Goal: Task Accomplishment & Management: Complete application form

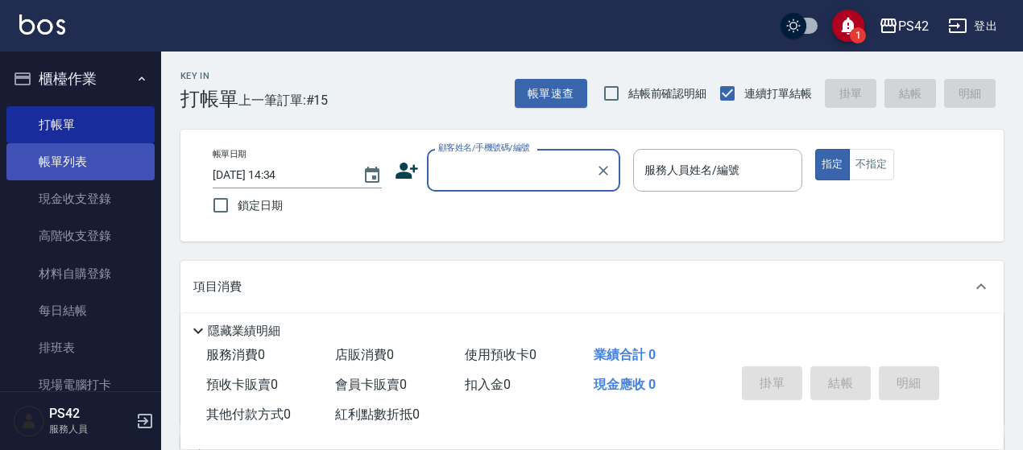
click at [104, 171] on link "帳單列表" at bounding box center [80, 161] width 148 height 37
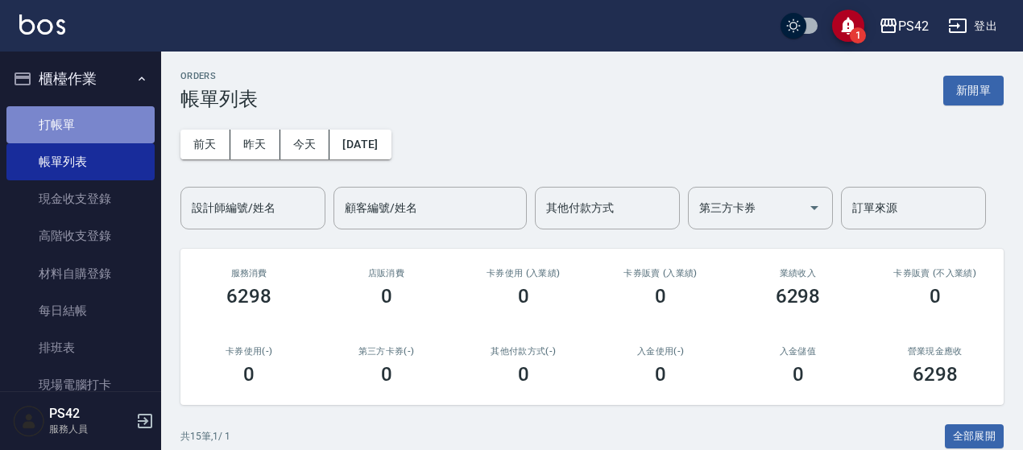
click at [81, 118] on link "打帳單" at bounding box center [80, 124] width 148 height 37
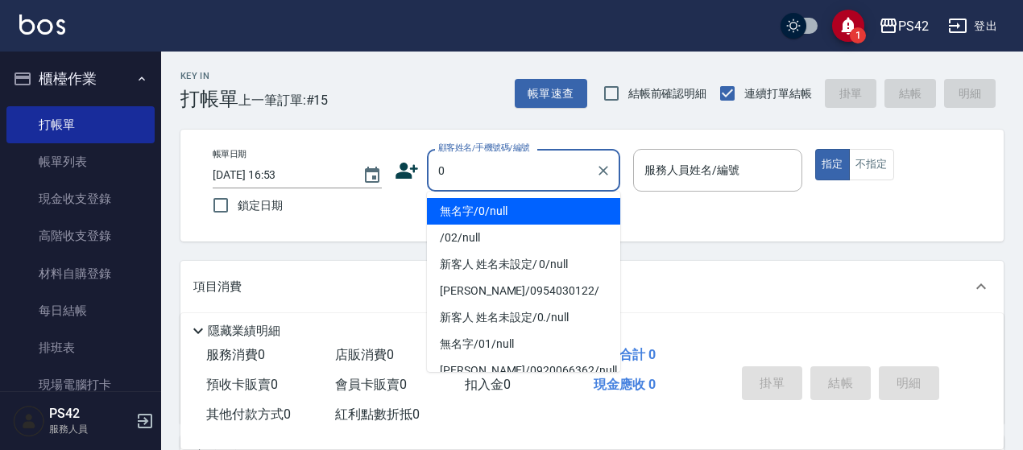
type input "無名字/0/null"
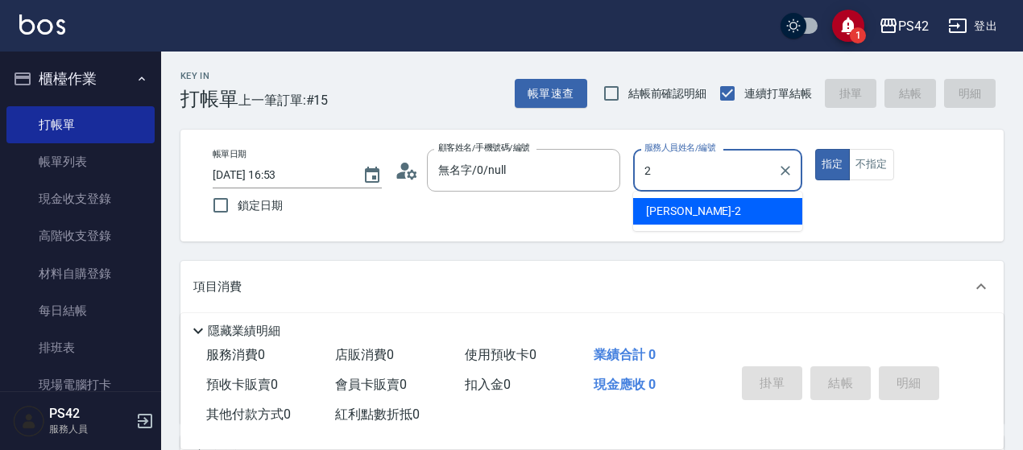
type input "[PERSON_NAME]-2"
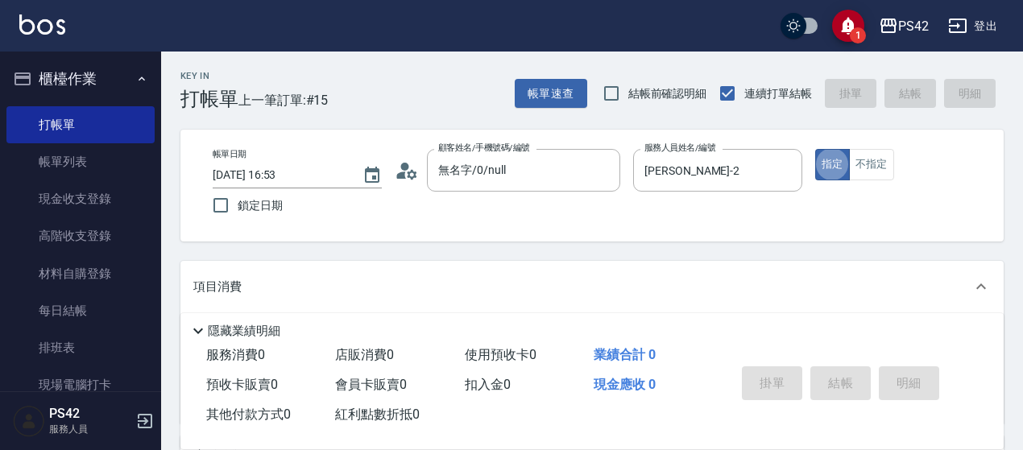
type button "true"
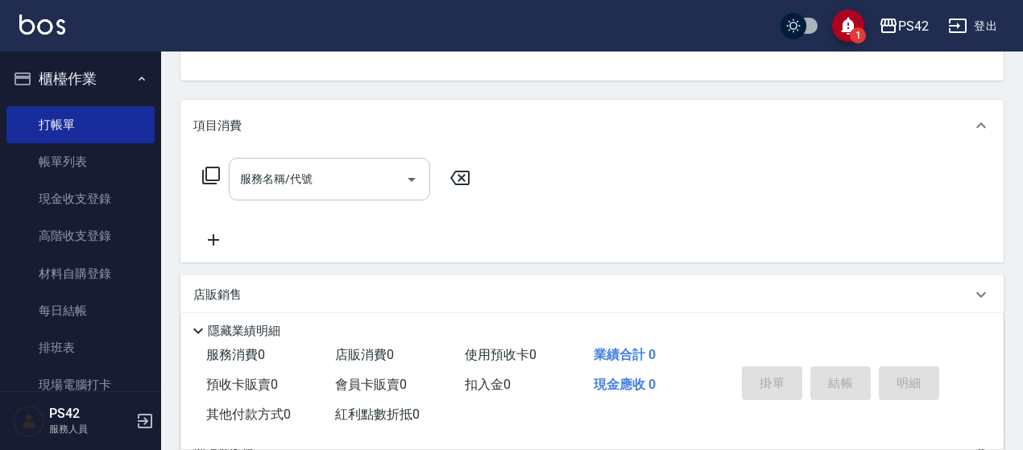
click at [269, 181] on input "服務名稱/代號" at bounding box center [317, 179] width 163 height 28
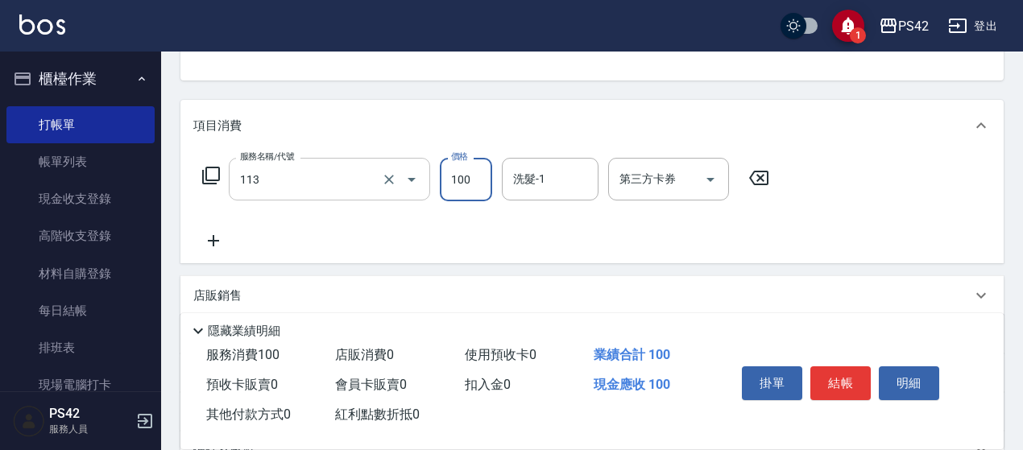
type input "瞬護100(113)"
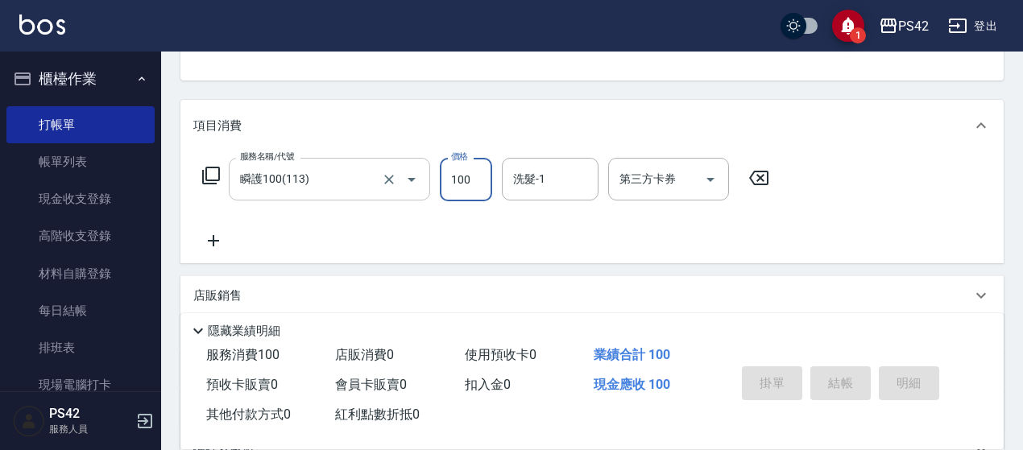
type input "[DATE] 16:54"
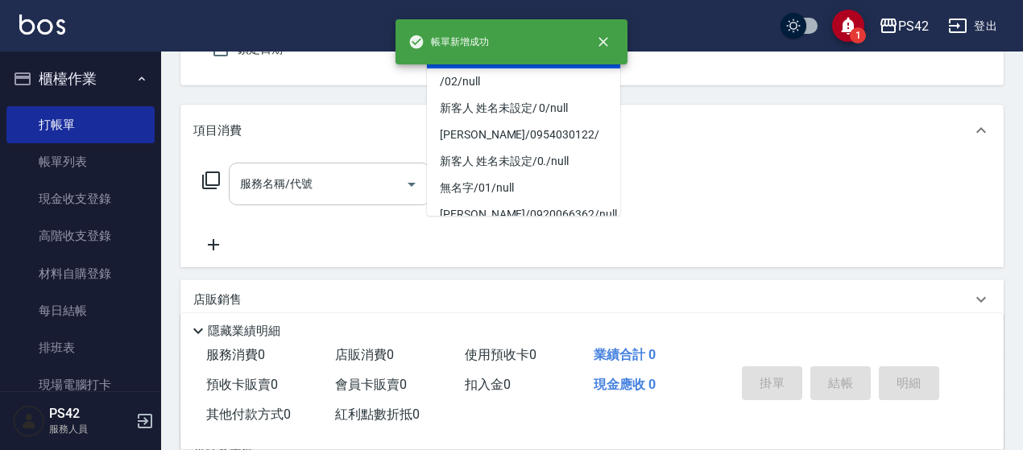
type input "無名字/0/null"
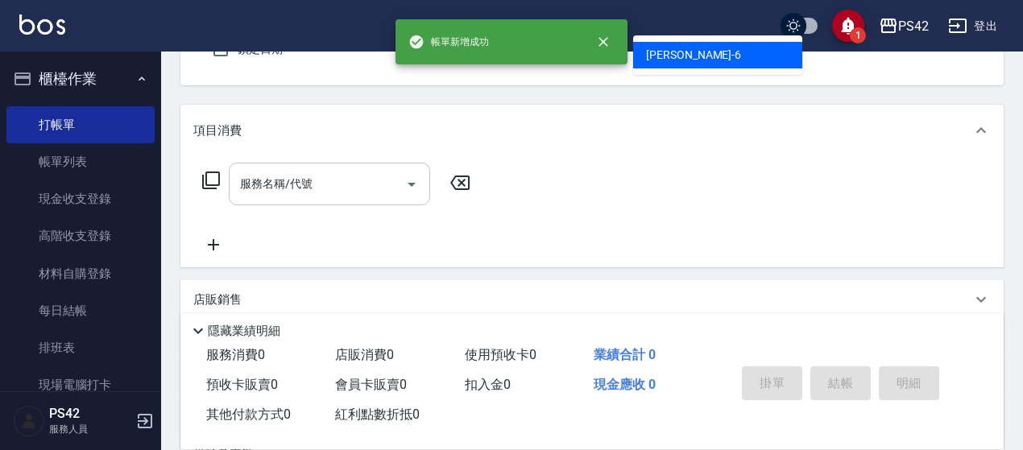
type input "[PERSON_NAME]-6"
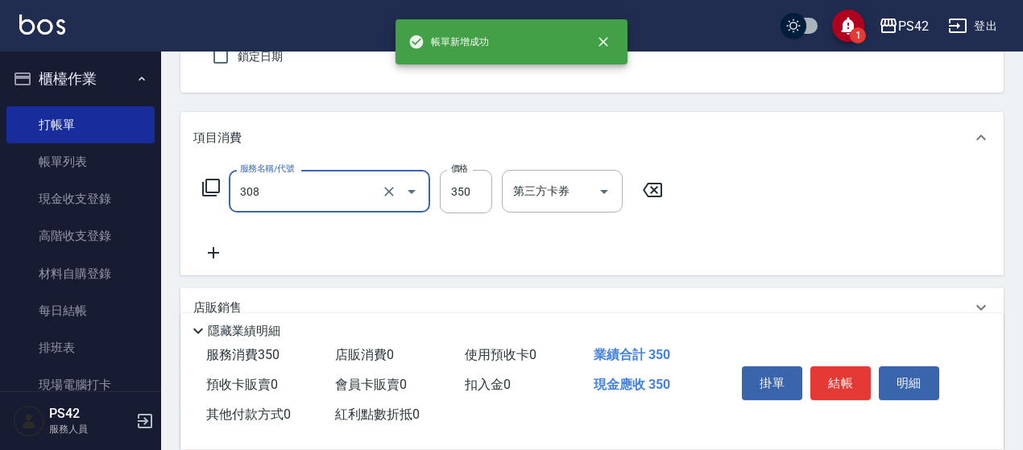
type input "洗+剪(308)"
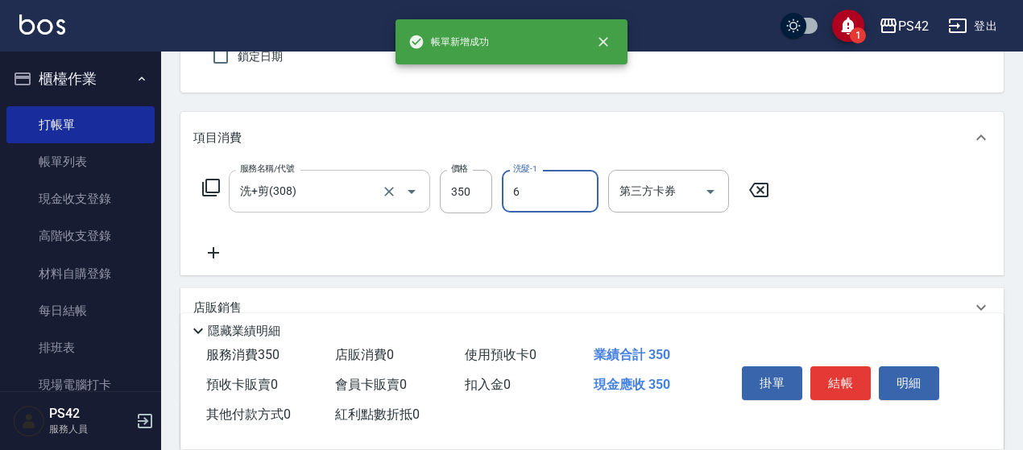
type input "[PERSON_NAME]-6"
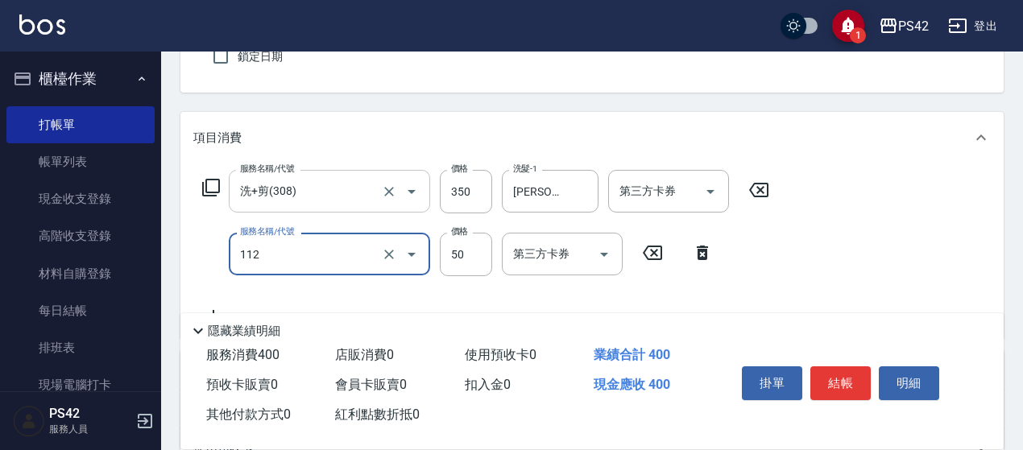
type input "精油50(112)"
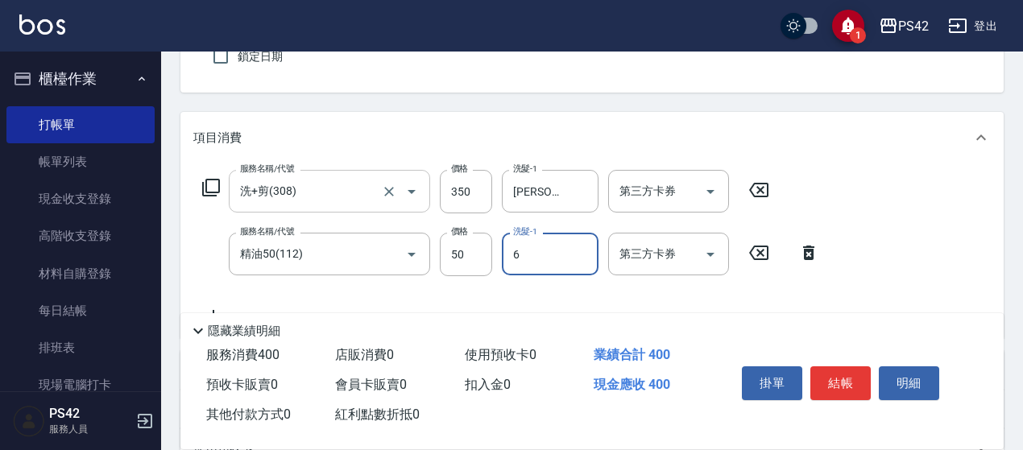
type input "[PERSON_NAME]-6"
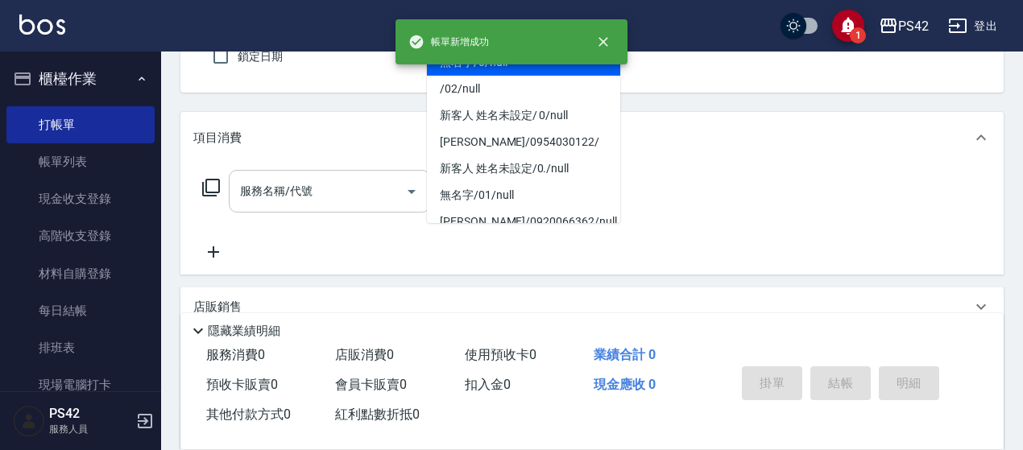
type input "無名字/0/null"
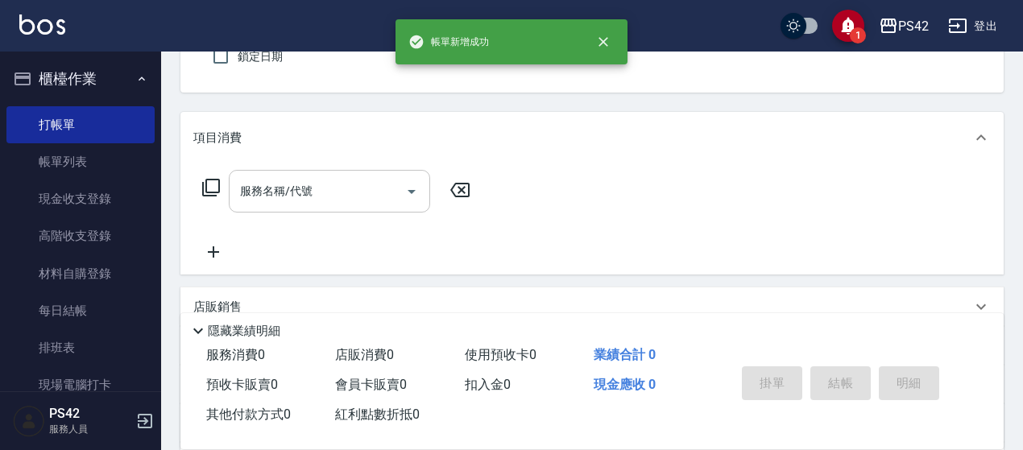
type input "[PERSON_NAME]-4"
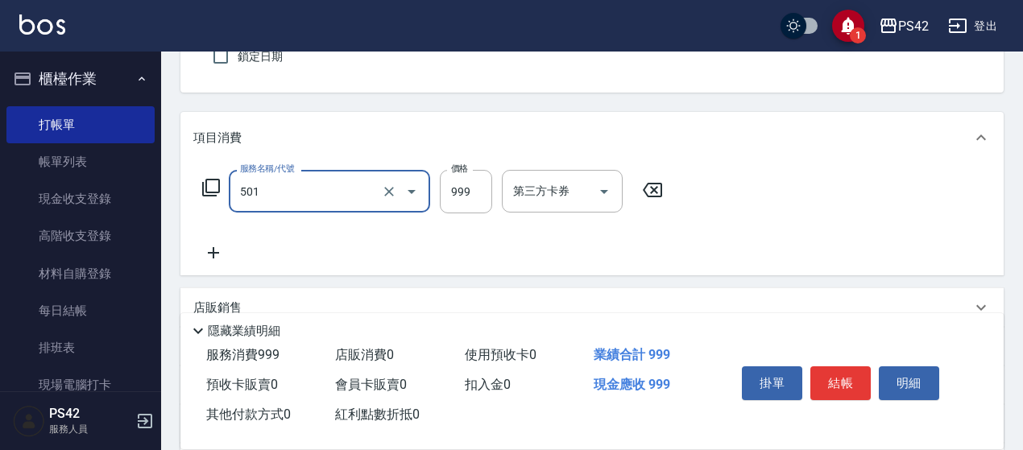
type input "染髮(501)"
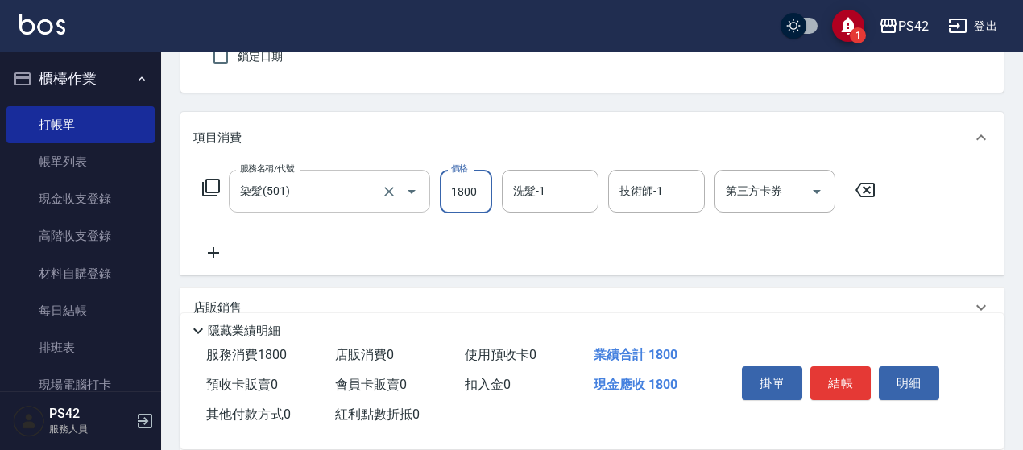
type input "1800"
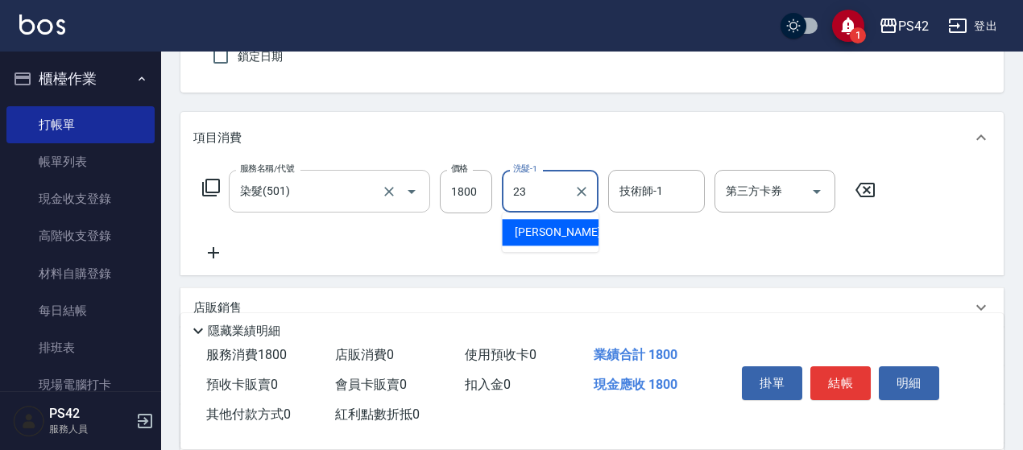
type input "[PERSON_NAME]-23"
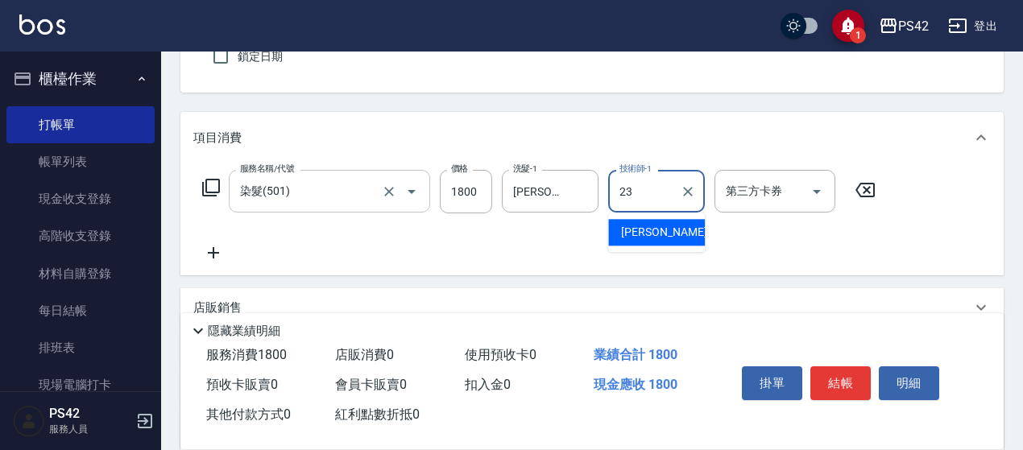
type input "[PERSON_NAME]-23"
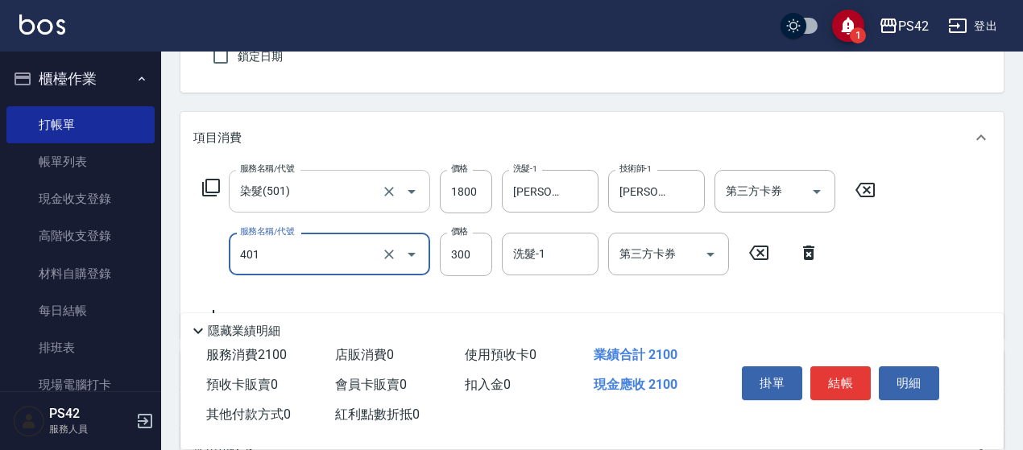
type input "300護(401)"
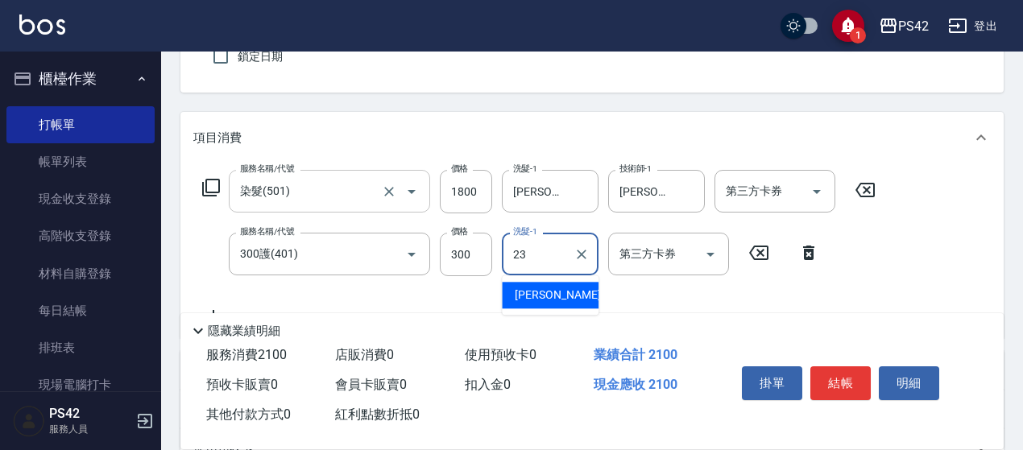
type input "[PERSON_NAME]-23"
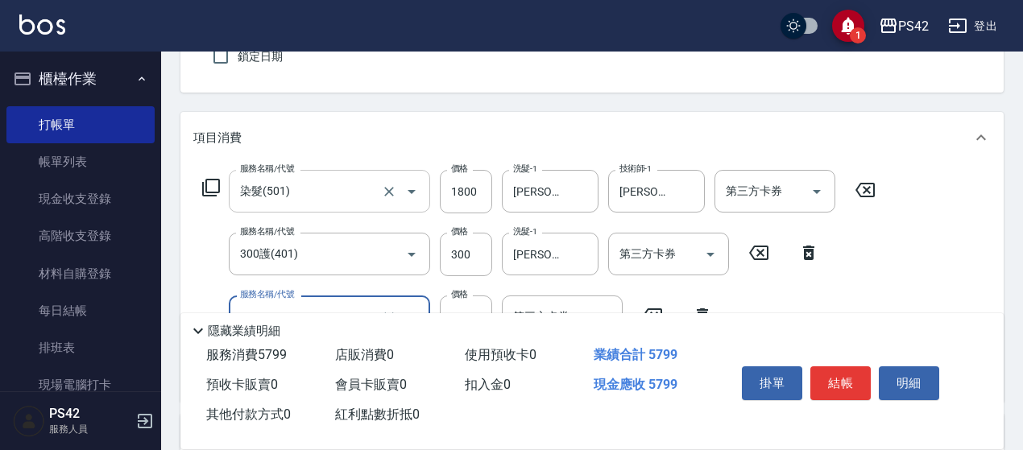
type input "OVC燙髮(204)"
type input "3399"
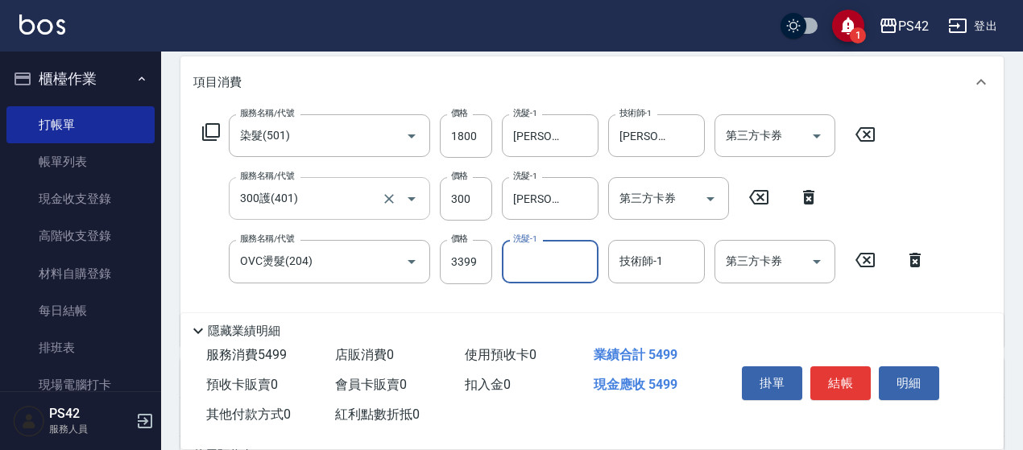
scroll to position [230, 0]
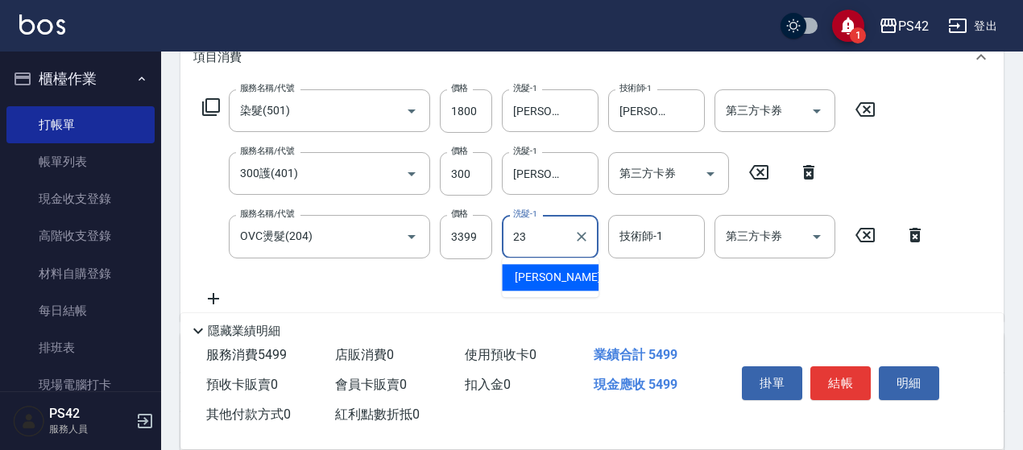
type input "[PERSON_NAME]-23"
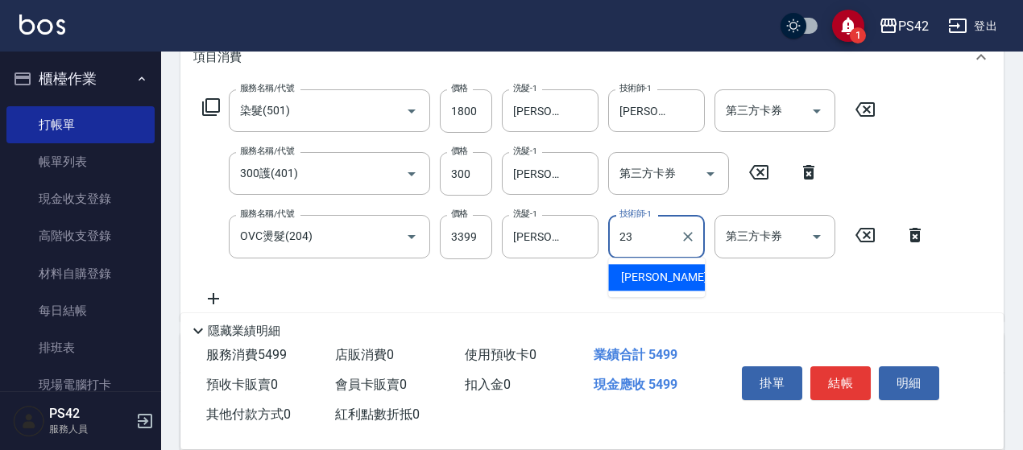
type input "[PERSON_NAME]-23"
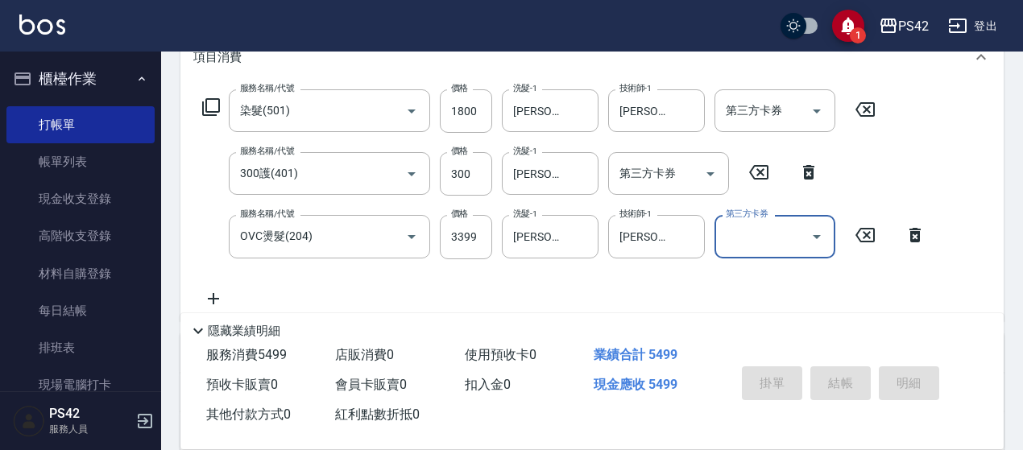
type input "[DATE] 16:55"
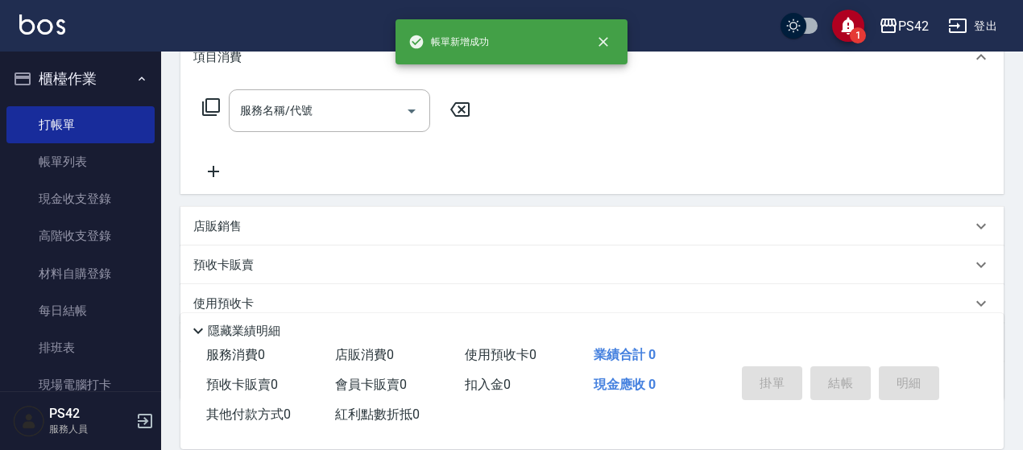
scroll to position [0, 0]
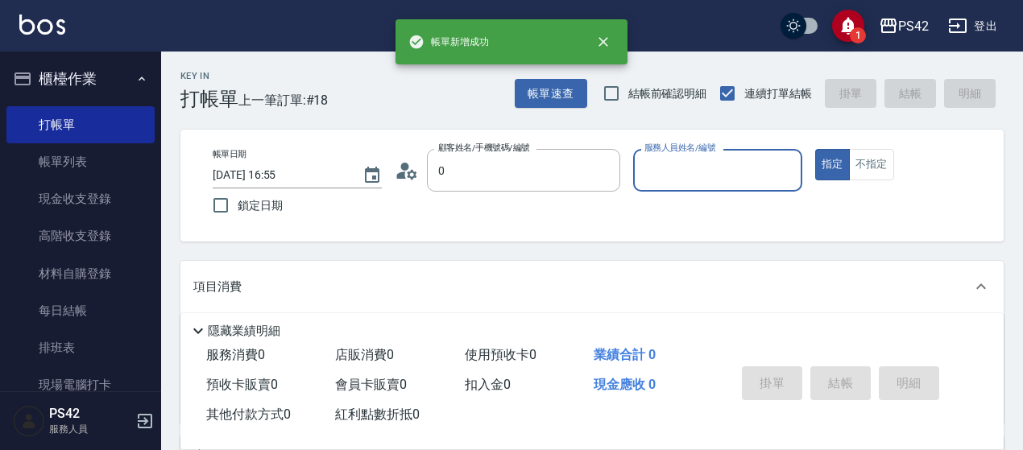
type input "無名字/0/null"
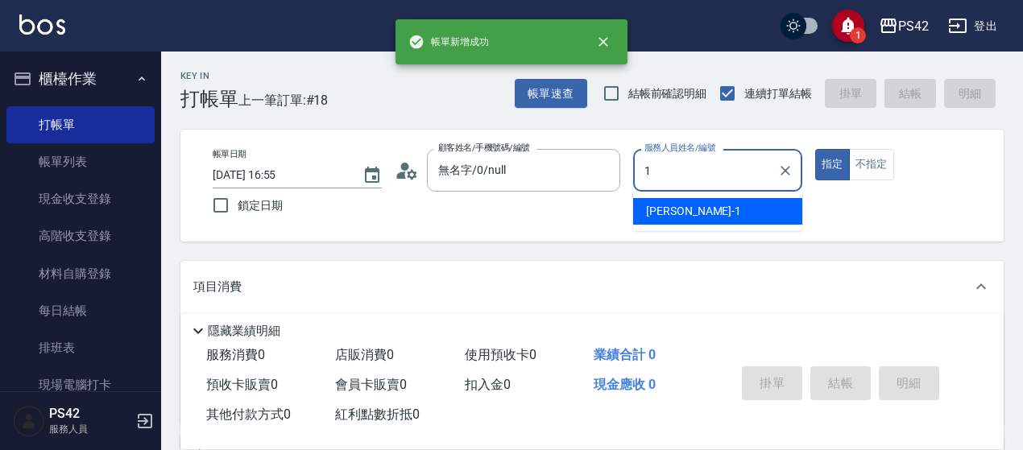
type input "[PERSON_NAME]-1"
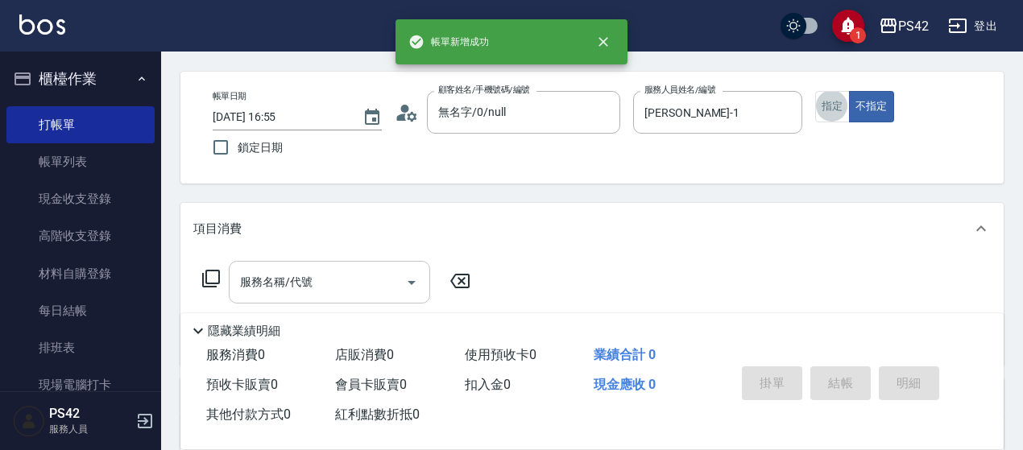
scroll to position [161, 0]
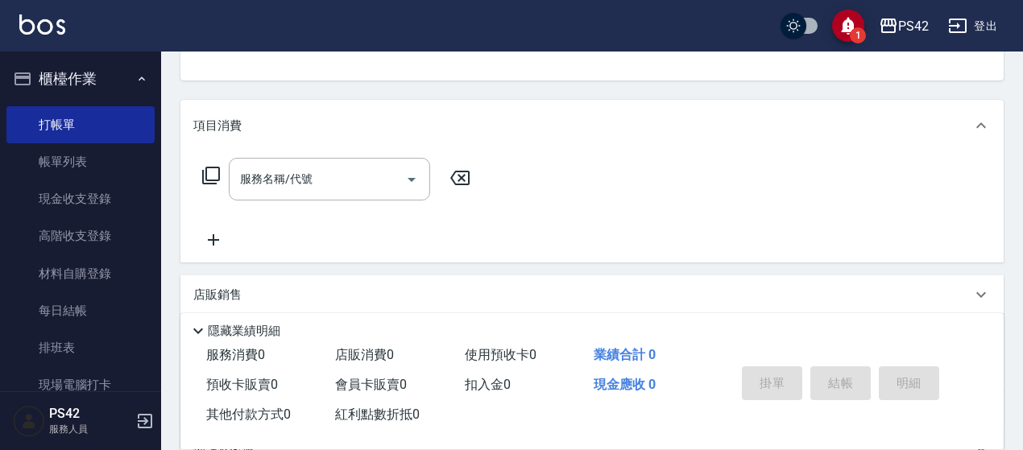
click at [288, 174] on input "服務名稱/代號" at bounding box center [317, 179] width 163 height 28
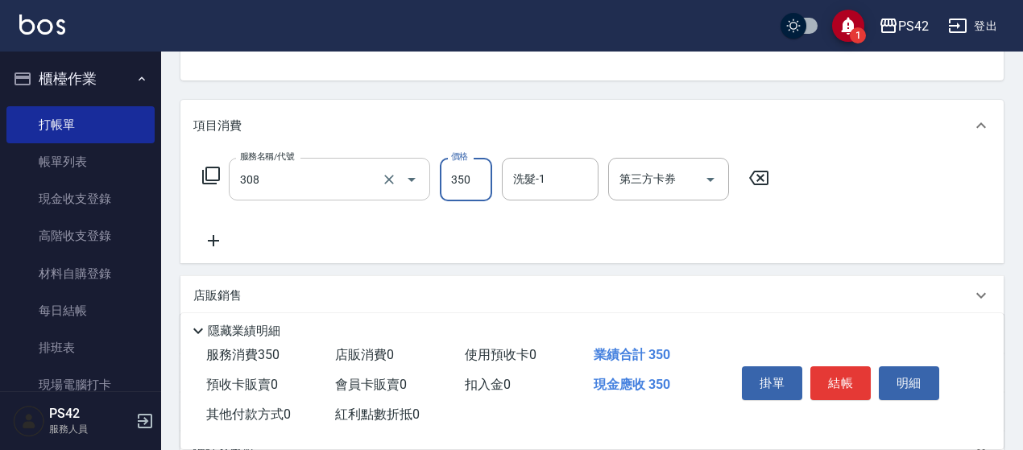
type input "洗+剪(308)"
type input "[PERSON_NAME]-33"
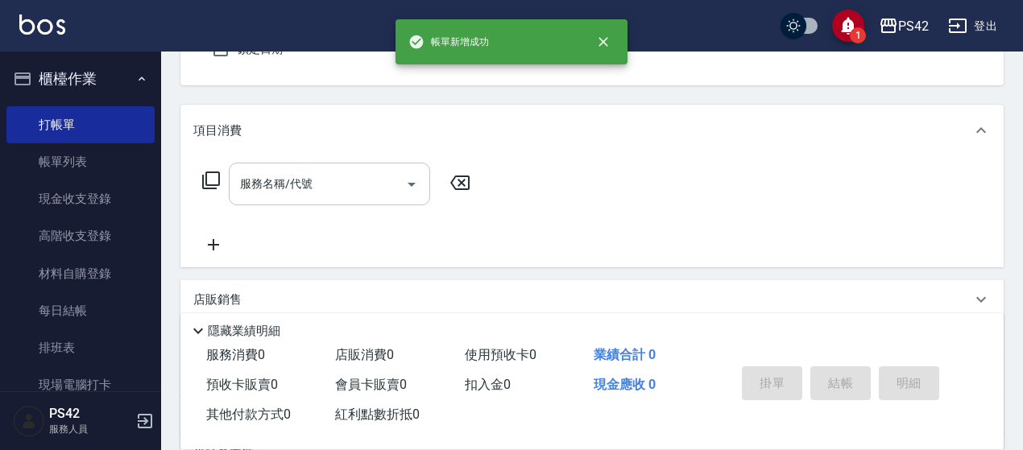
type input "無名字/0/null"
type input "1"
type button "false"
type input "[PERSON_NAME]-1"
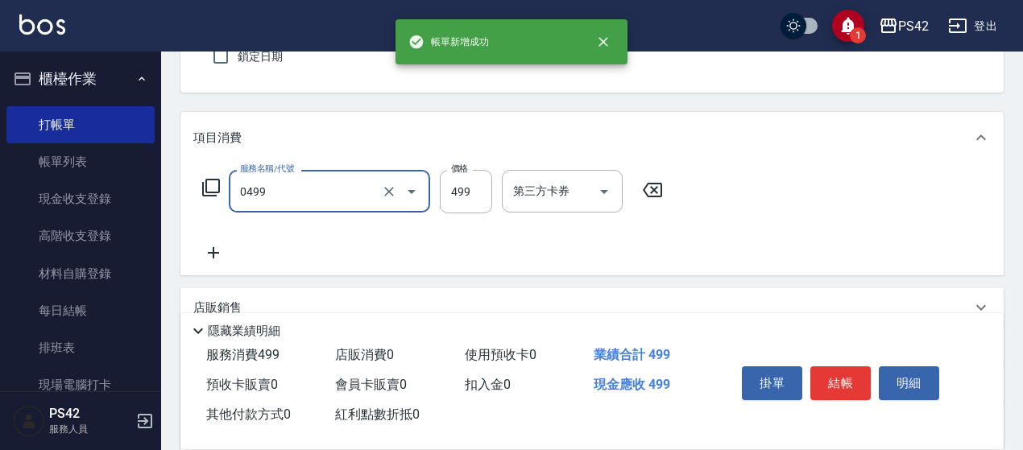
type input "[PERSON_NAME]499(0499)"
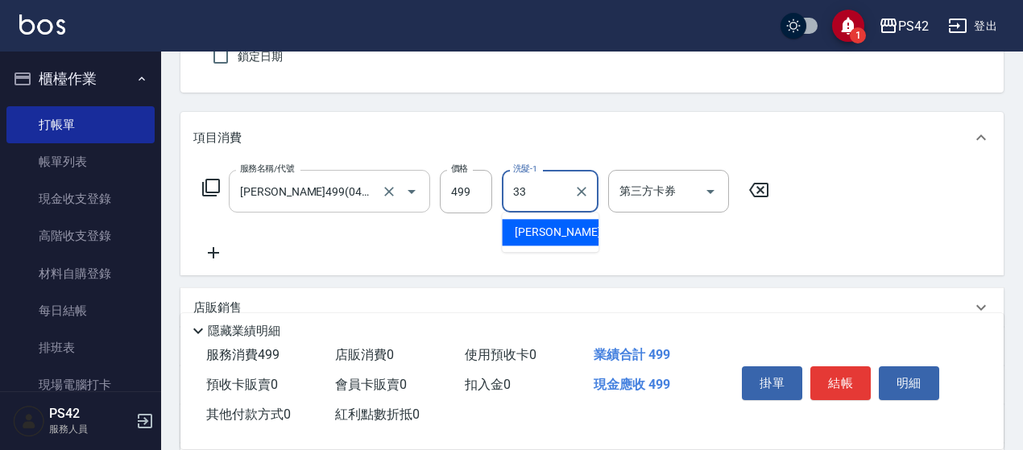
type input "[PERSON_NAME]-33"
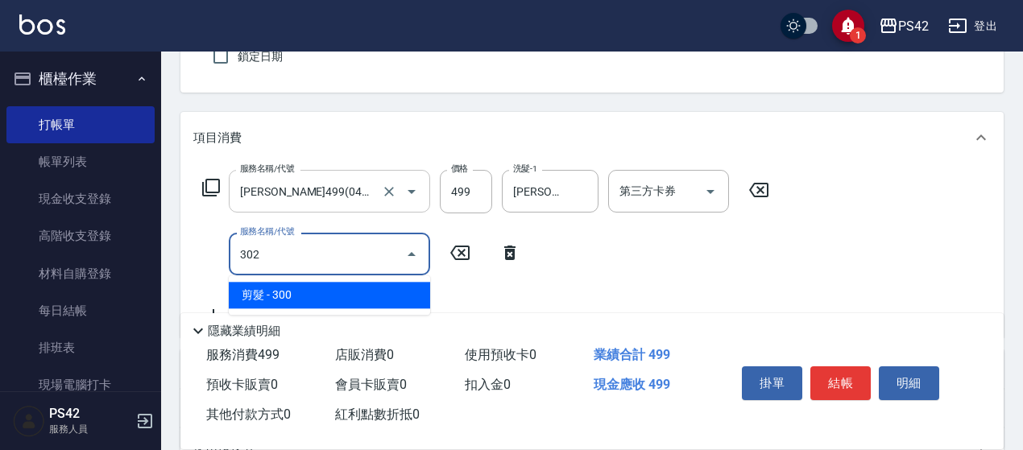
type input "剪髮(302)"
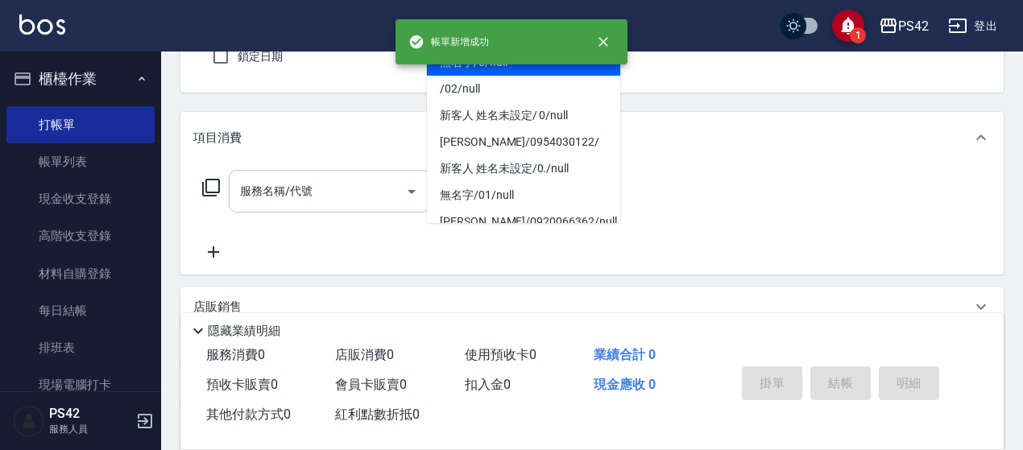
type input "無名字/0/null"
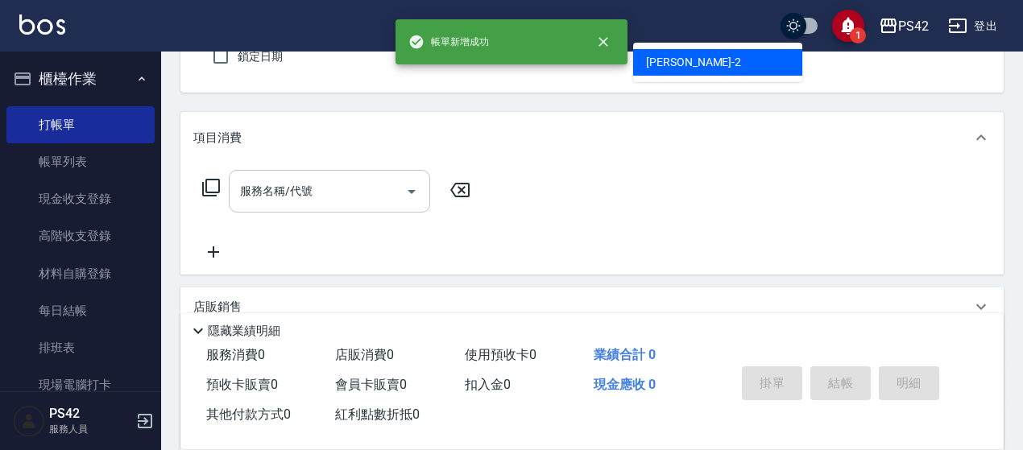
type input "[PERSON_NAME]-2"
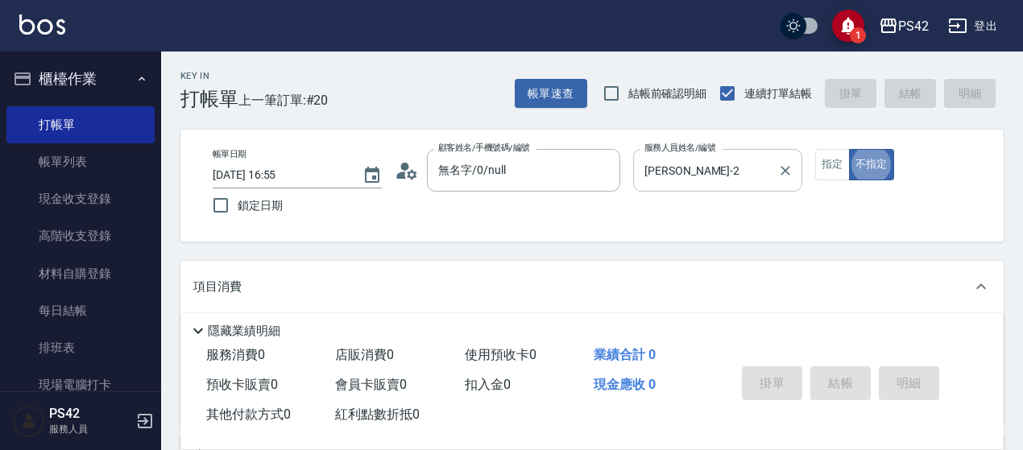
scroll to position [81, 0]
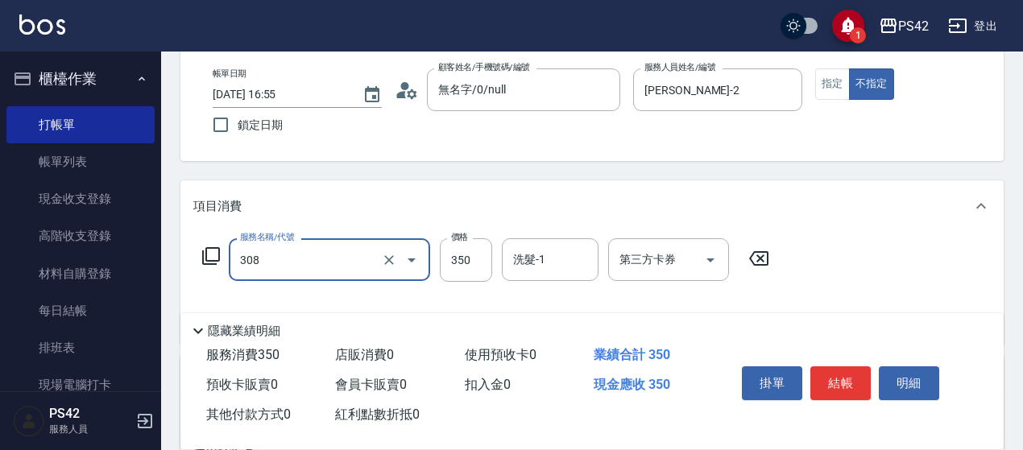
type input "洗+剪(308)"
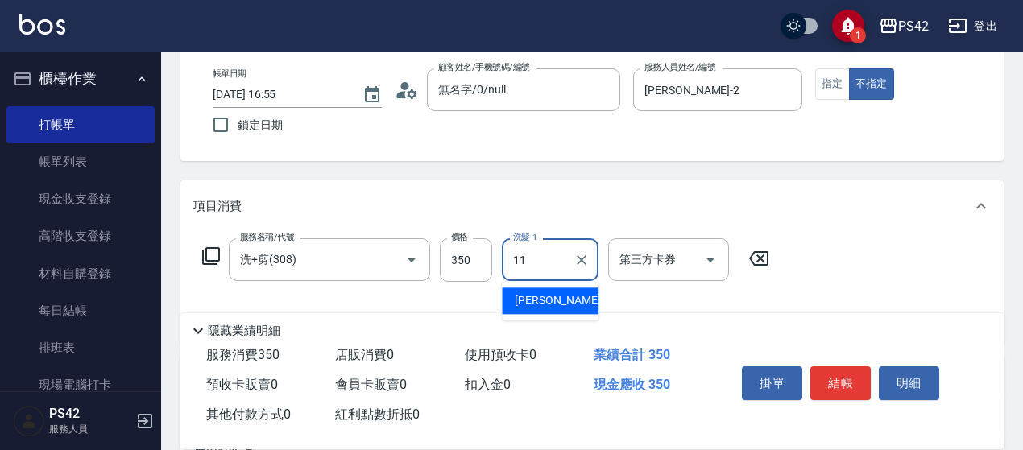
type input "[PERSON_NAME]-11"
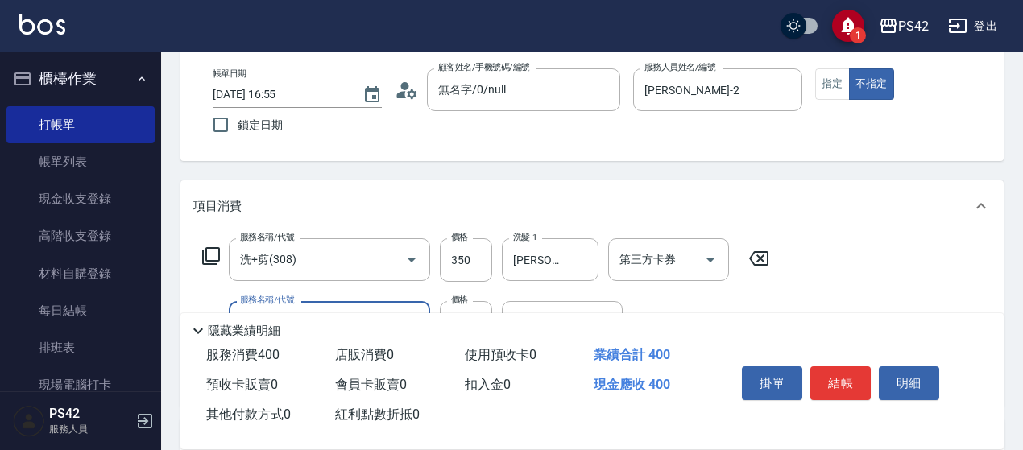
type input "精油50(112)"
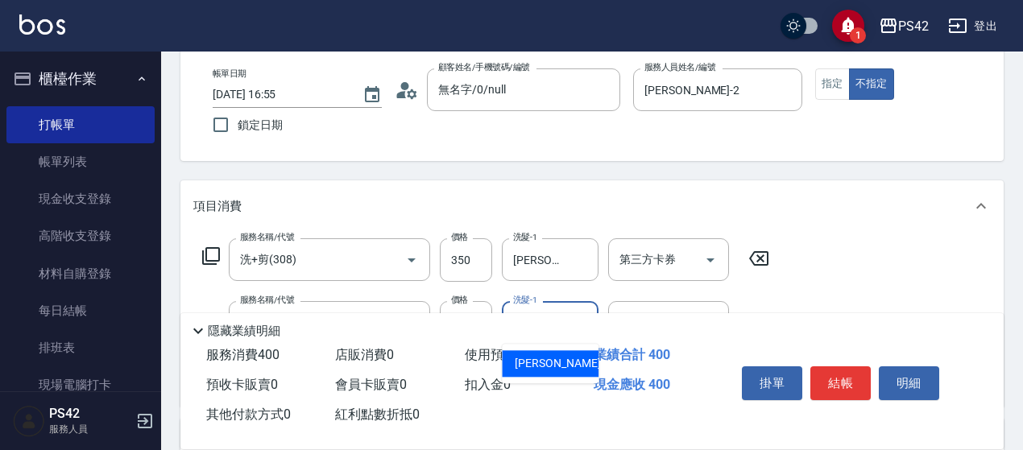
type input "[PERSON_NAME]-11"
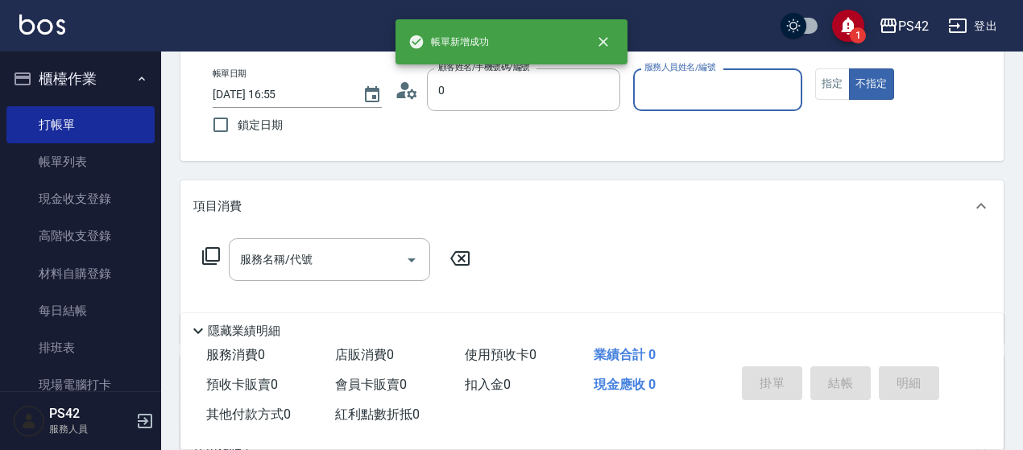
type input "無名字/0/null"
type input "[PERSON_NAME]-4"
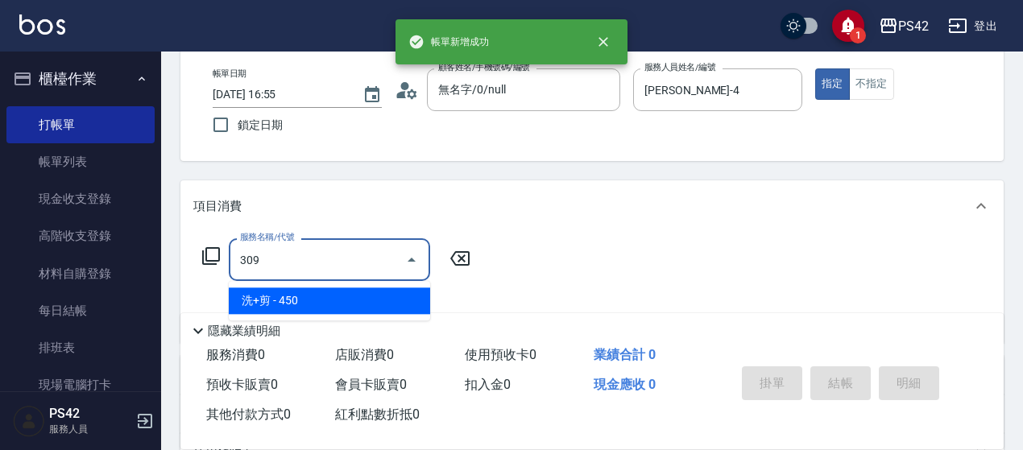
type input "洗+剪(309)"
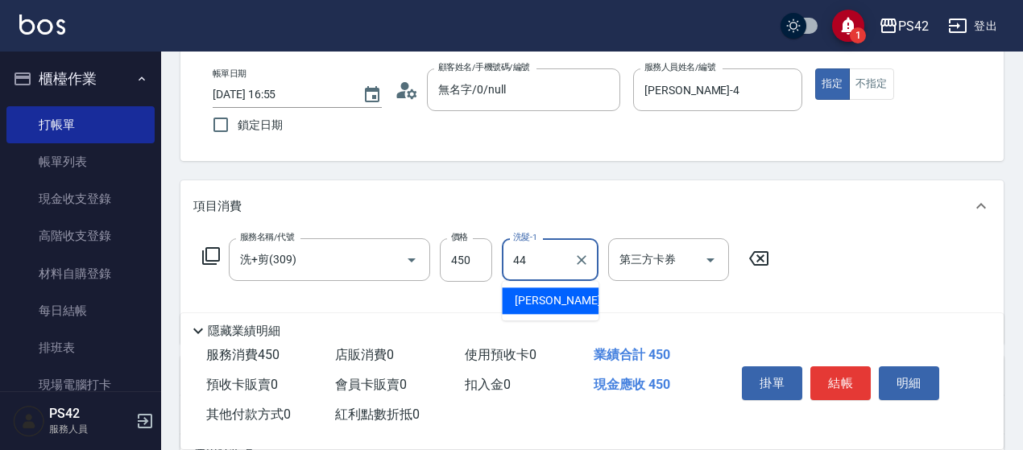
type input "[PERSON_NAME]-44"
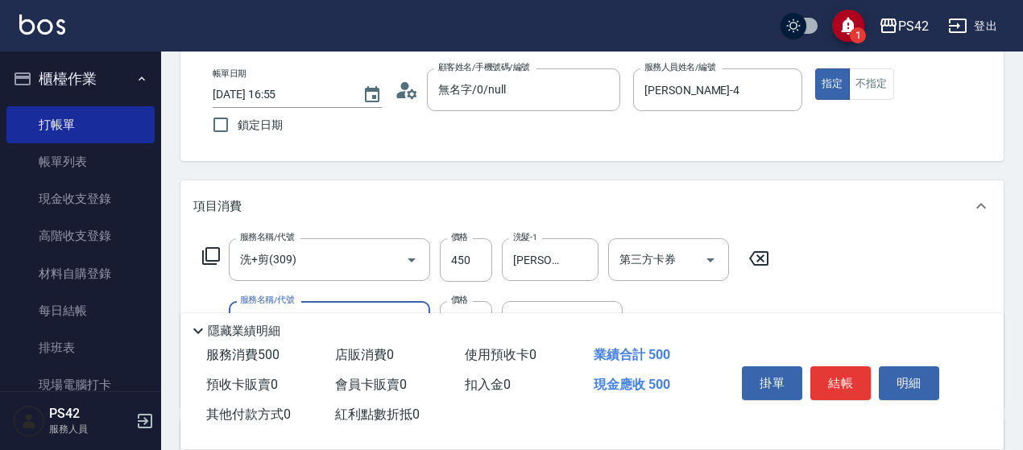
type input "精油50(112)"
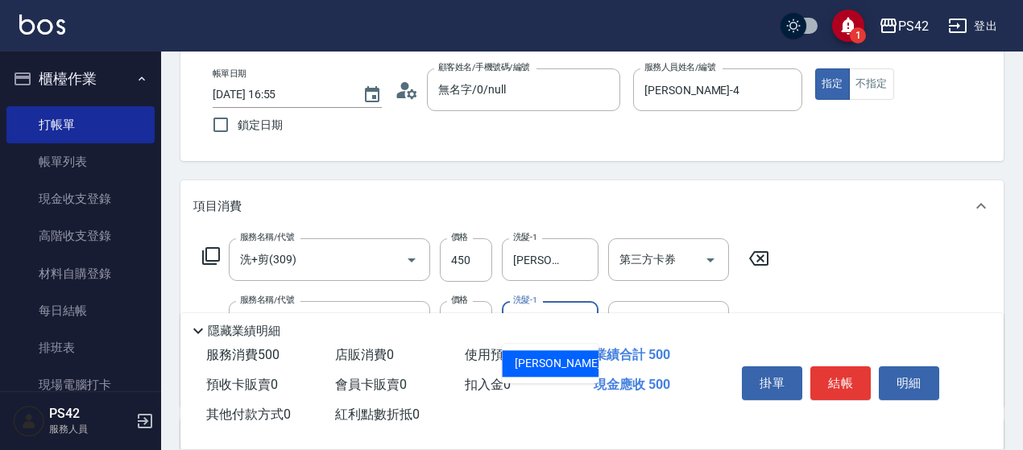
type input "[PERSON_NAME]-44"
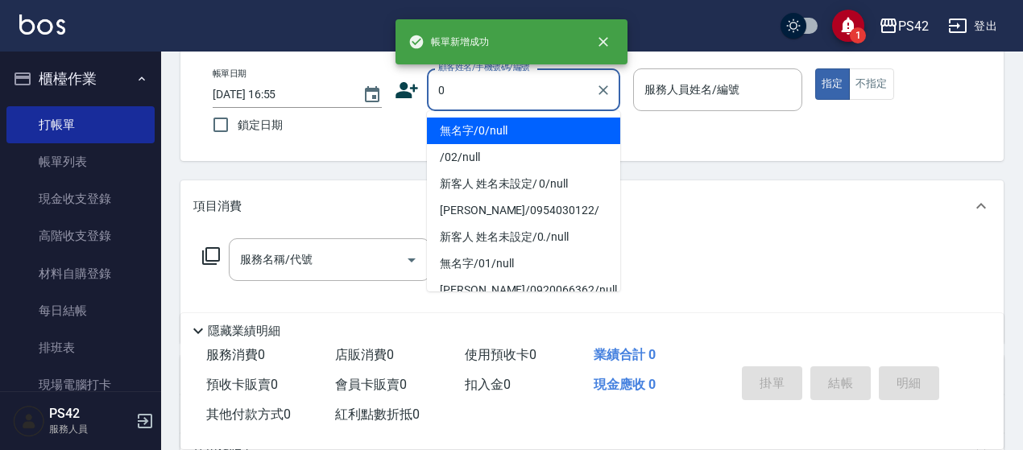
type input "無名字/0/null"
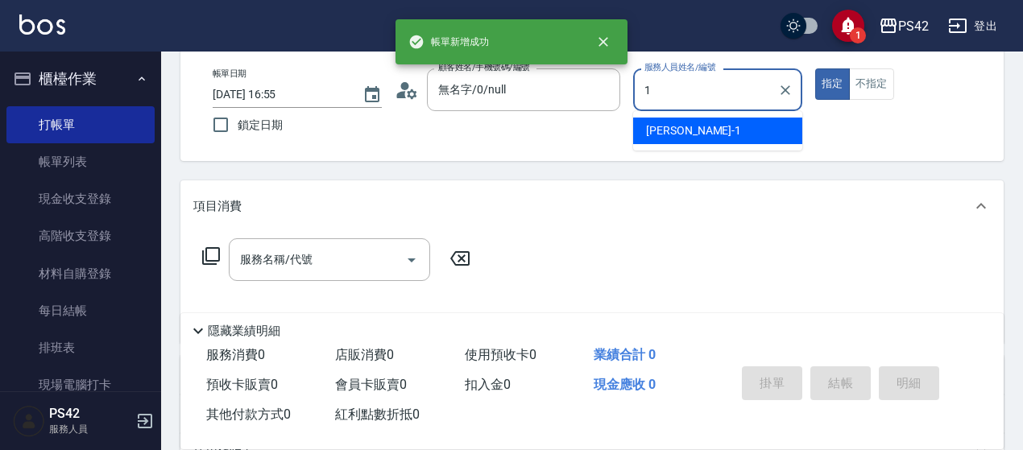
type input "[PERSON_NAME]-1"
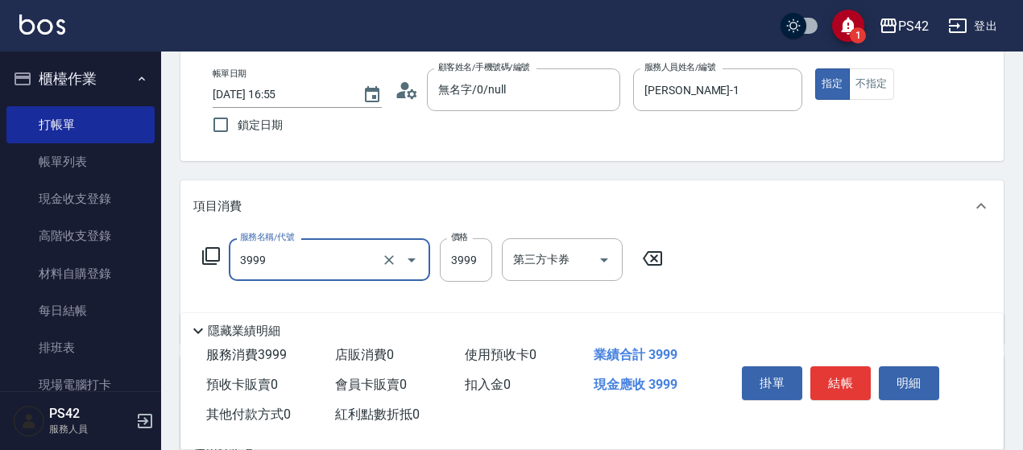
type input "男士接髮(3999)"
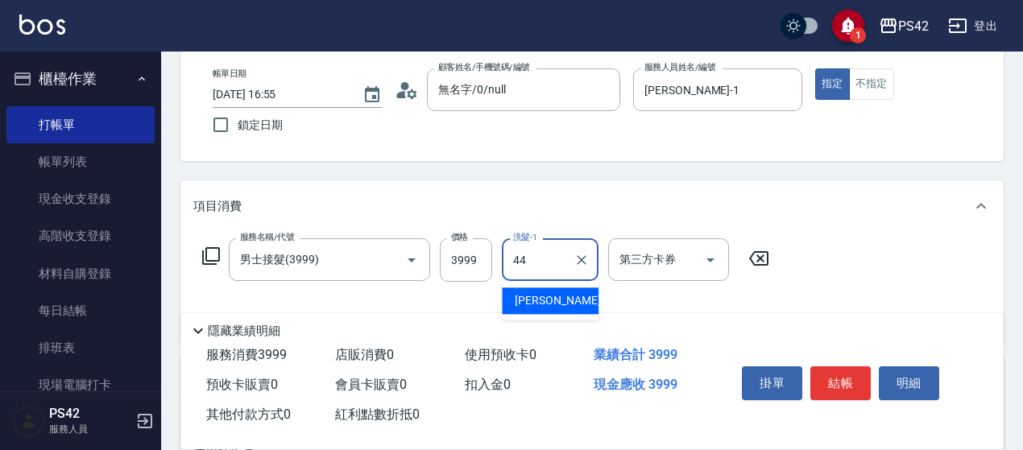
type input "[PERSON_NAME]-44"
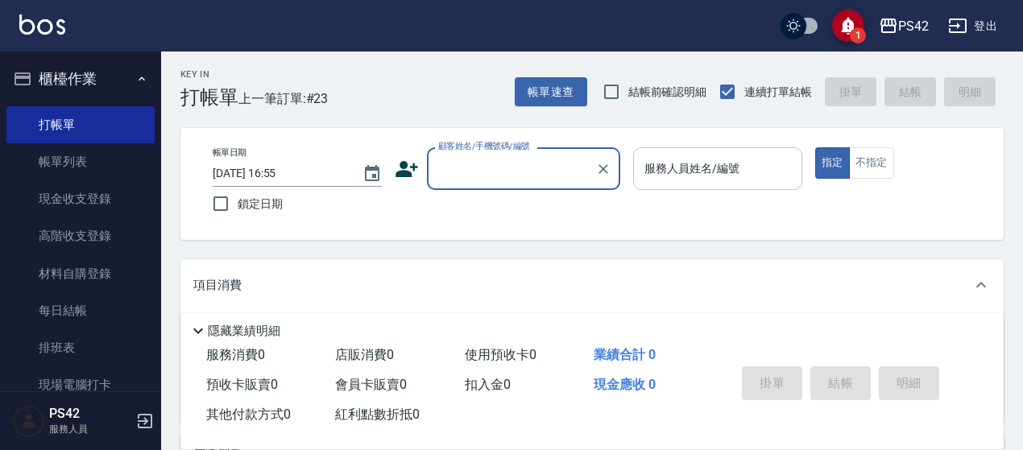
scroll to position [0, 0]
type input "無名字/0/null"
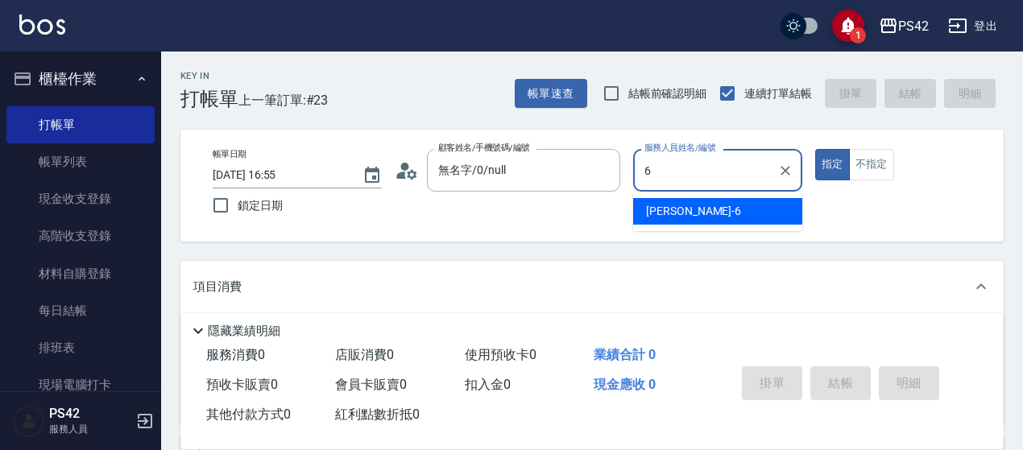
type input "[PERSON_NAME]-6"
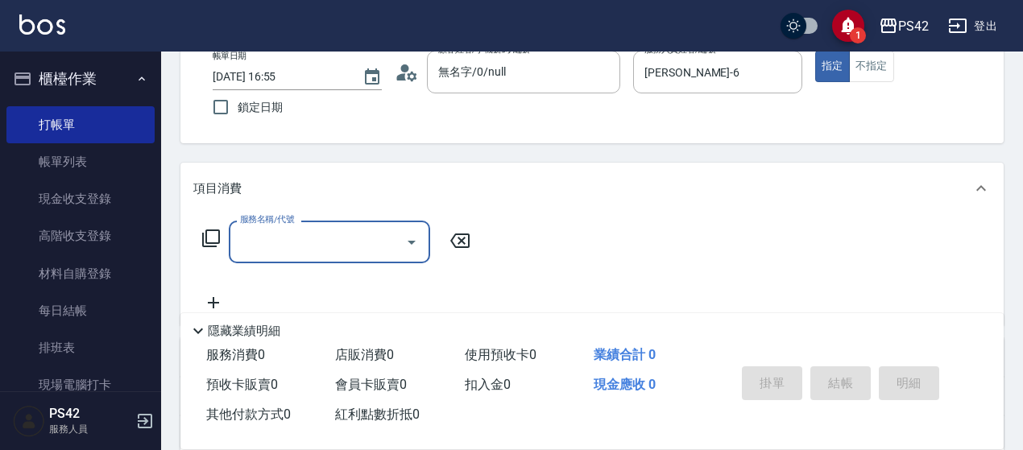
scroll to position [161, 0]
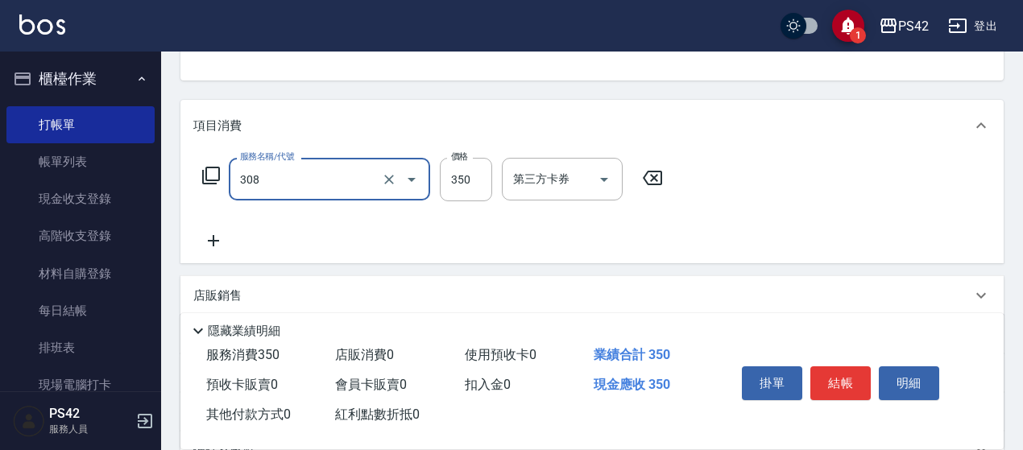
type input "洗+剪(308)"
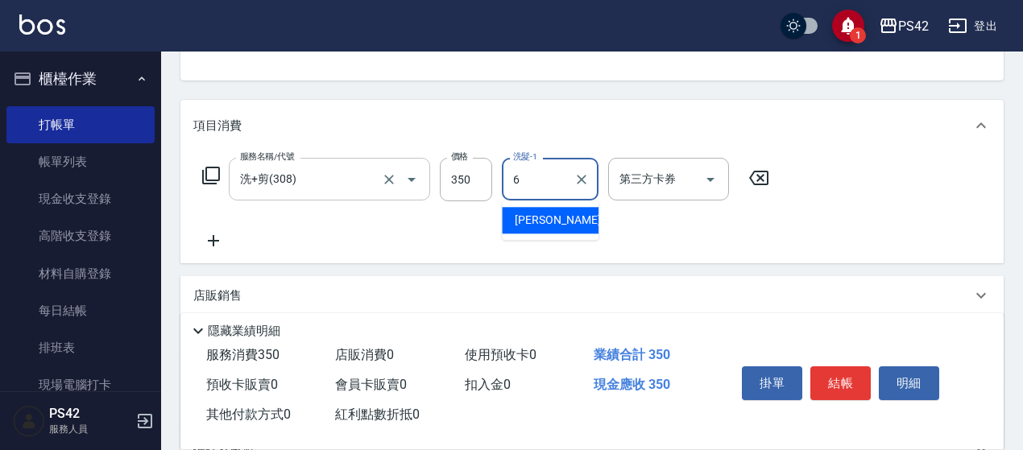
type input "[PERSON_NAME]-6"
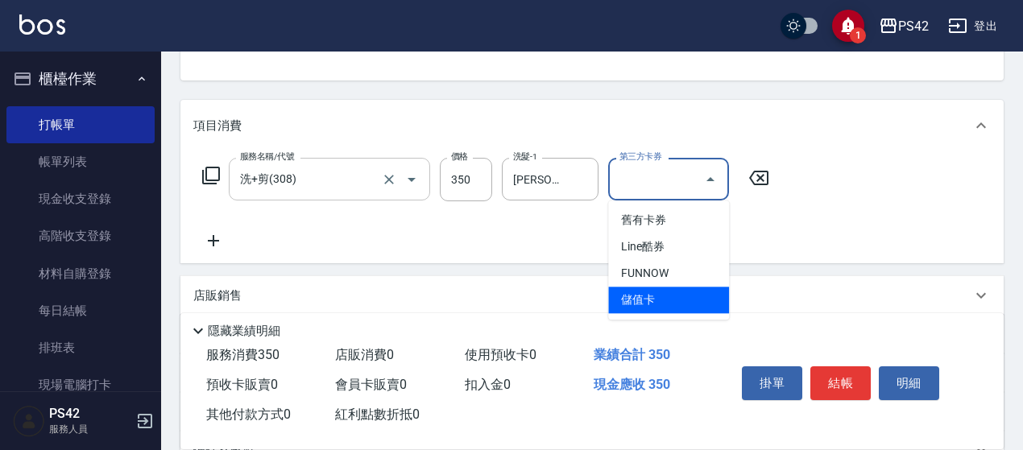
type input "儲值卡"
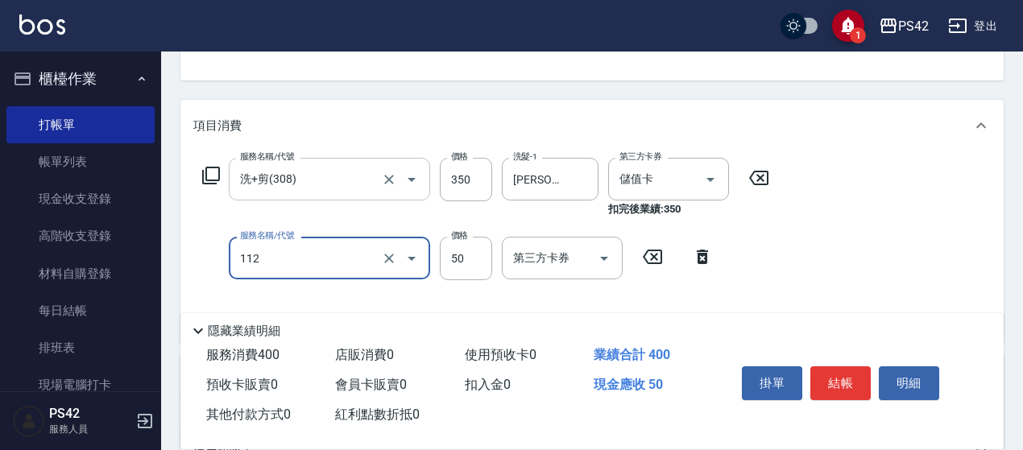
type input "精油50(112)"
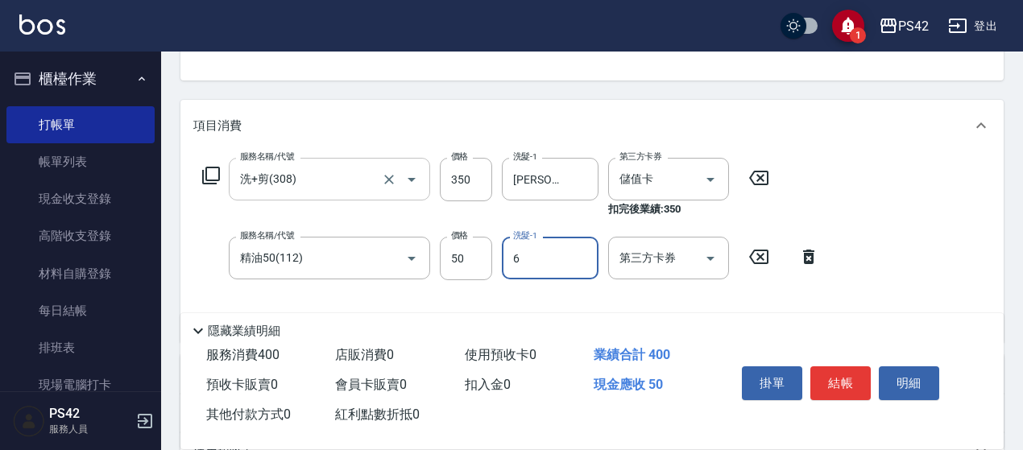
type input "[PERSON_NAME]-6"
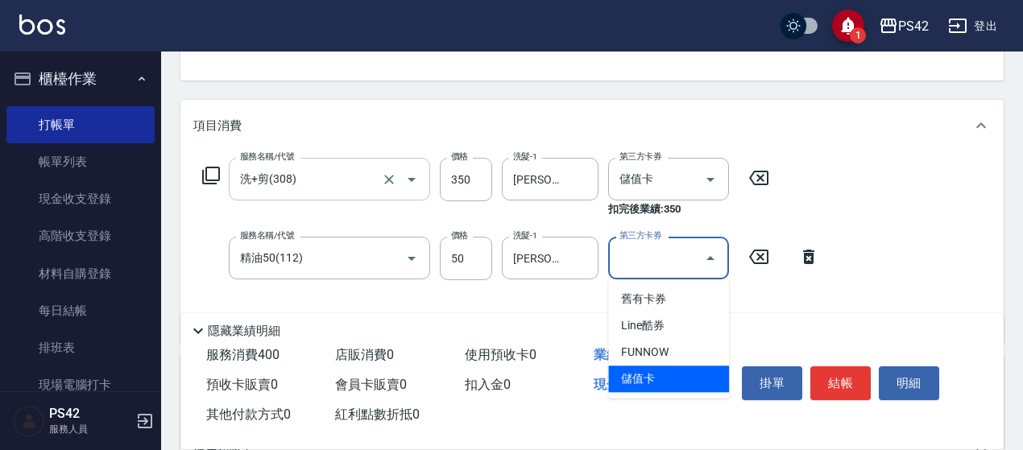
type input "儲值卡"
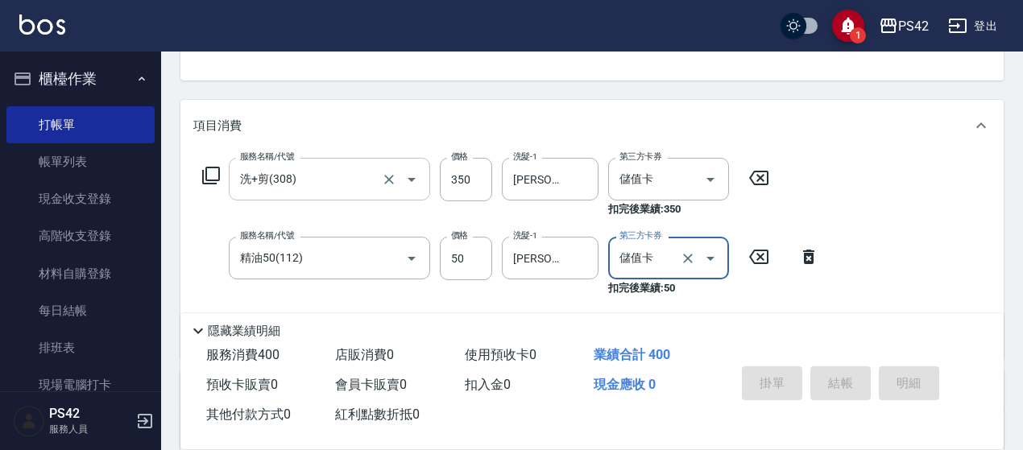
type input "[DATE] 16:56"
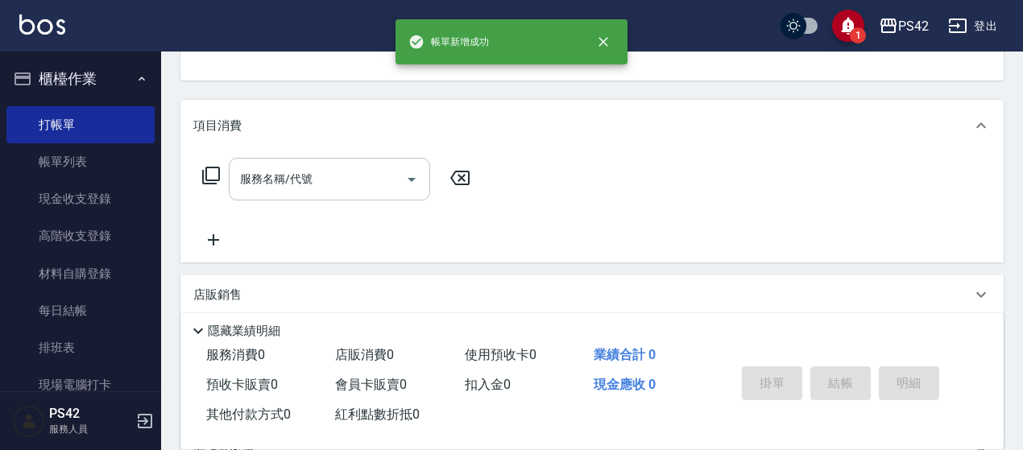
scroll to position [156, 0]
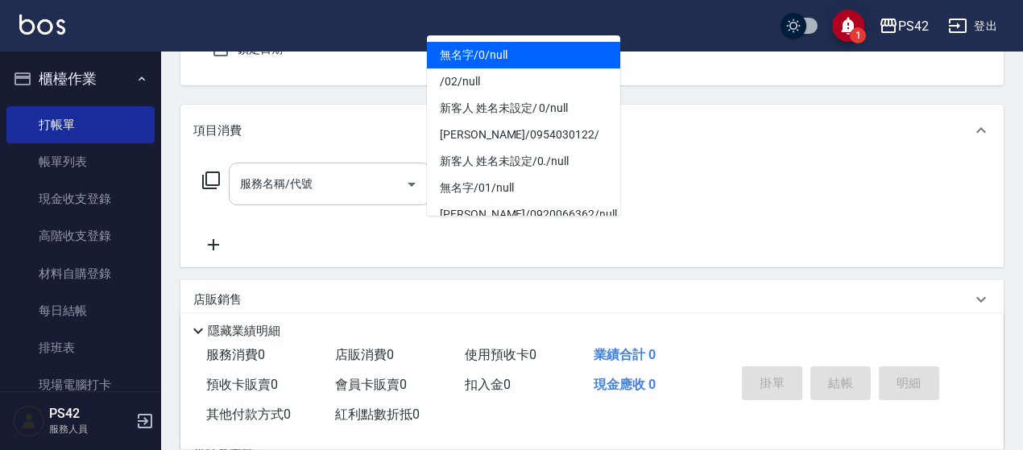
type input "無名字/0/null"
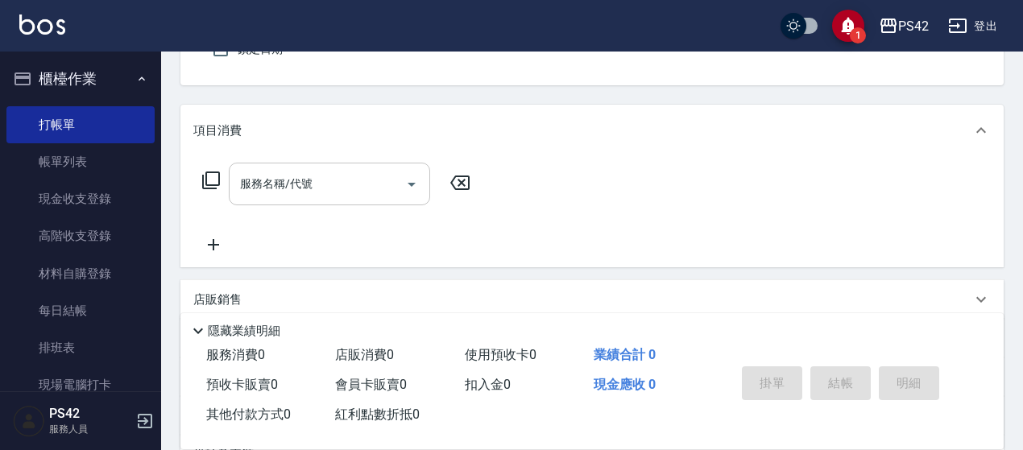
type input "[PERSON_NAME]-4"
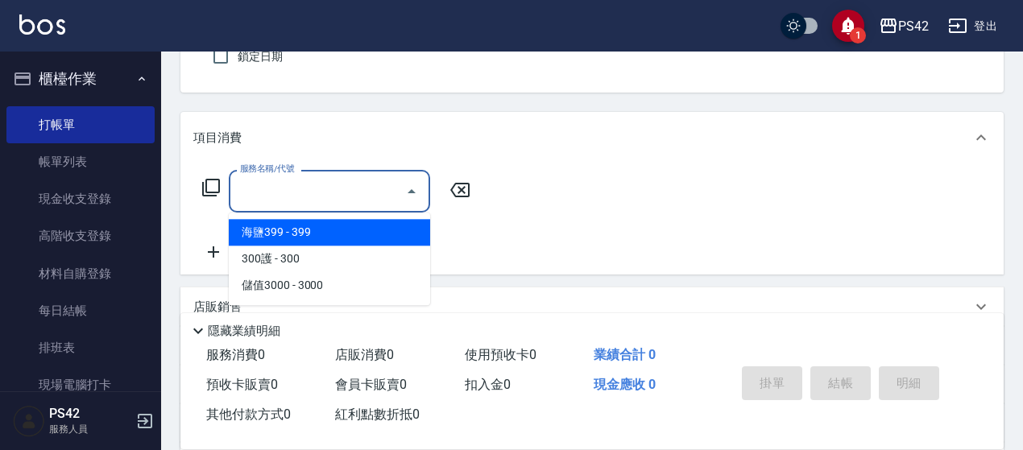
type input "3"
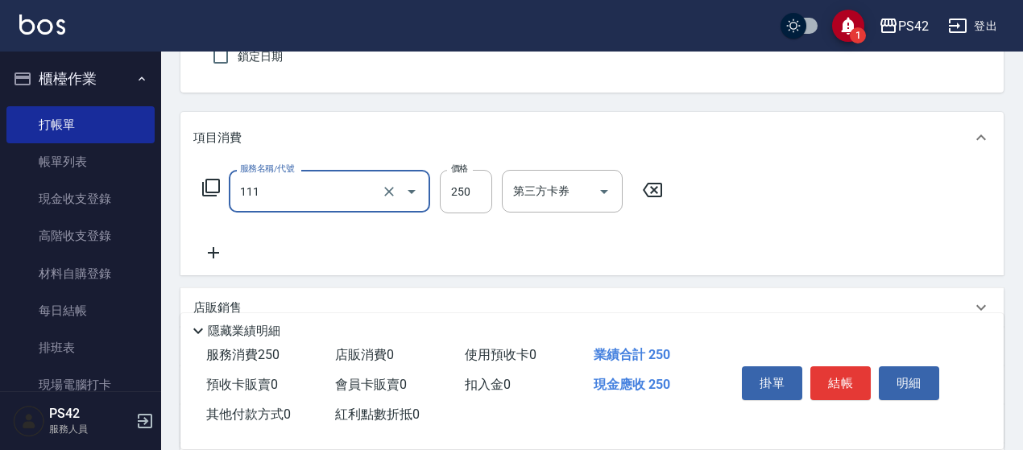
type input "200(111)"
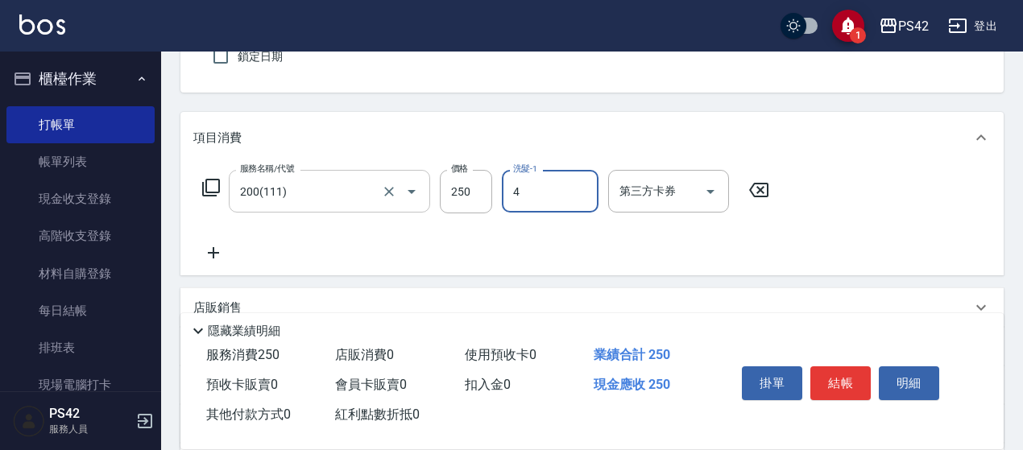
type input "[PERSON_NAME]-4"
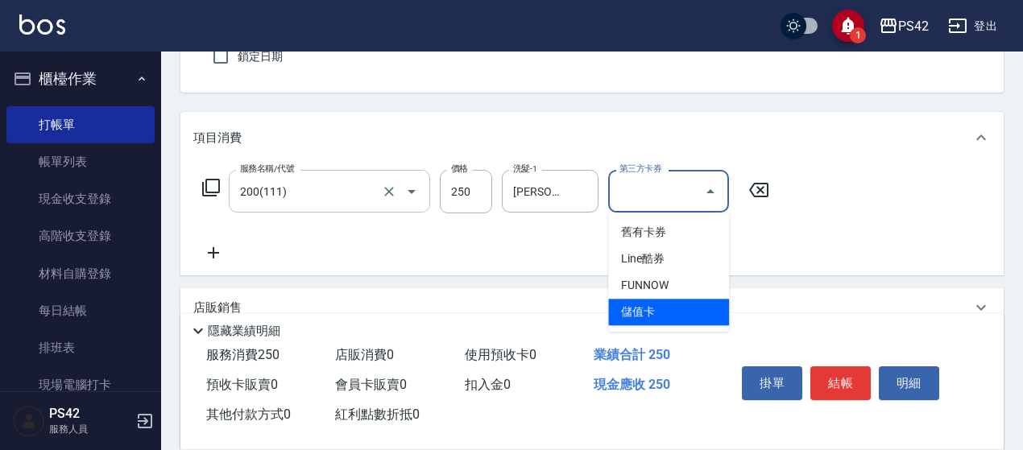
type input "儲值卡"
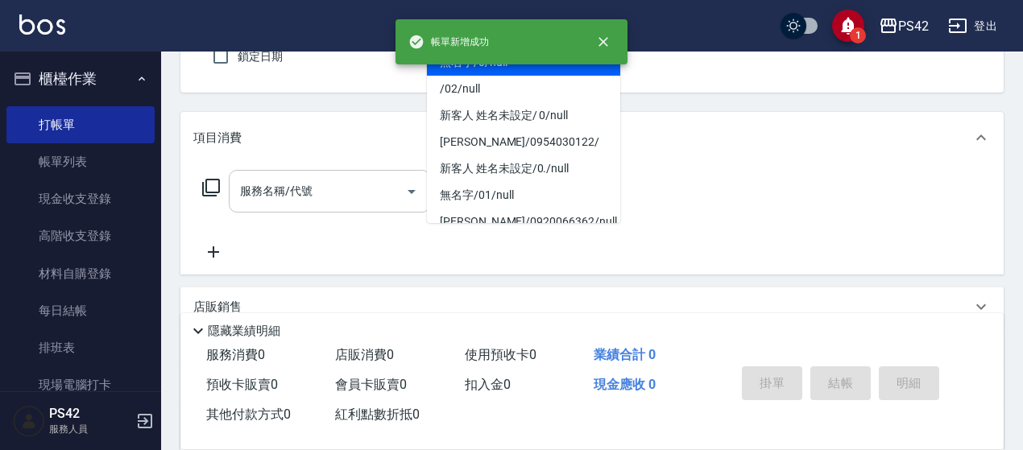
type input "無名字/0/null"
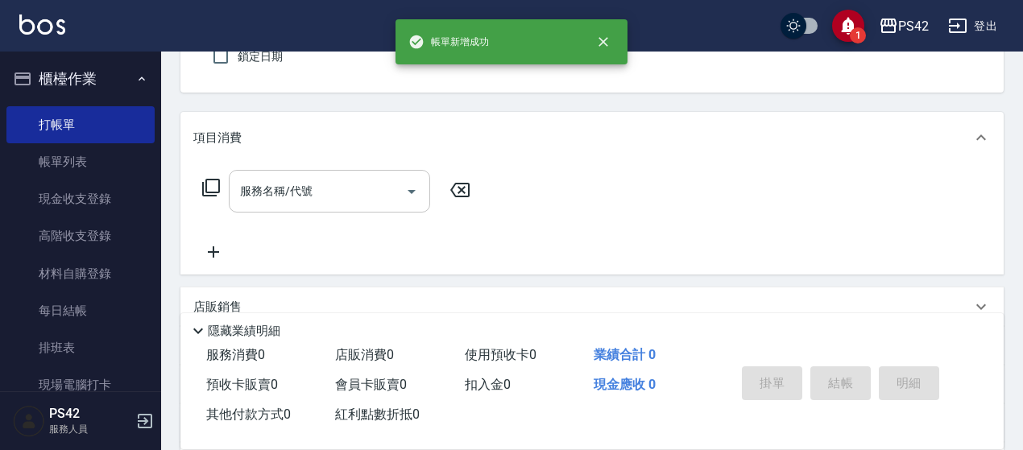
type input "[PERSON_NAME]-4"
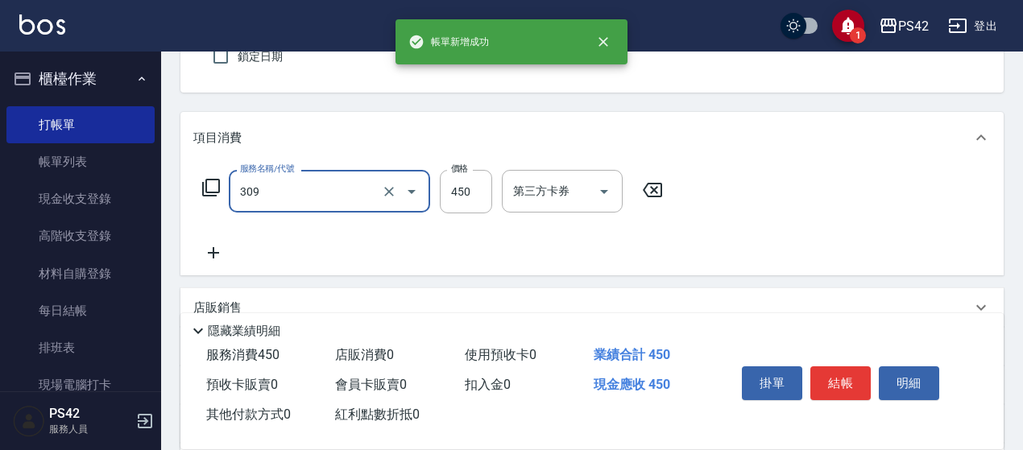
type input "洗+剪(309)"
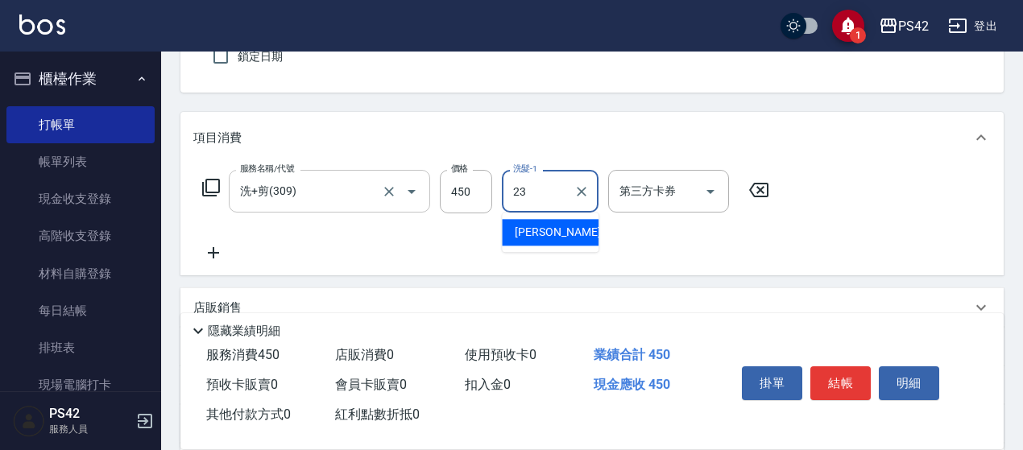
type input "[PERSON_NAME]-23"
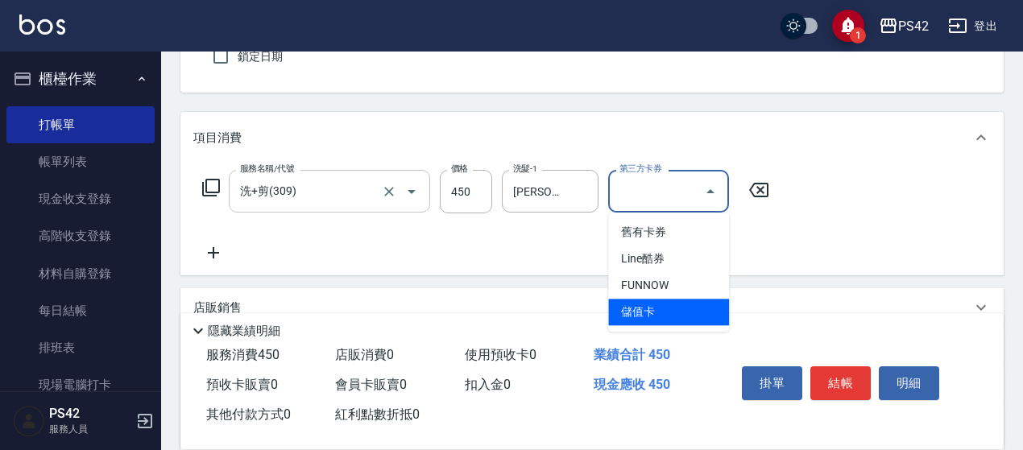
type input "儲值卡"
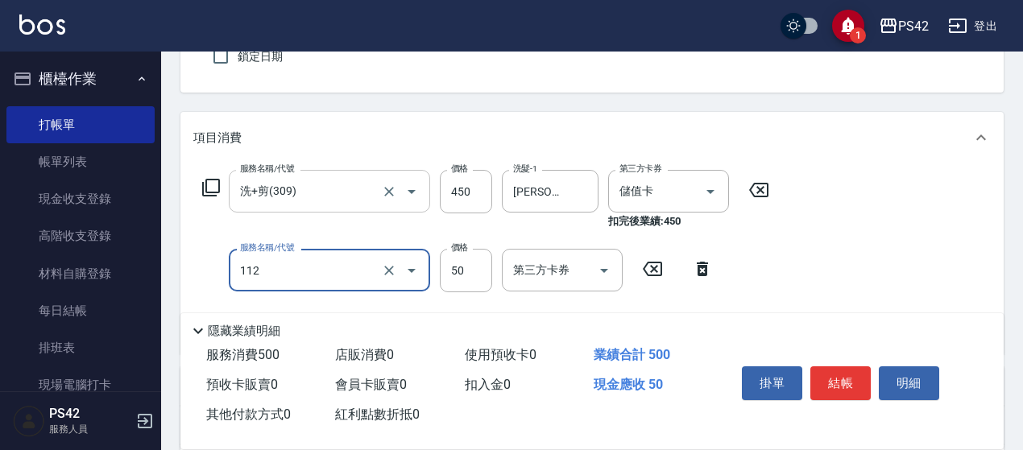
type input "精油50(112)"
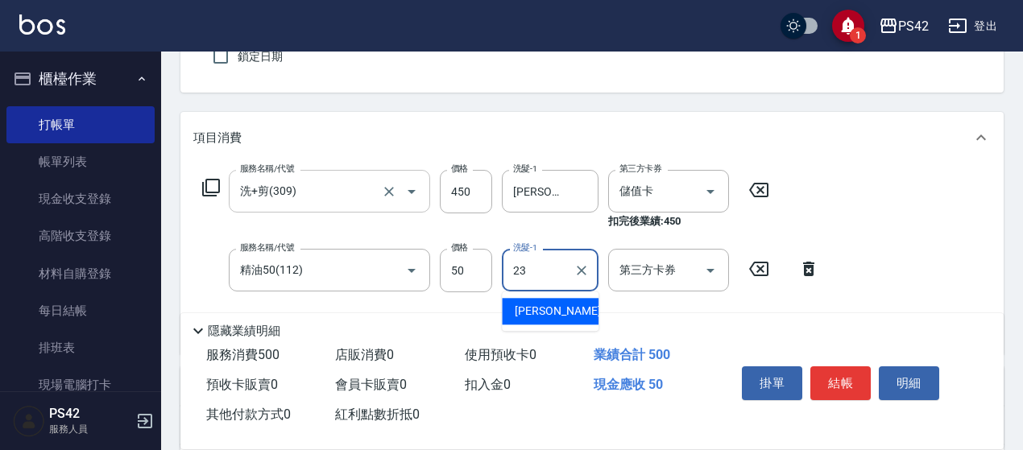
type input "[PERSON_NAME]-23"
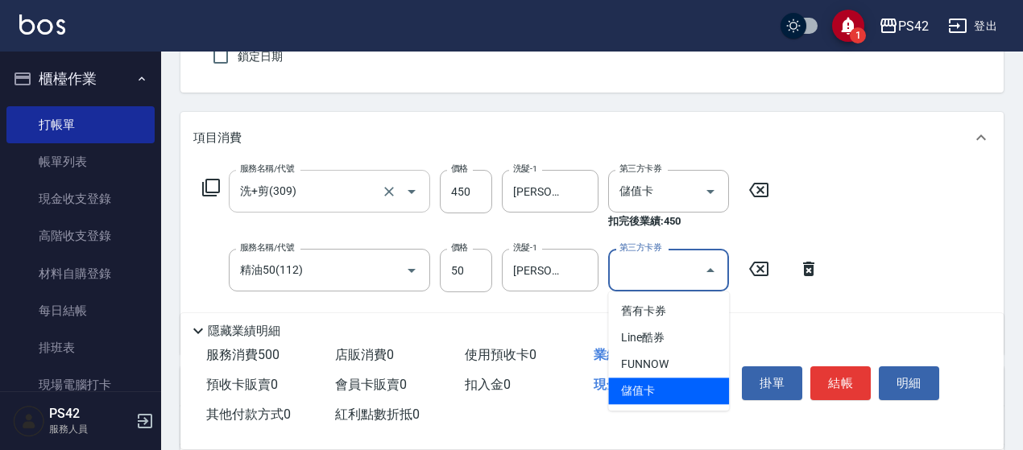
type input "儲值卡"
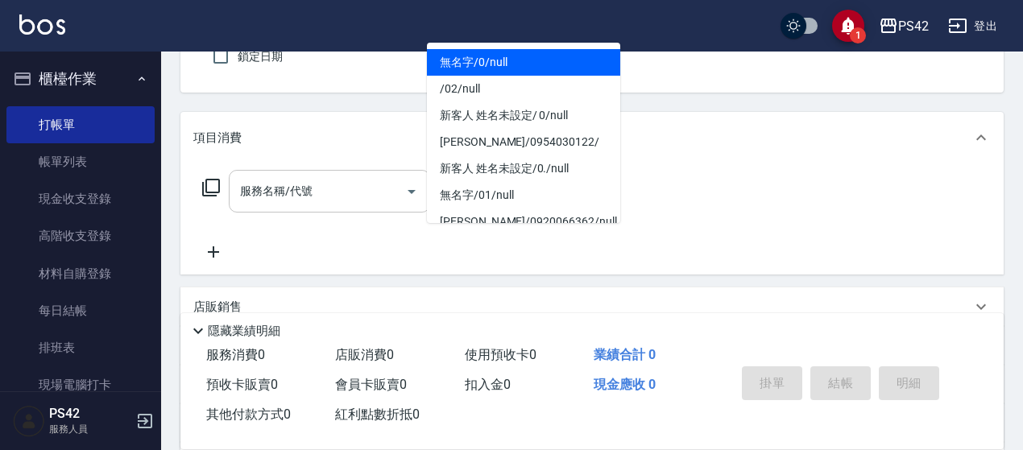
type input "0"
type input "2"
type input "無名字/0/null"
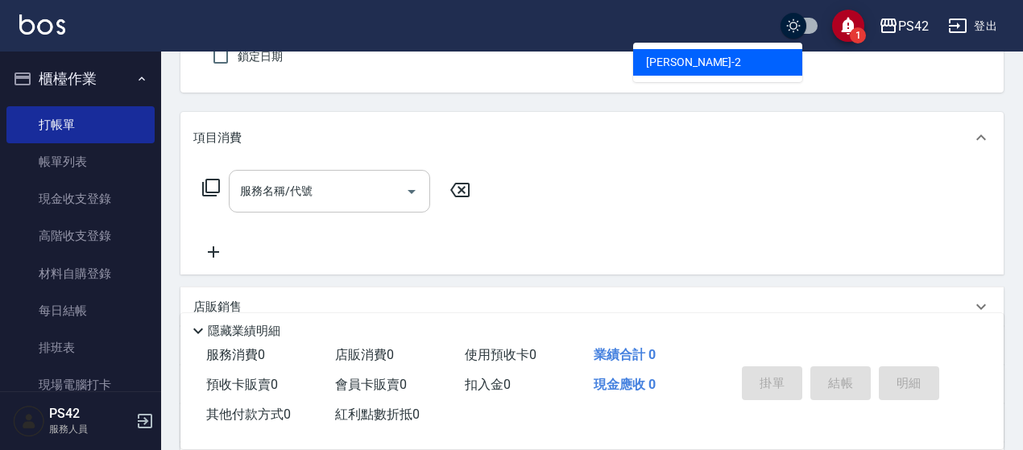
type input "[PERSON_NAME]-2"
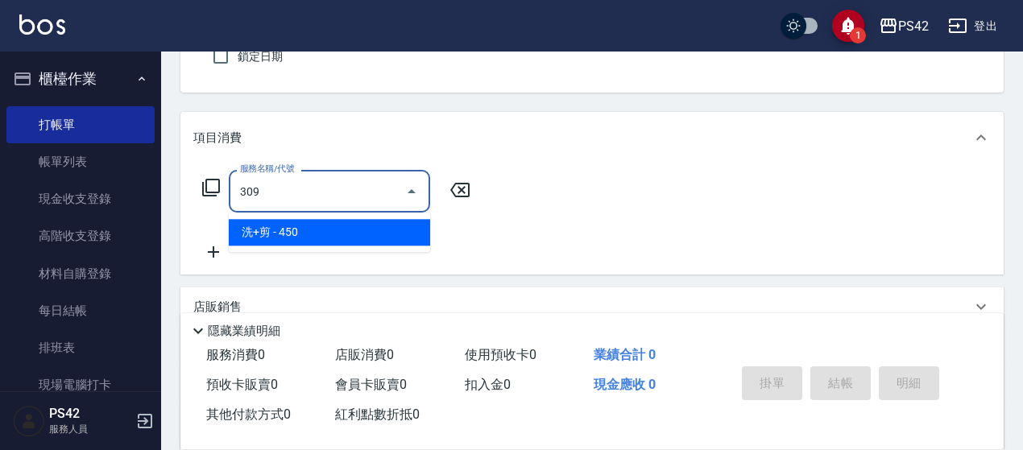
type input "洗+剪(309)"
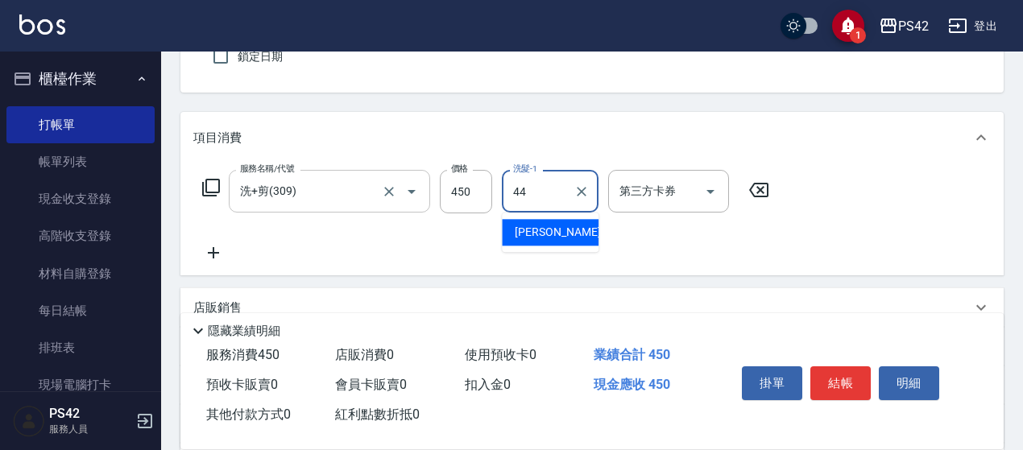
type input "[PERSON_NAME]-44"
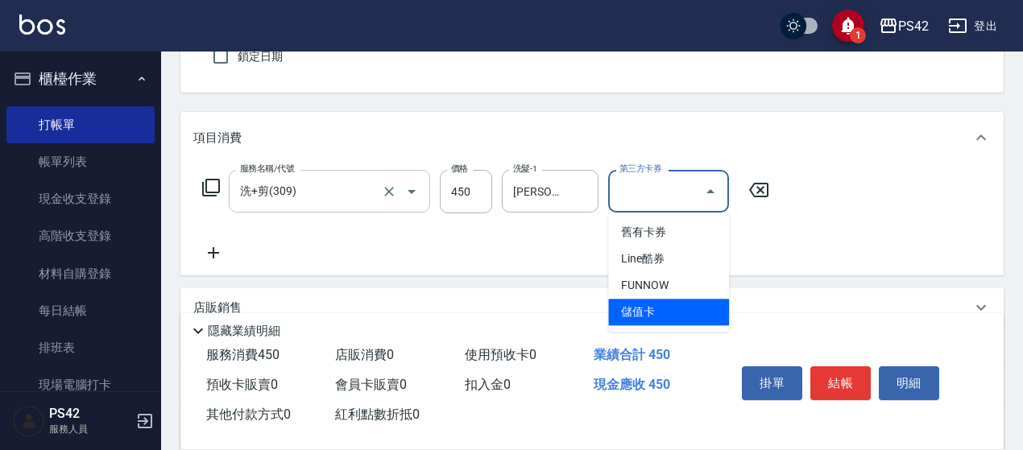
type input "儲值卡"
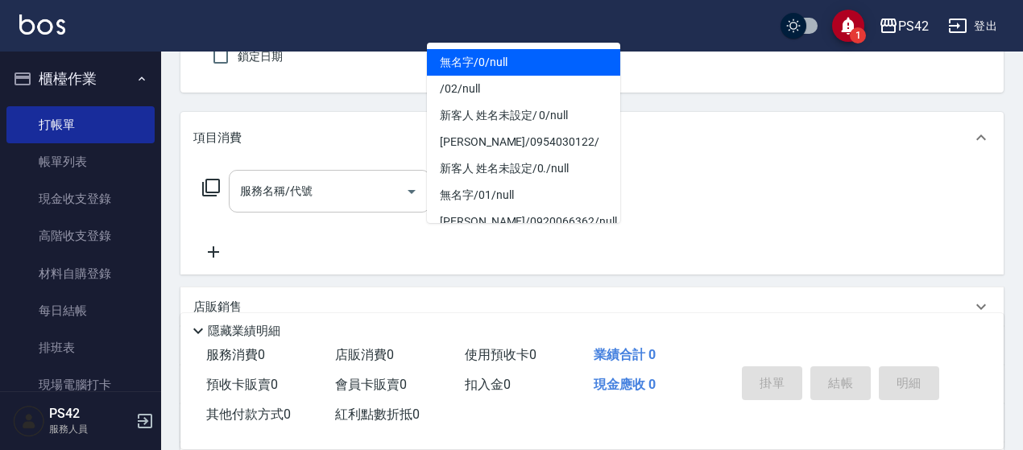
type input "無名字/0/null"
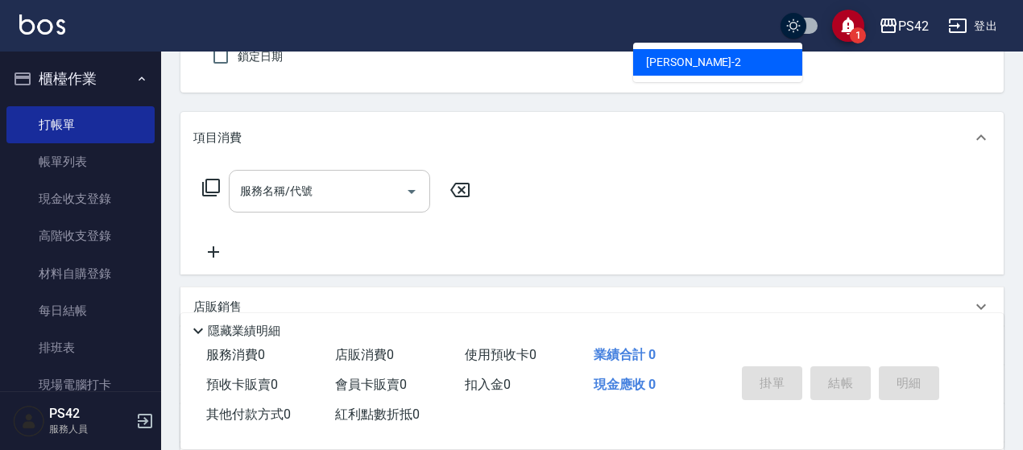
type input "[PERSON_NAME]-2"
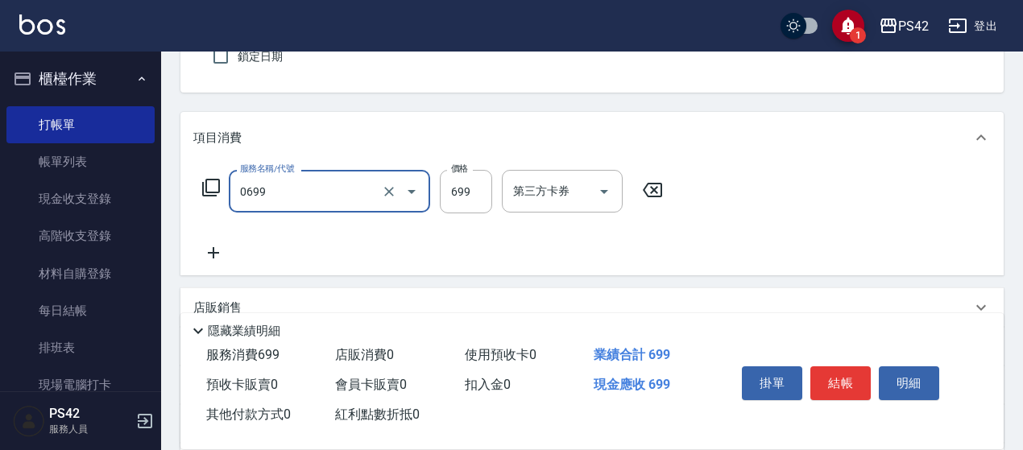
type input "精油SPA(0699)"
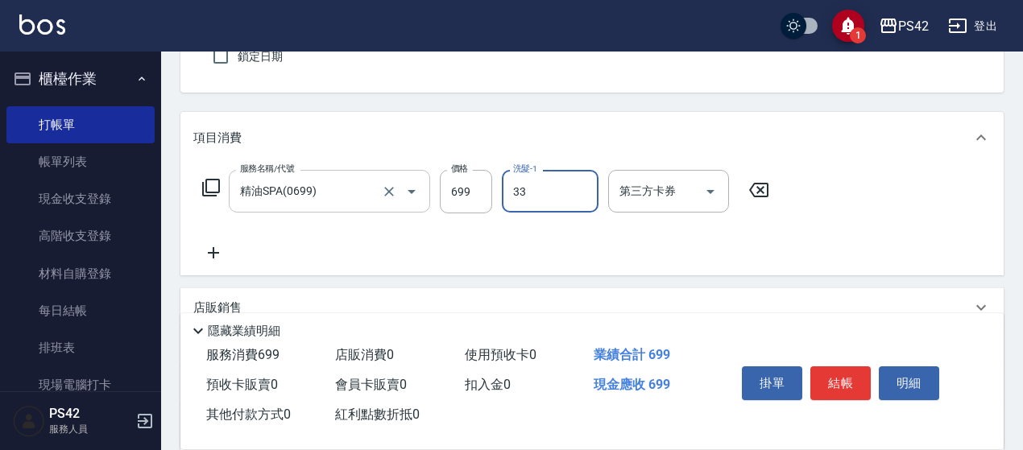
type input "[PERSON_NAME]-33"
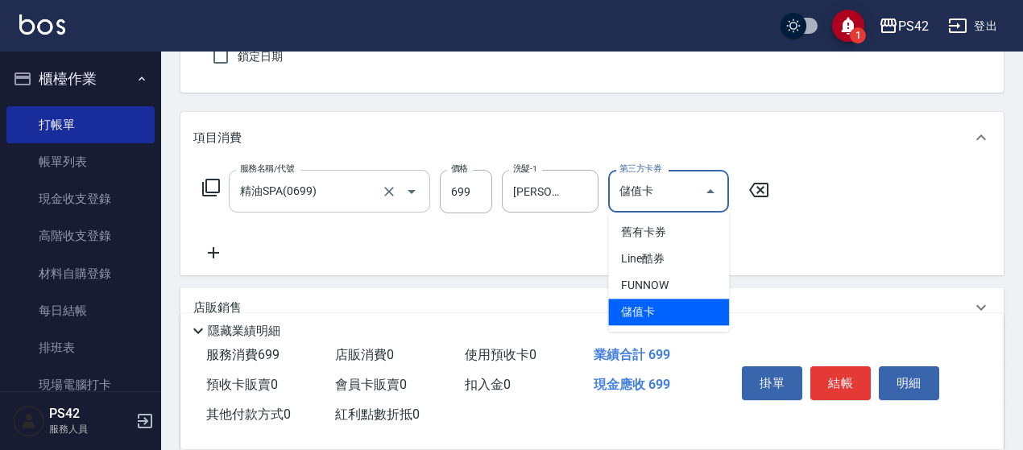
type input "儲值卡"
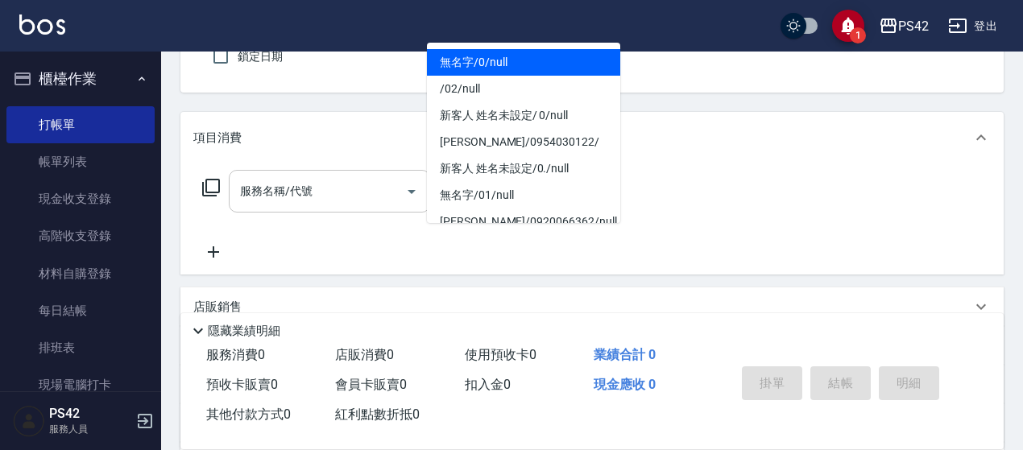
type input "無名字/0/null"
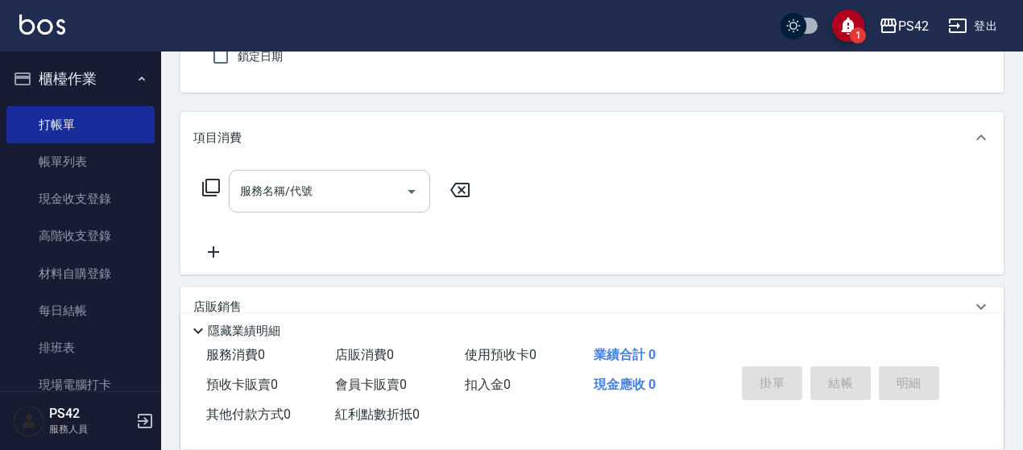
type input "[PERSON_NAME]-2"
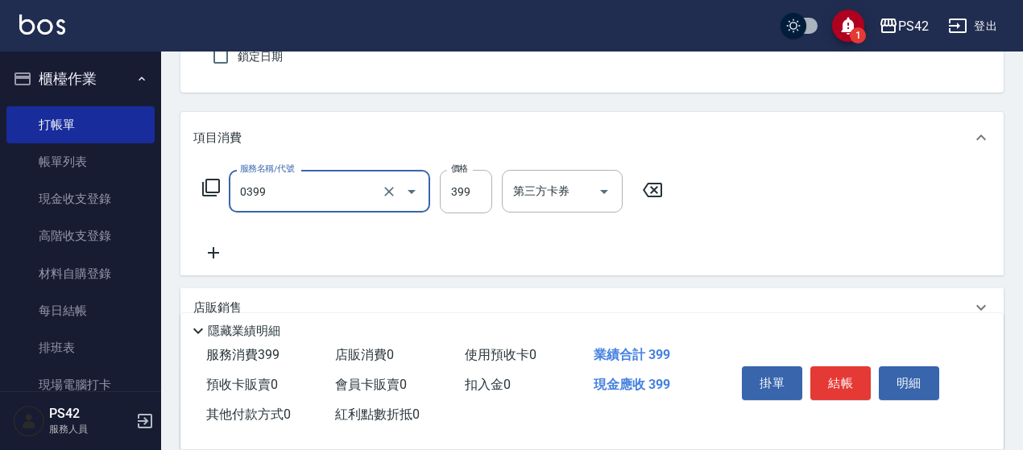
type input "海鹽399(0399)"
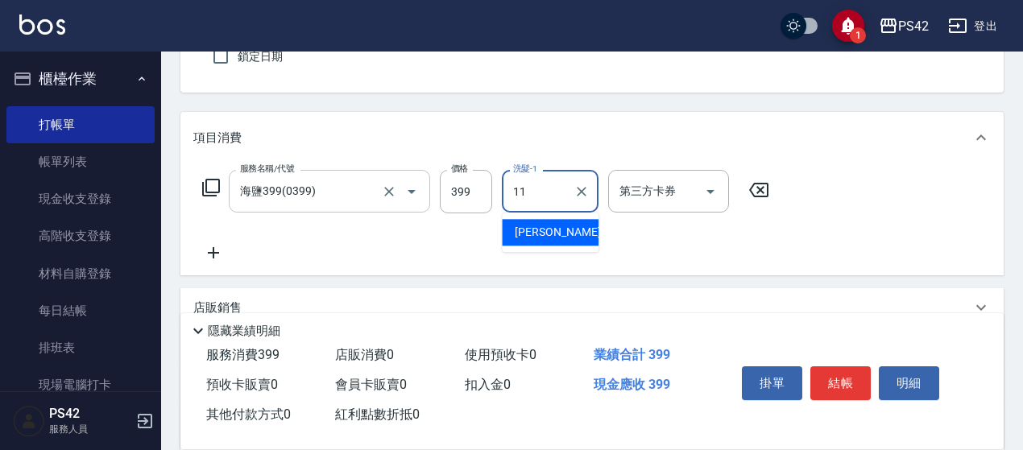
type input "[PERSON_NAME]-11"
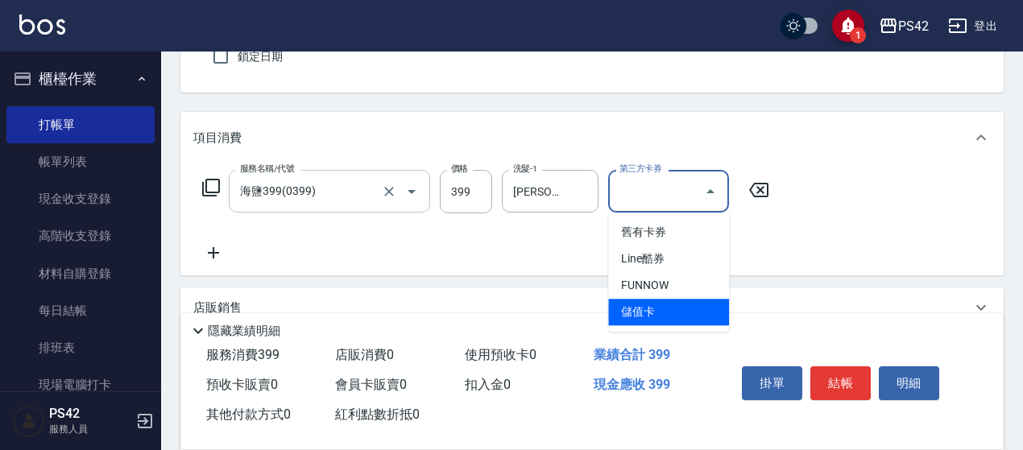
type input "儲值卡"
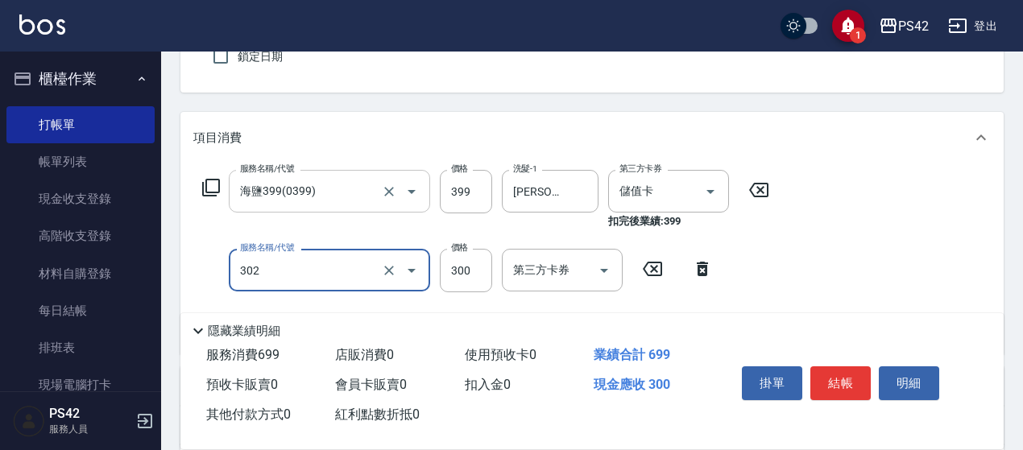
type input "剪髮(302)"
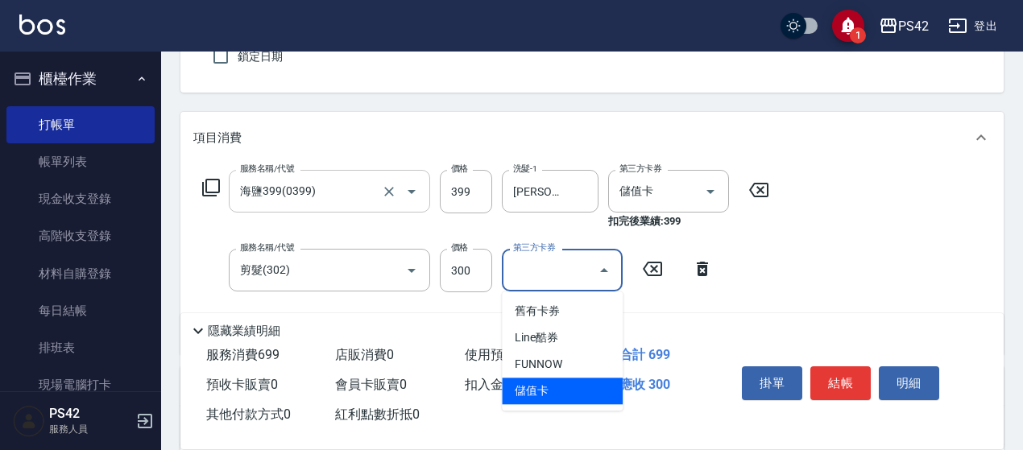
type input "儲值卡"
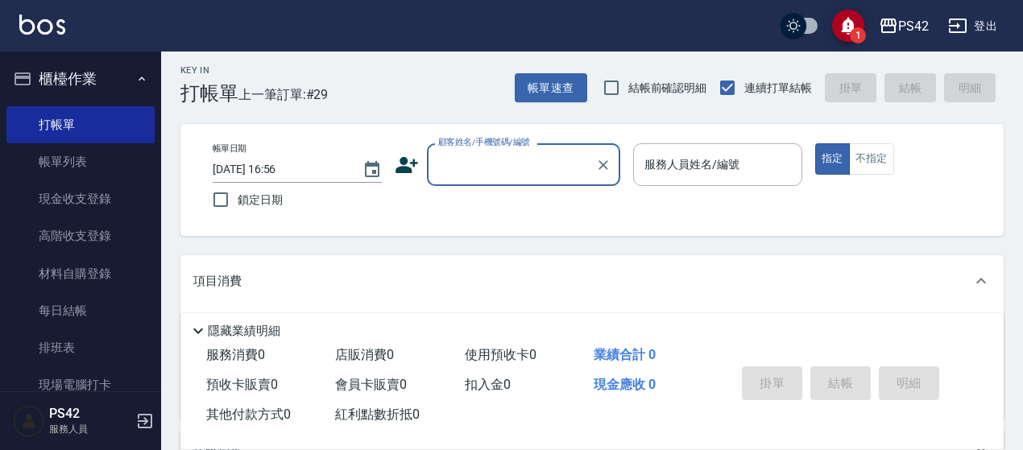
scroll to position [0, 0]
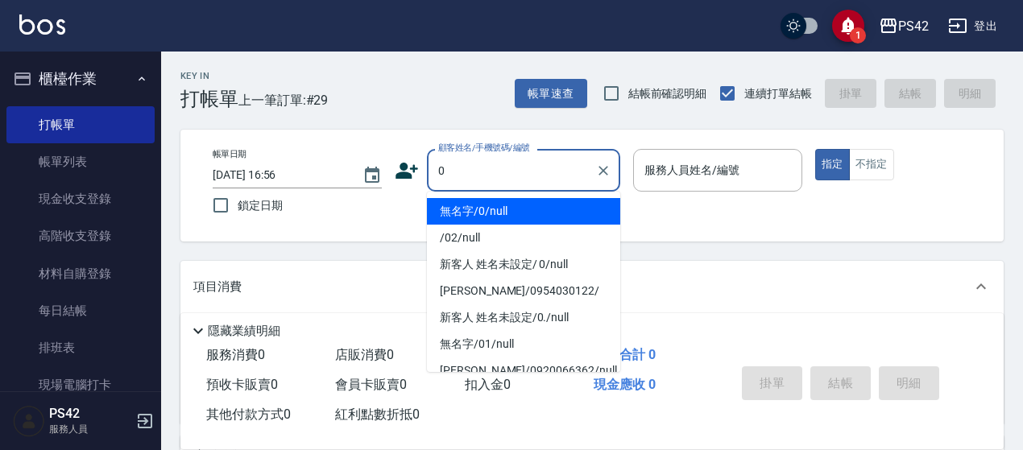
type input "無名字/0/null"
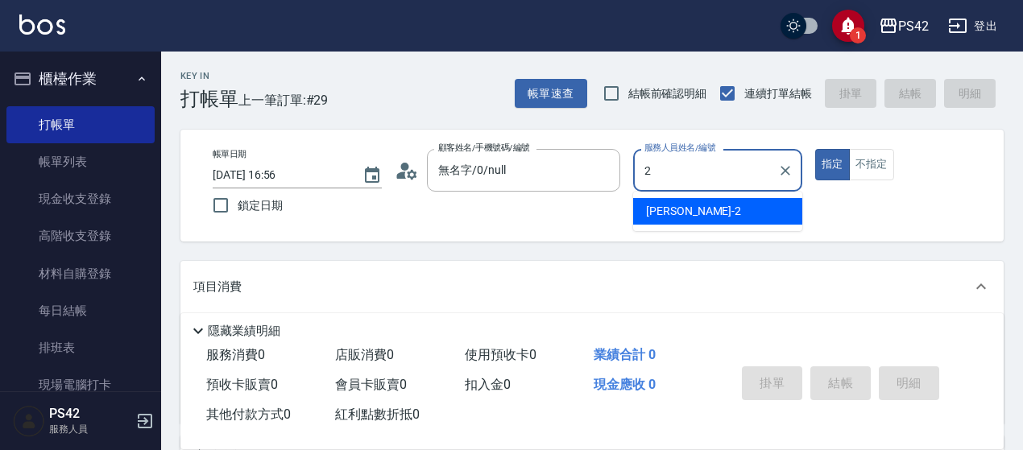
type input "[PERSON_NAME]-2"
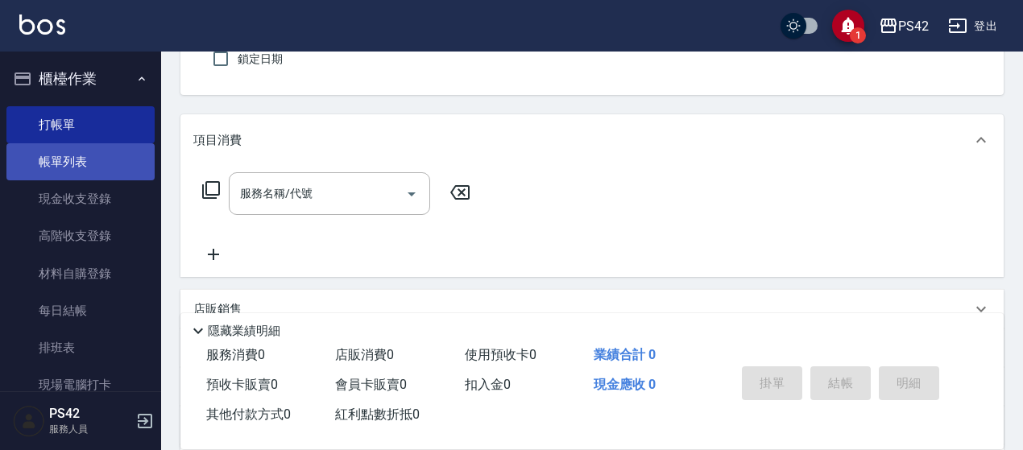
scroll to position [161, 0]
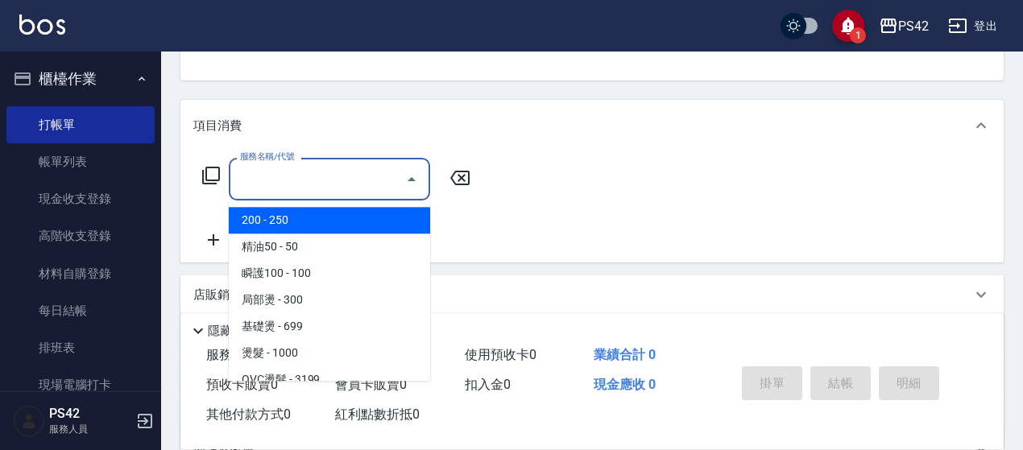
click at [359, 186] on input "服務名稱/代號" at bounding box center [317, 179] width 163 height 28
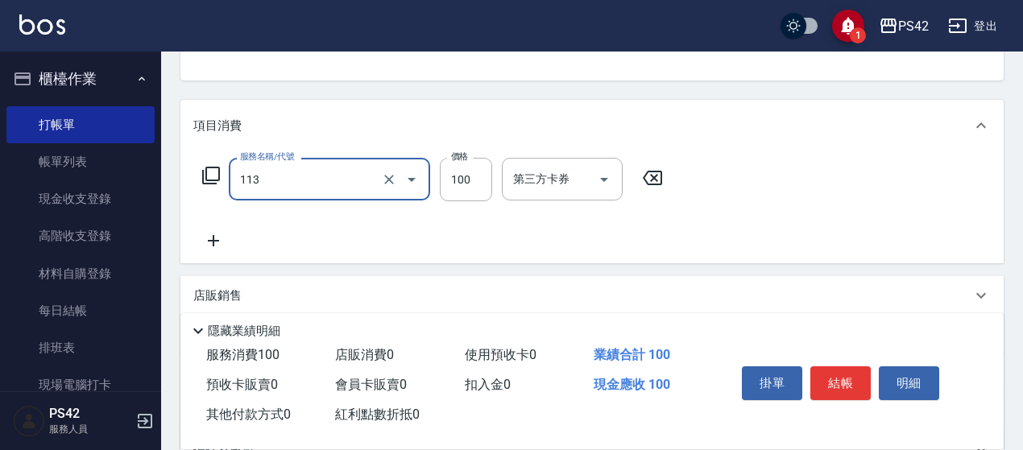
type input "瞬護100(113)"
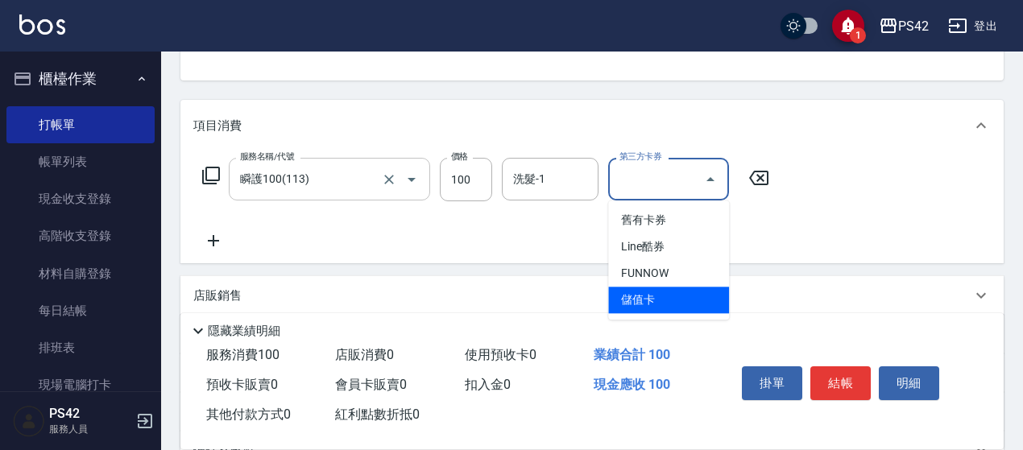
type input "儲值卡"
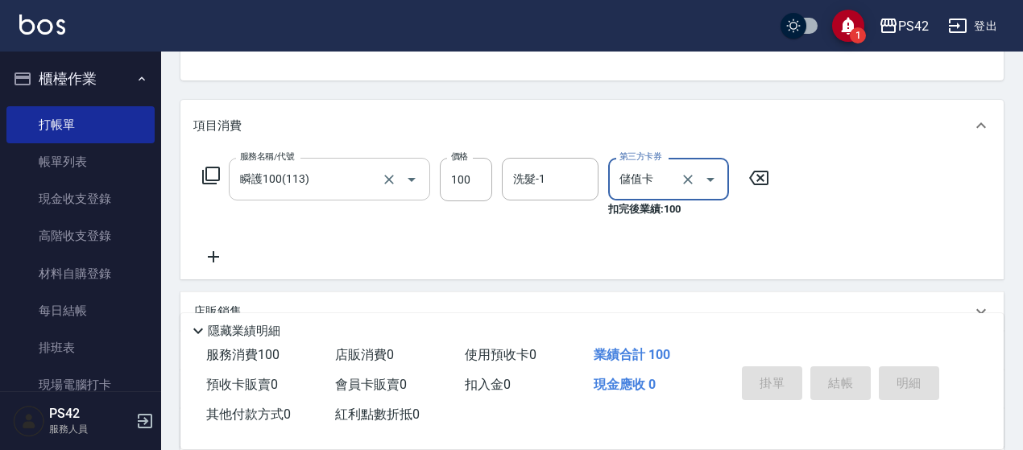
type input "[DATE] 16:57"
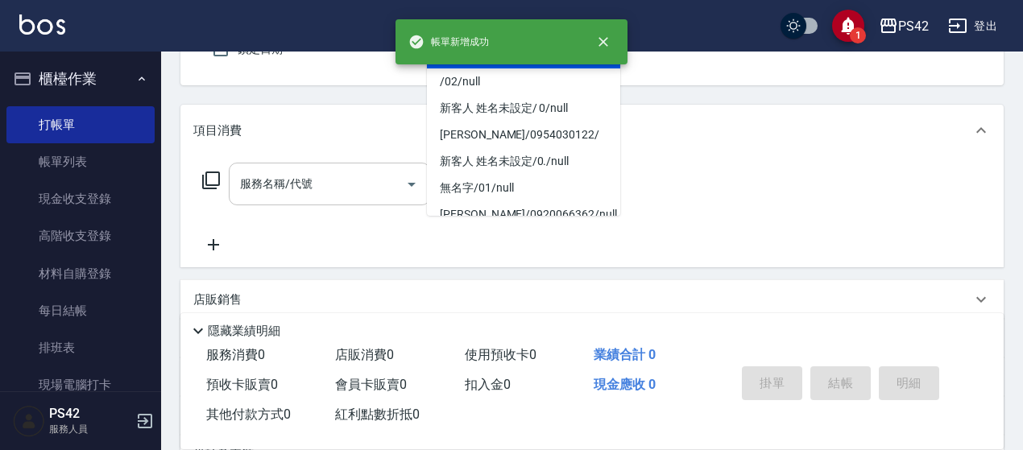
type input "無名字/0/null"
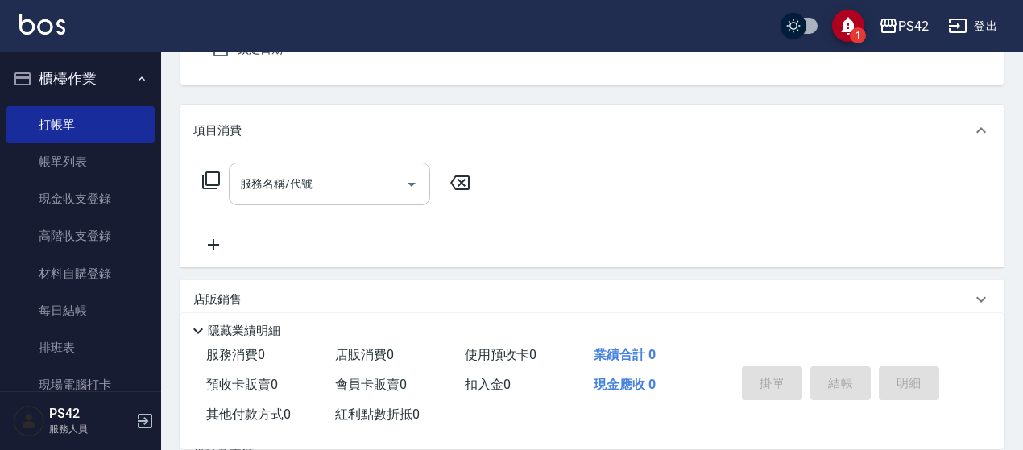
type input "[PERSON_NAME]-2"
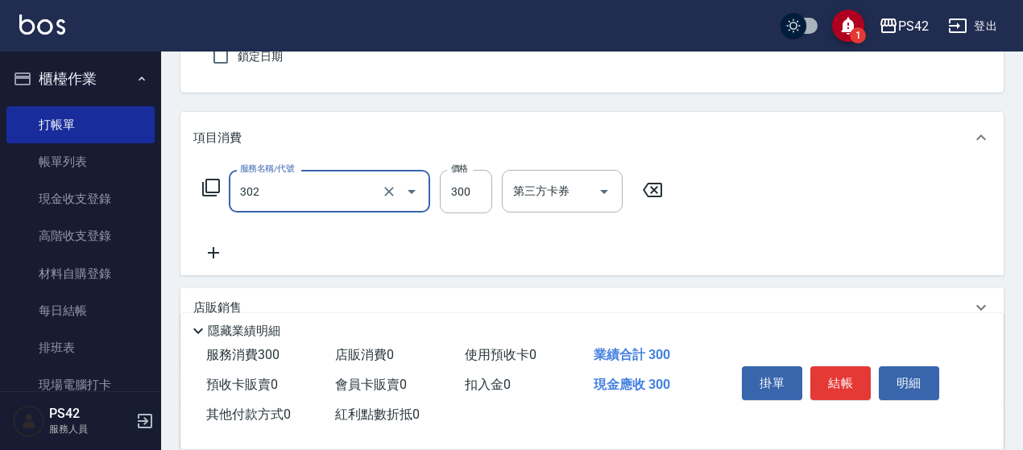
type input "剪髮(302)"
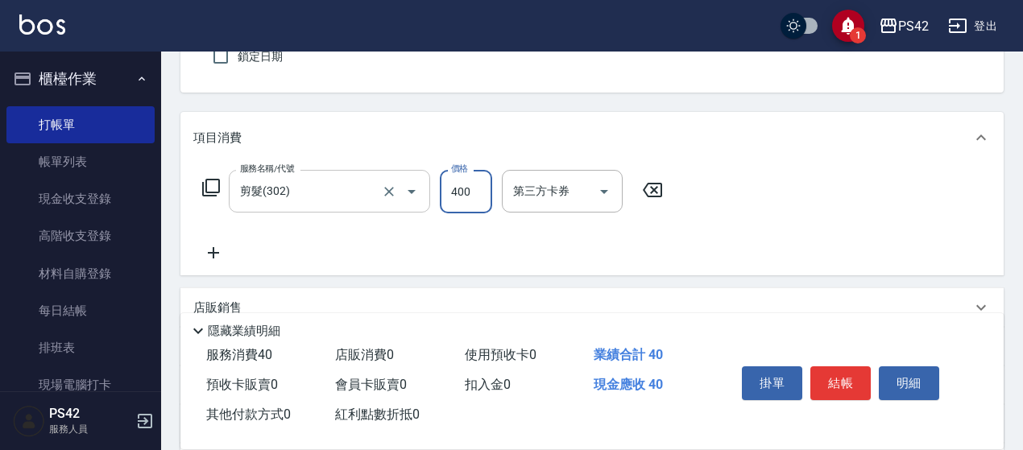
type input "400"
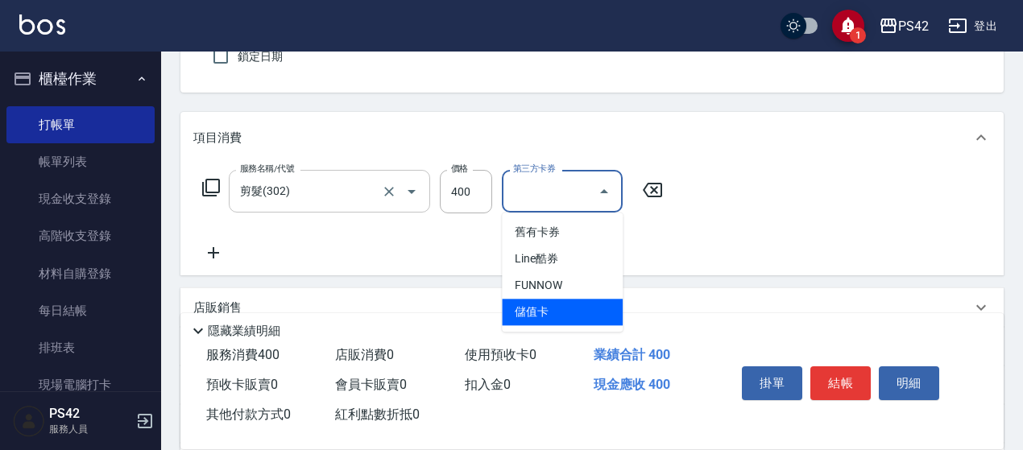
type input "儲值卡"
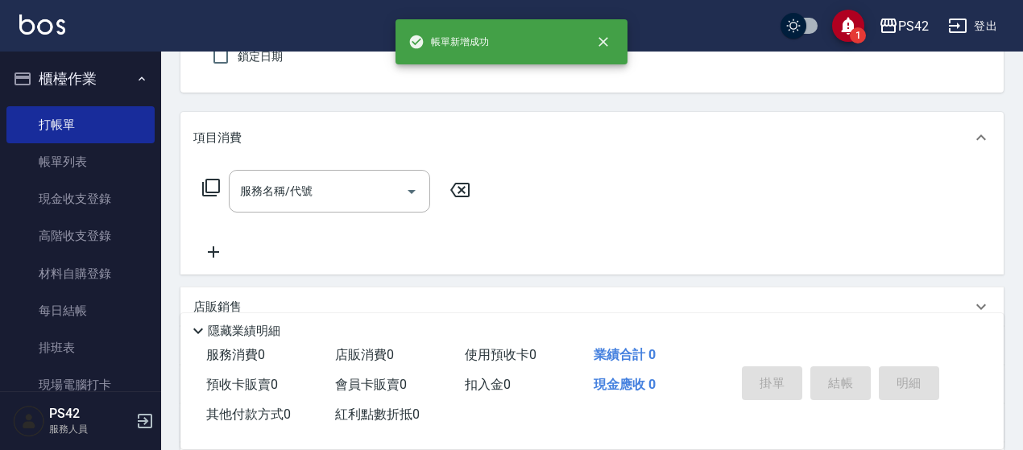
scroll to position [0, 0]
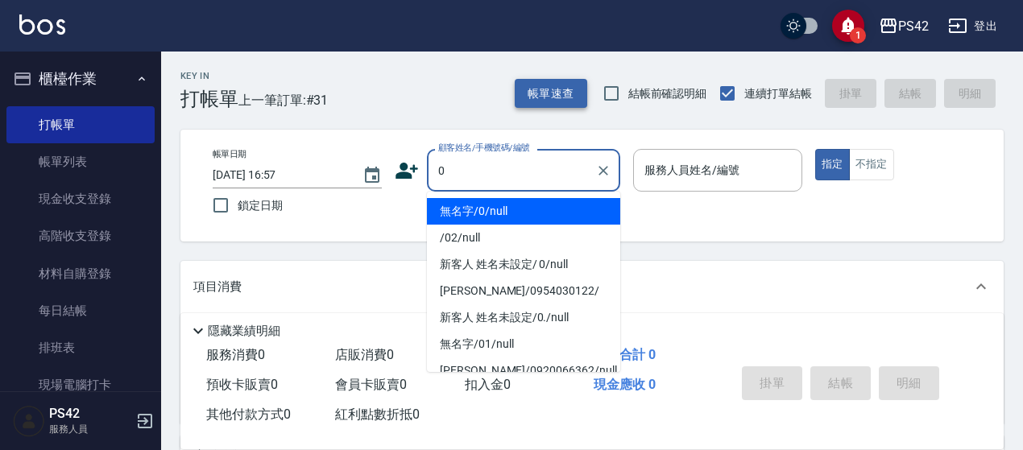
type input "無名字/0/null"
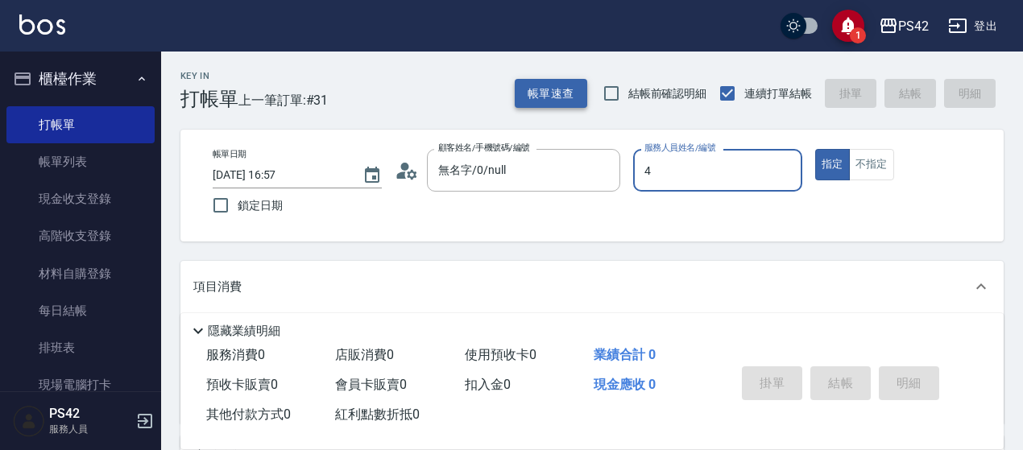
type input "[PERSON_NAME]-4"
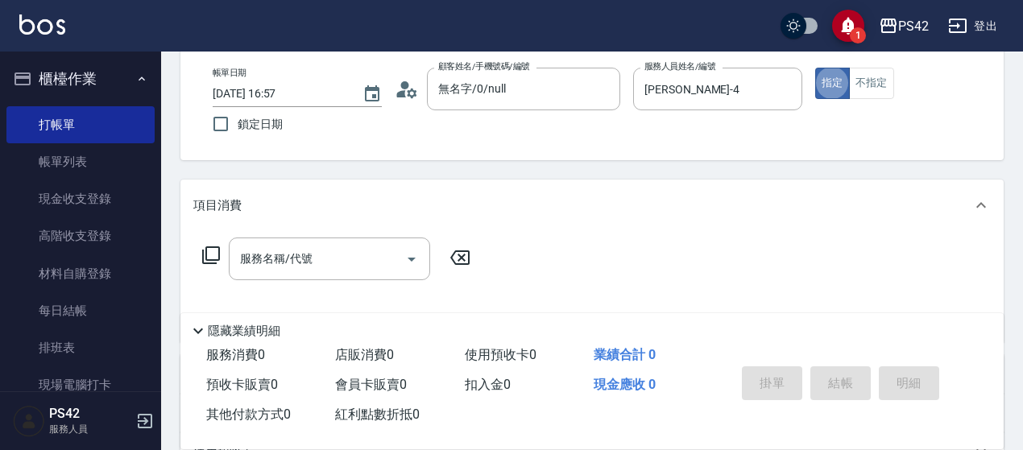
scroll to position [161, 0]
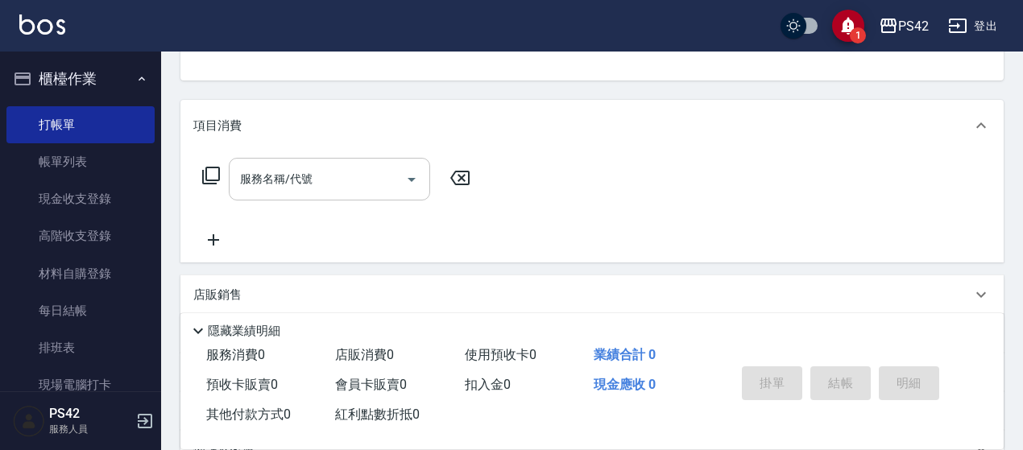
click at [365, 185] on input "服務名稱/代號" at bounding box center [317, 179] width 163 height 28
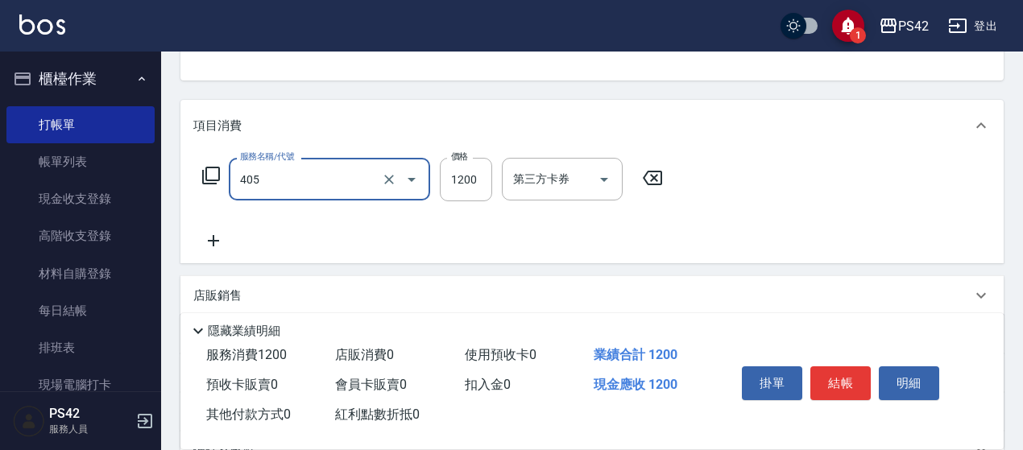
type input "1200護(405)"
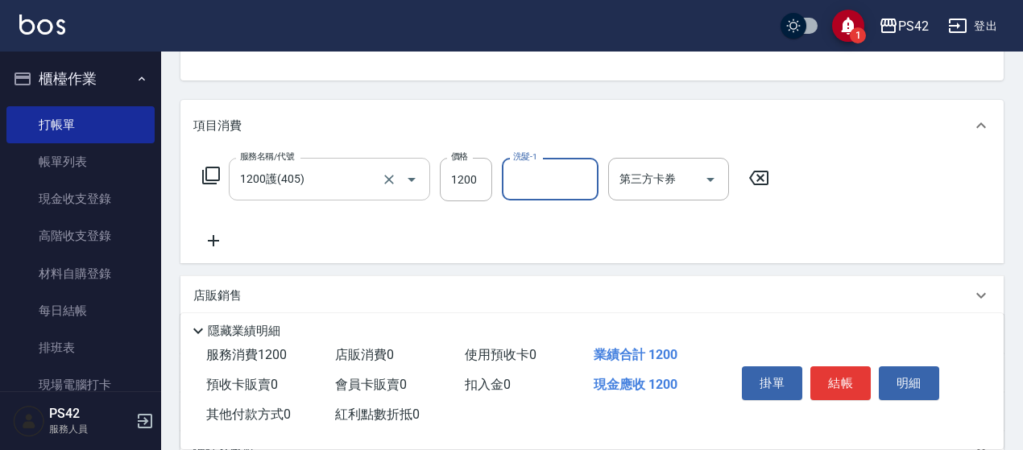
type input "3"
type input "[PERSON_NAME]-23"
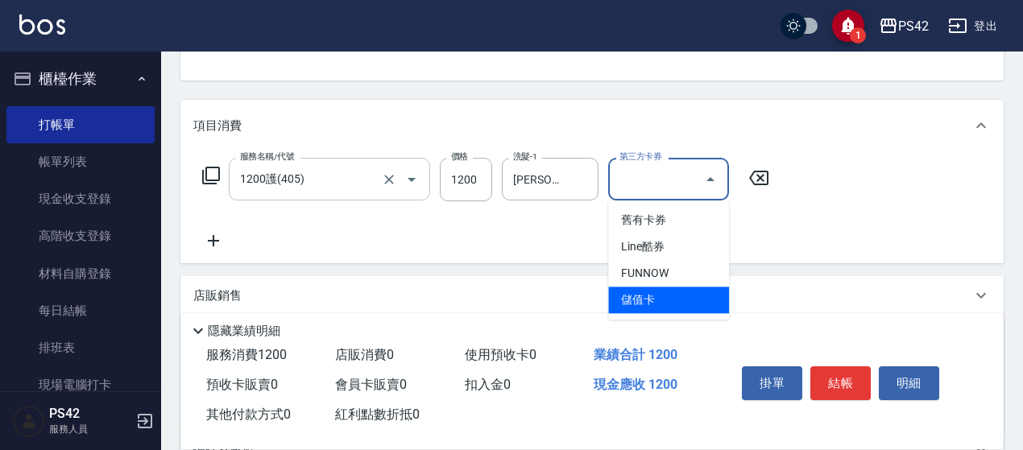
type input "儲值卡"
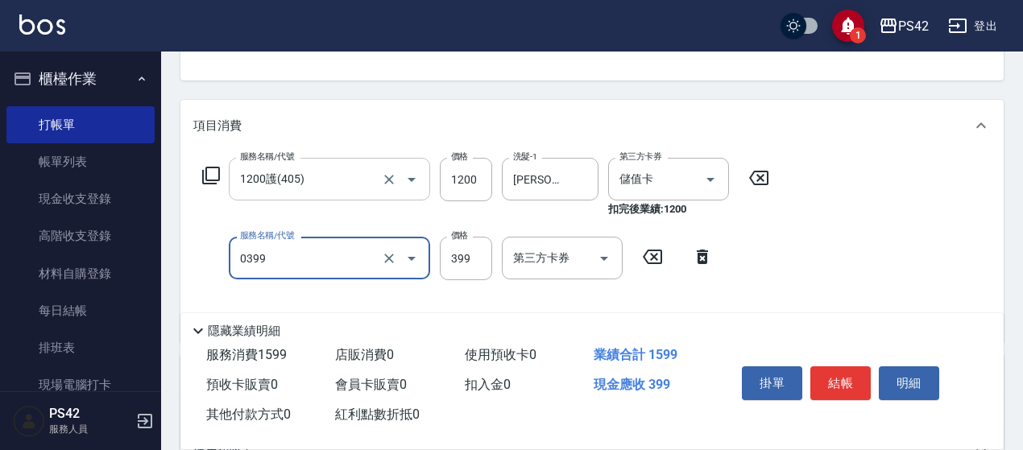
type input "海鹽399(0399)"
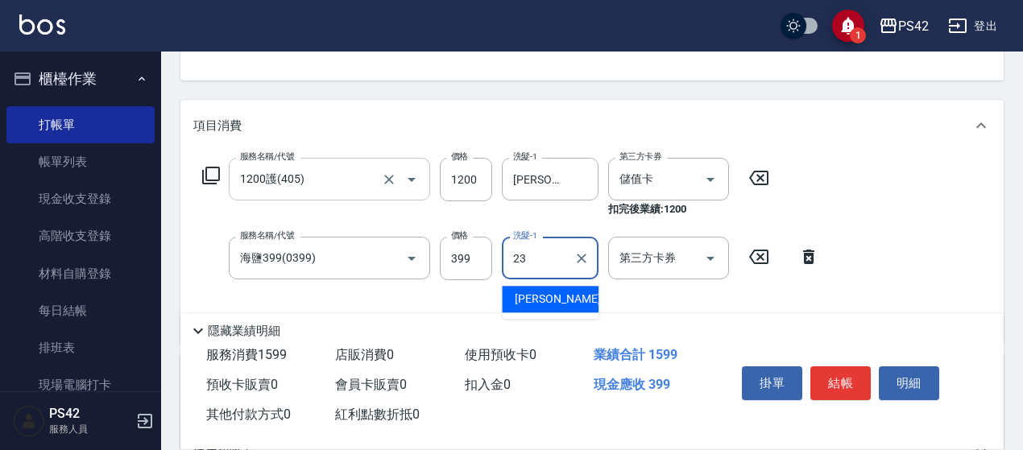
type input "[PERSON_NAME]-23"
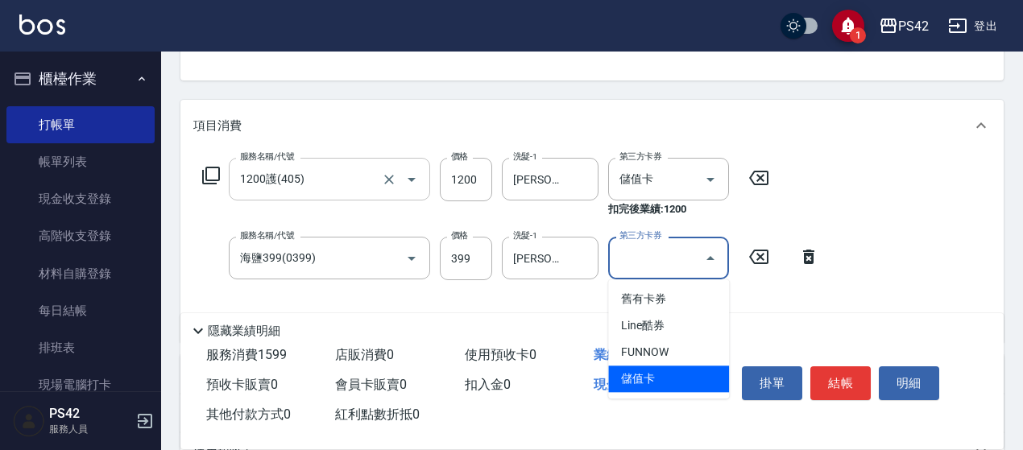
type input "儲值卡"
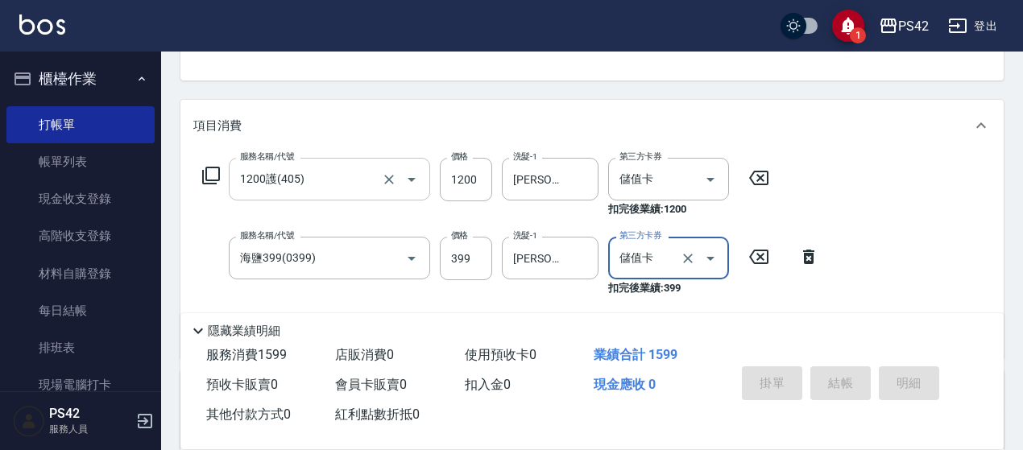
type input "[DATE] 16:58"
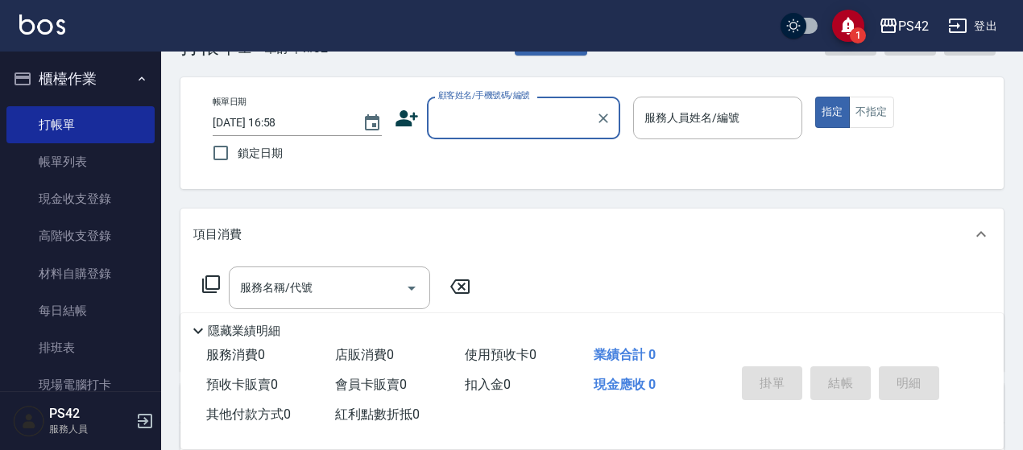
scroll to position [0, 0]
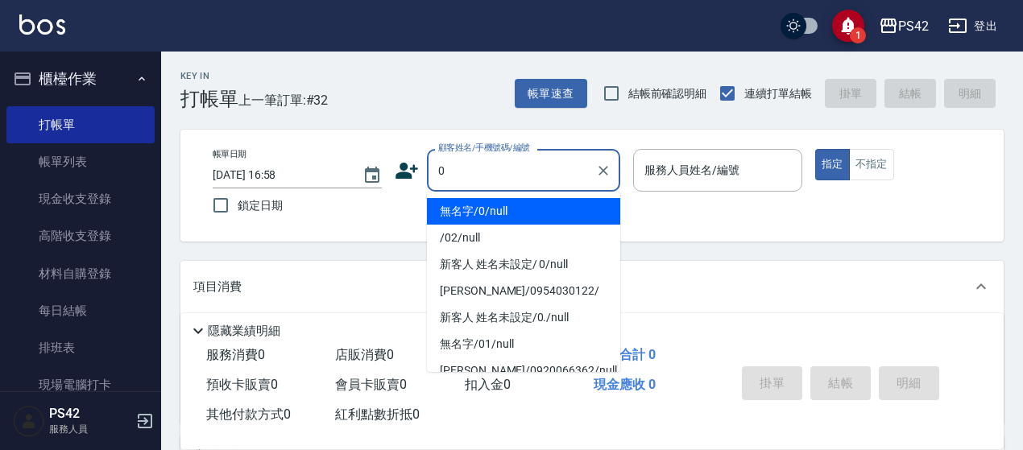
type input "無名字/0/null"
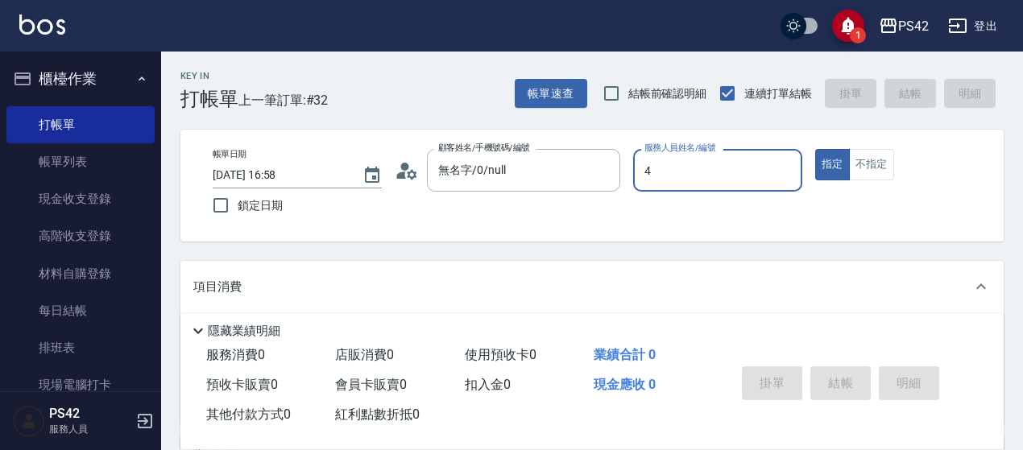
type input "[PERSON_NAME]-4"
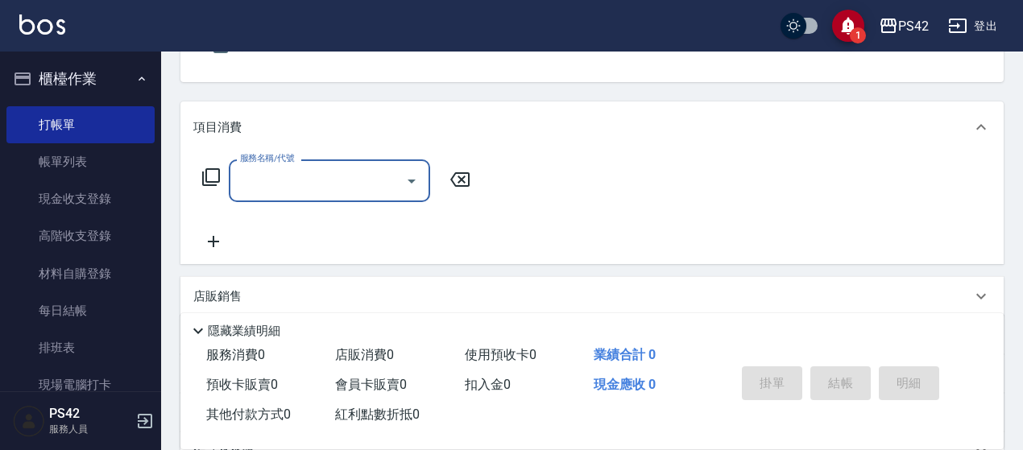
scroll to position [161, 0]
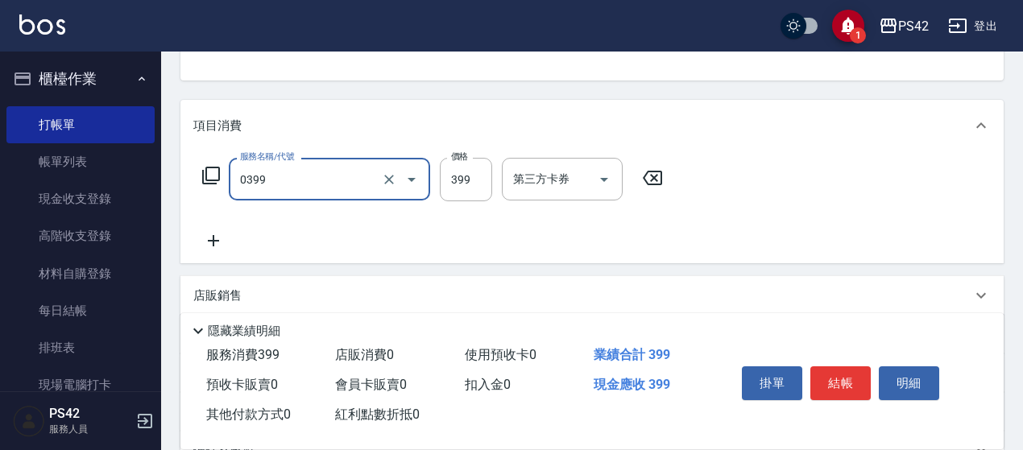
type input "海鹽399(0399)"
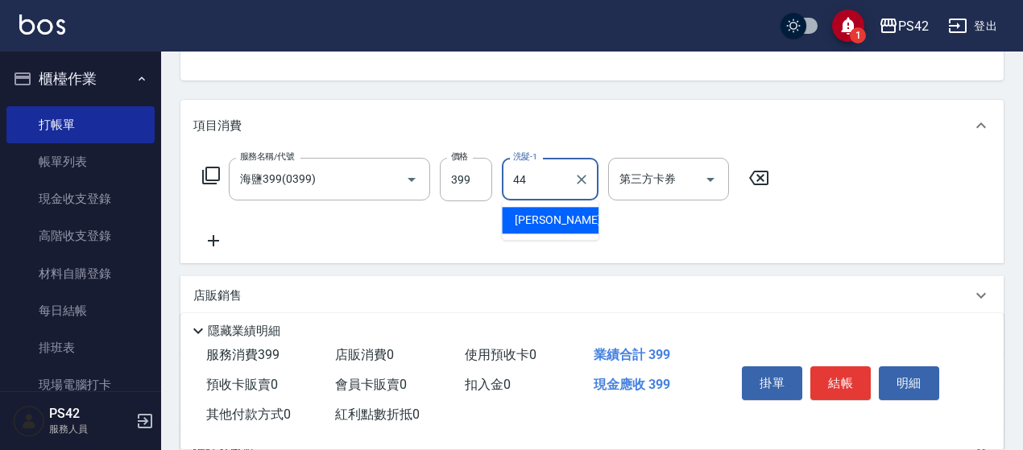
type input "[PERSON_NAME]-44"
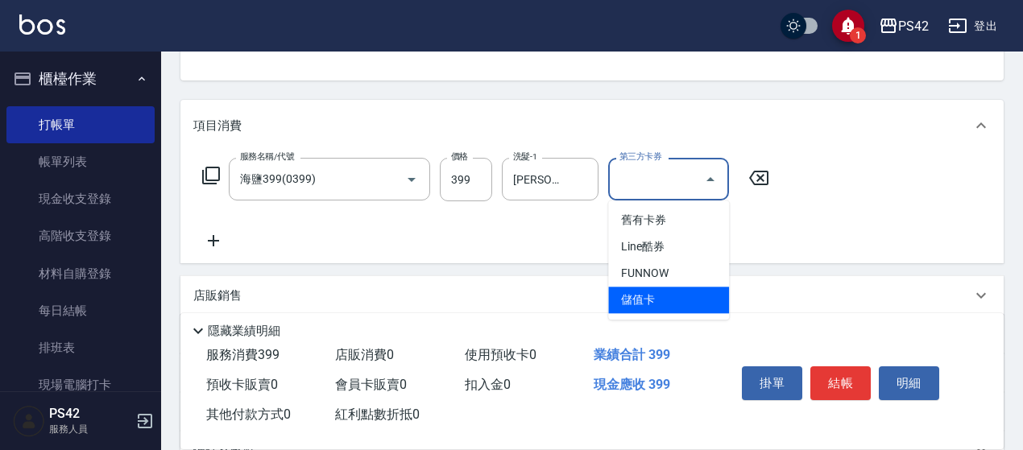
type input "儲值卡"
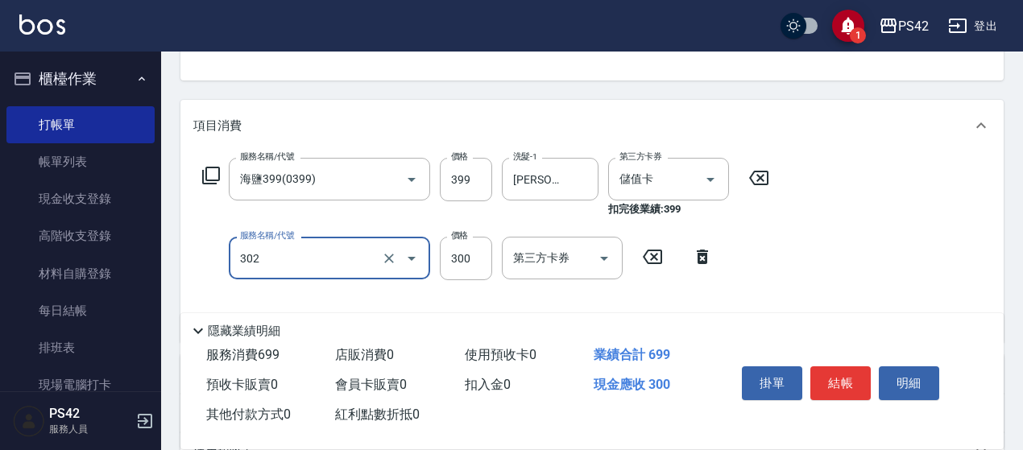
type input "剪髮(302)"
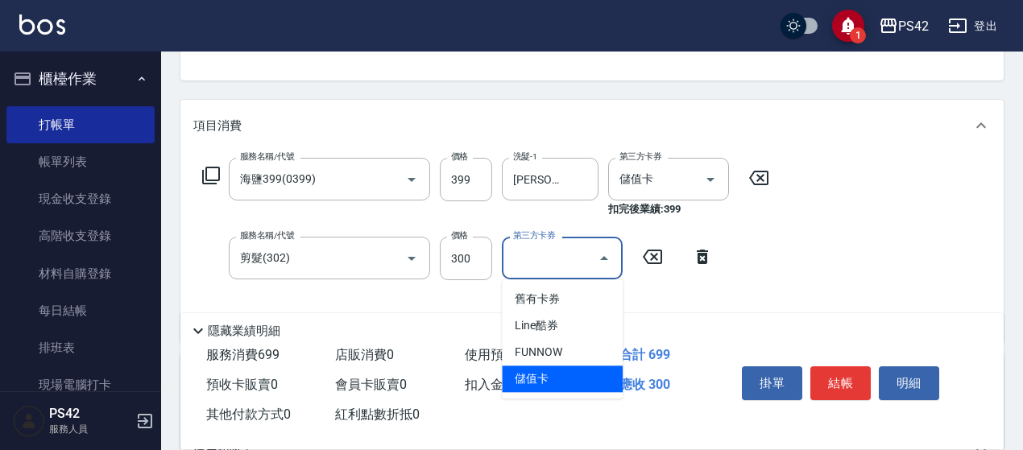
type input "儲值卡"
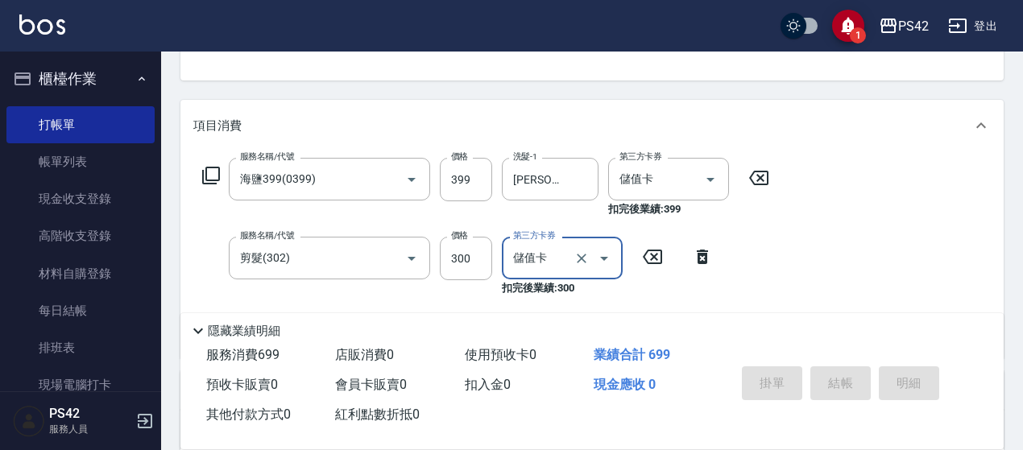
type input "[DATE] 16:59"
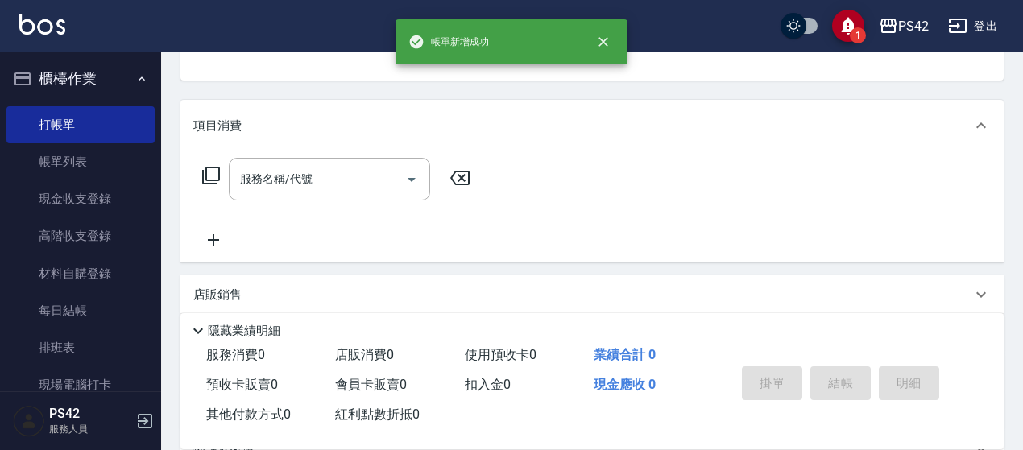
scroll to position [156, 0]
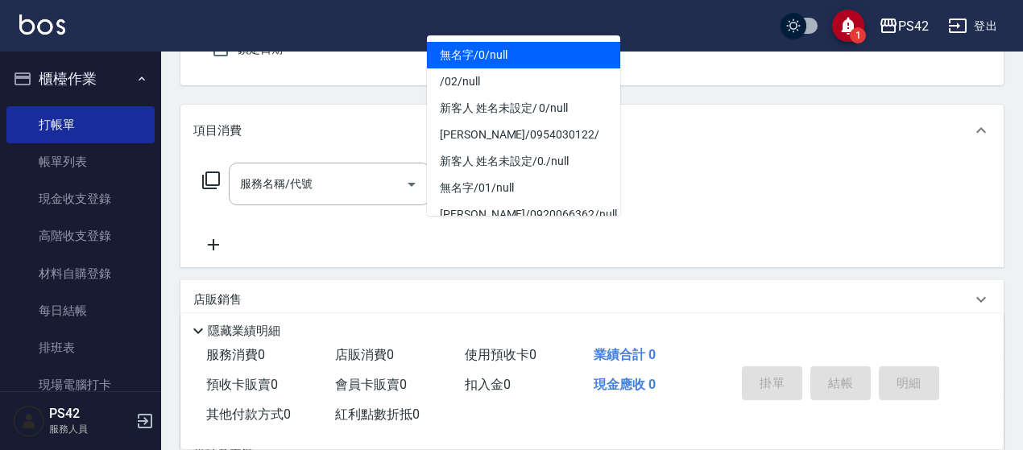
type input "0"
type input "1"
type input "無名字/0/null"
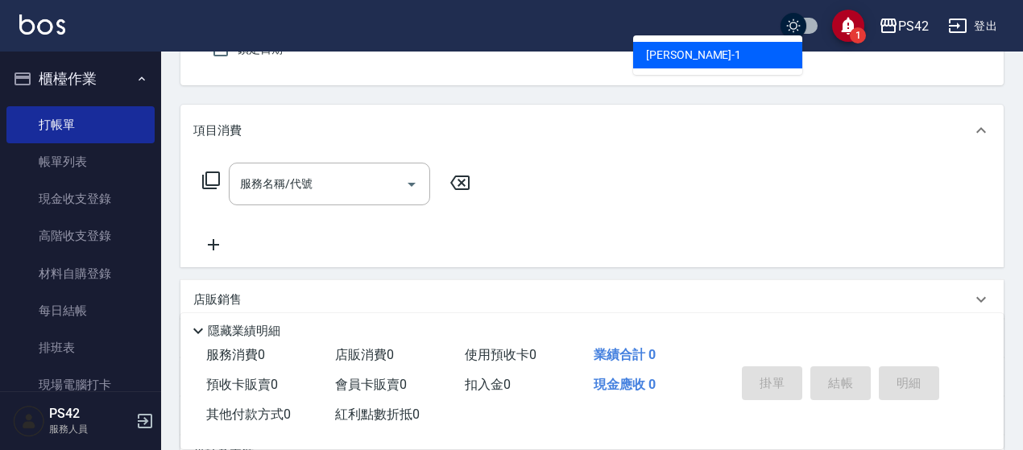
type input "[PERSON_NAME]-1"
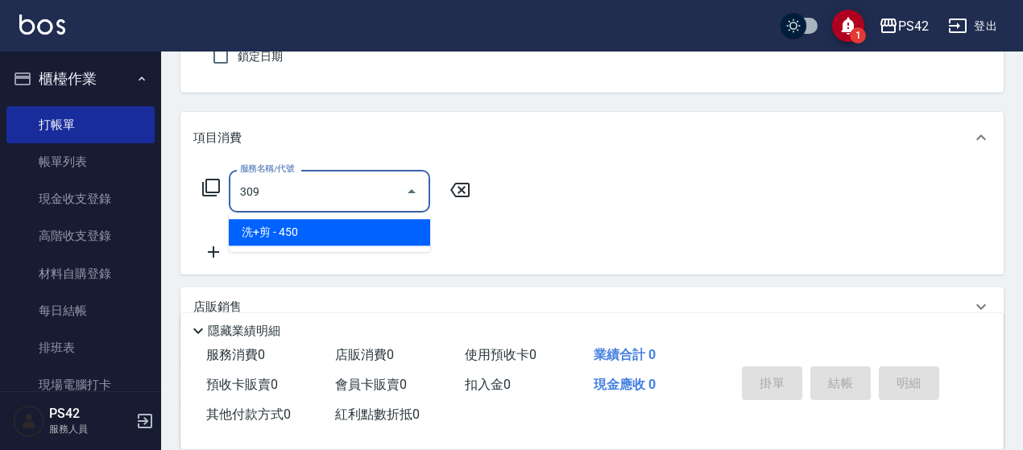
type input "洗+剪(309)"
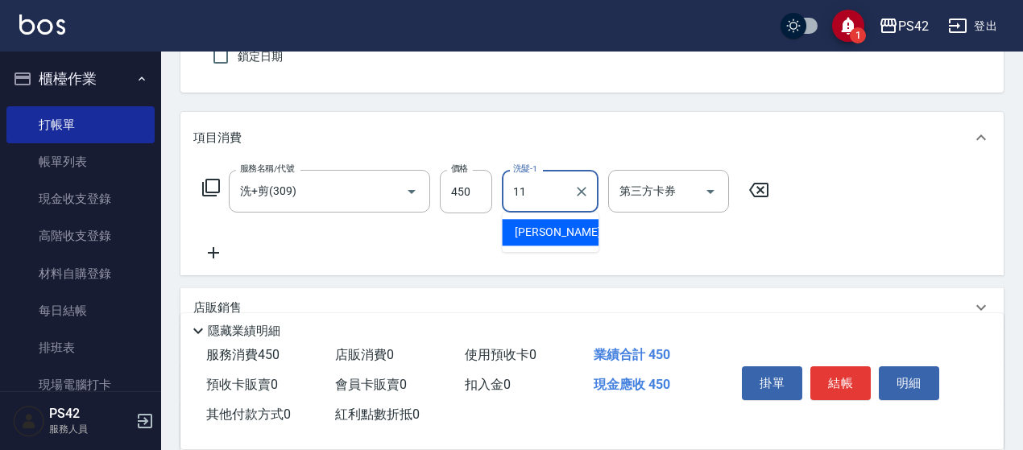
type input "[PERSON_NAME]-11"
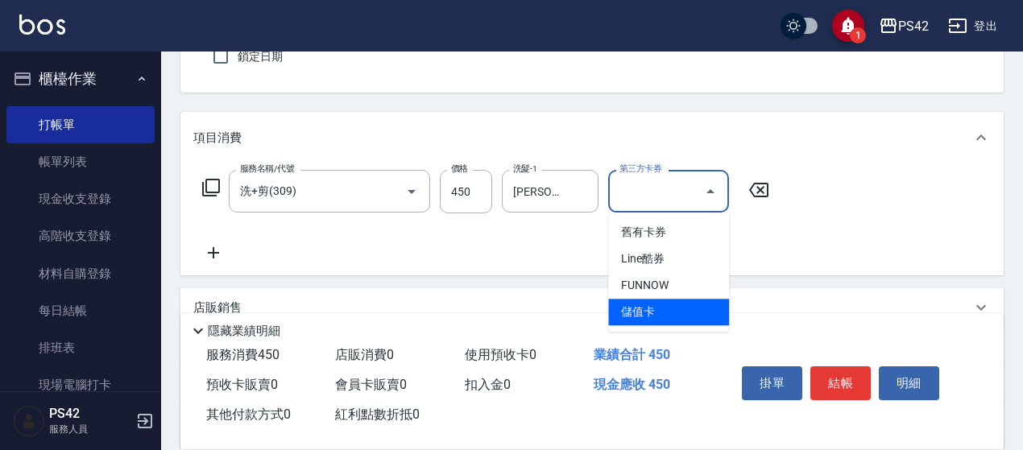
type input "儲值卡"
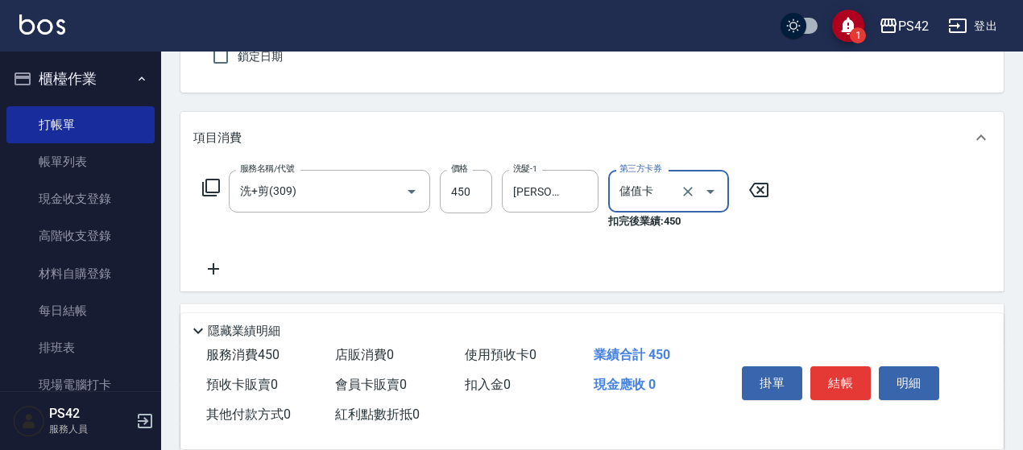
click at [823, 381] on button "結帳" at bounding box center [841, 384] width 60 height 34
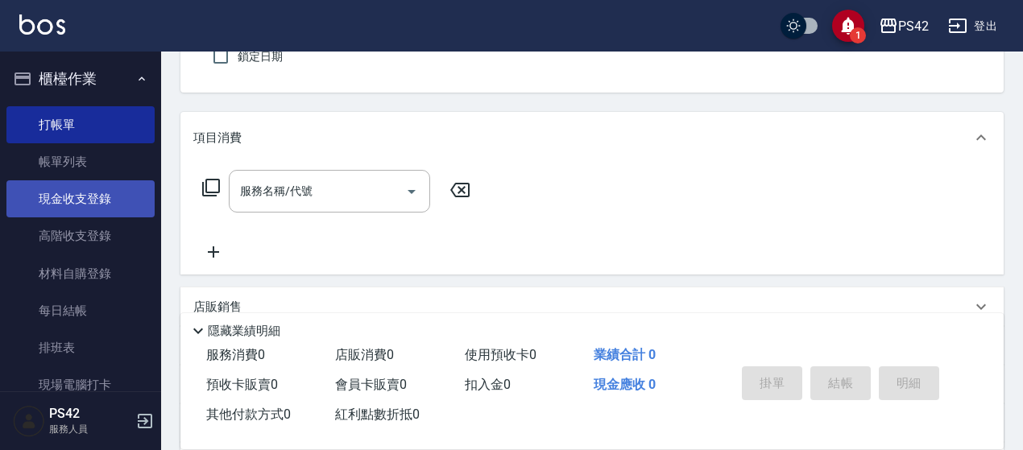
scroll to position [242, 0]
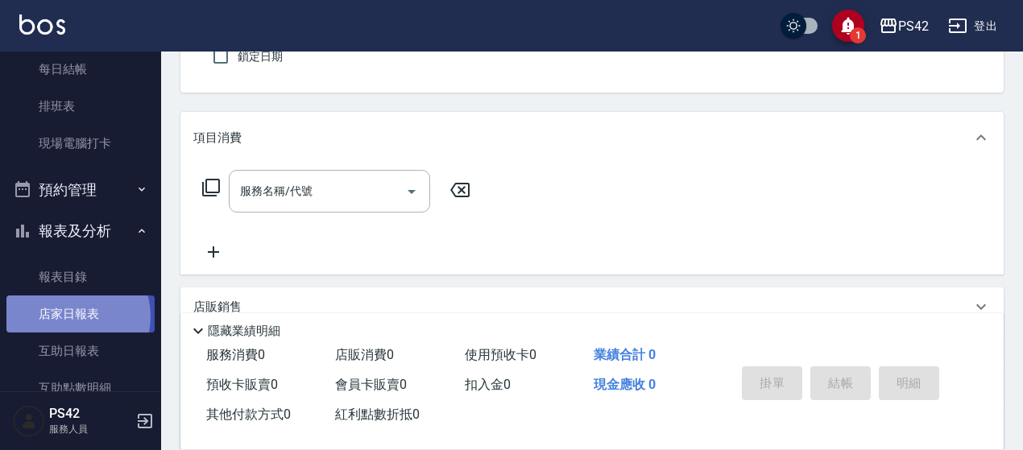
click at [73, 317] on link "店家日報表" at bounding box center [80, 314] width 148 height 37
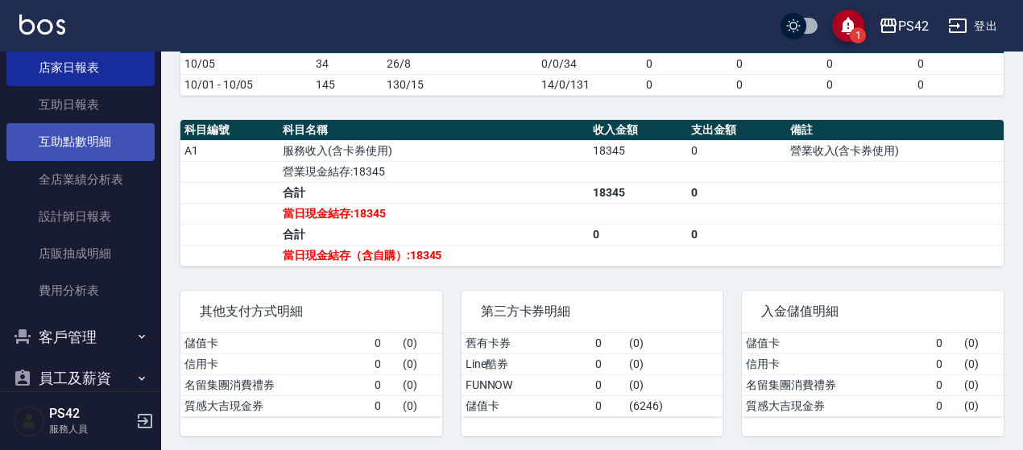
scroll to position [556, 0]
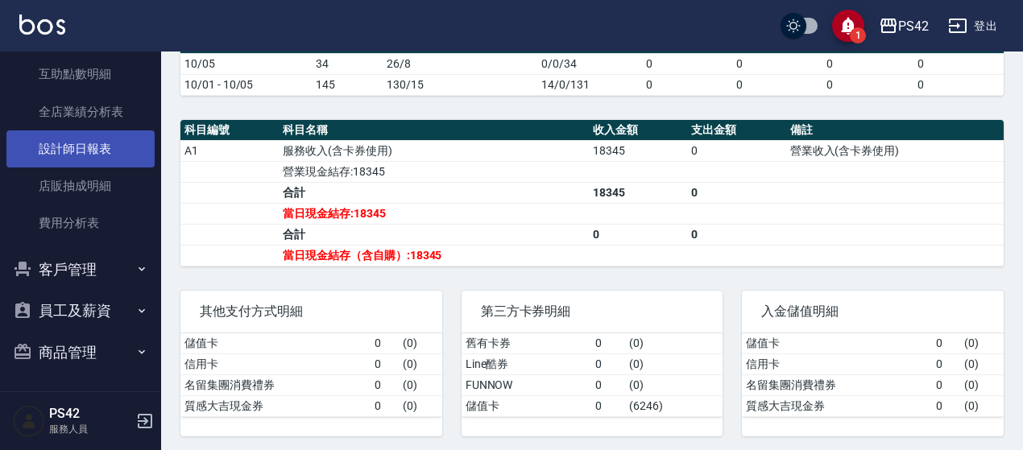
click at [110, 152] on link "設計師日報表" at bounding box center [80, 149] width 148 height 37
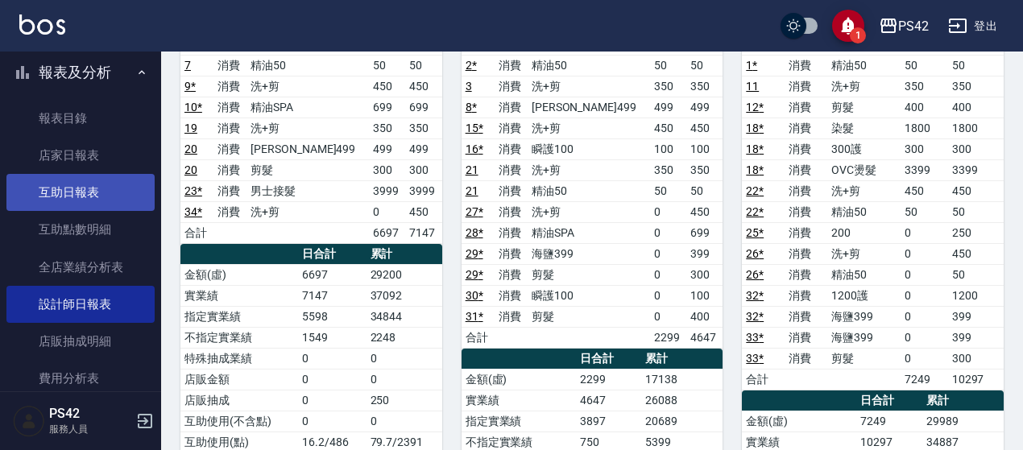
scroll to position [395, 0]
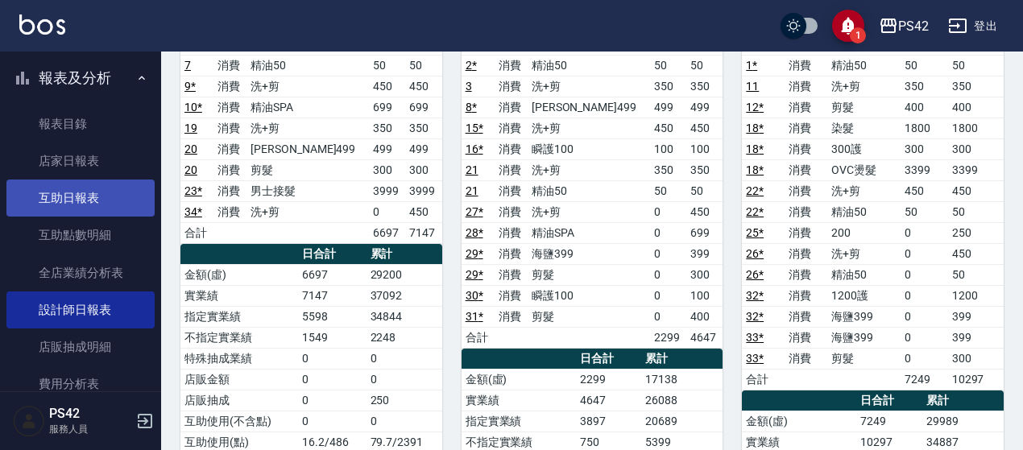
click at [73, 192] on link "互助日報表" at bounding box center [80, 198] width 148 height 37
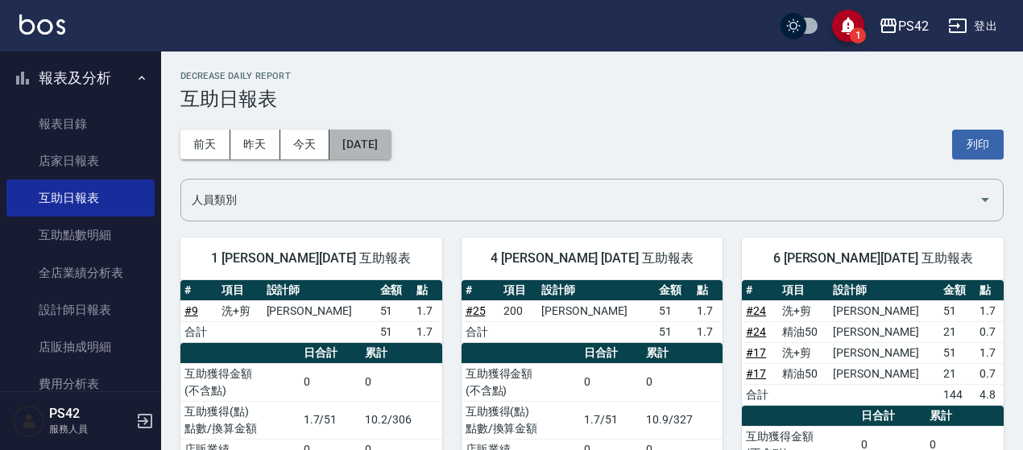
click at [391, 151] on button "[DATE]" at bounding box center [360, 145] width 61 height 30
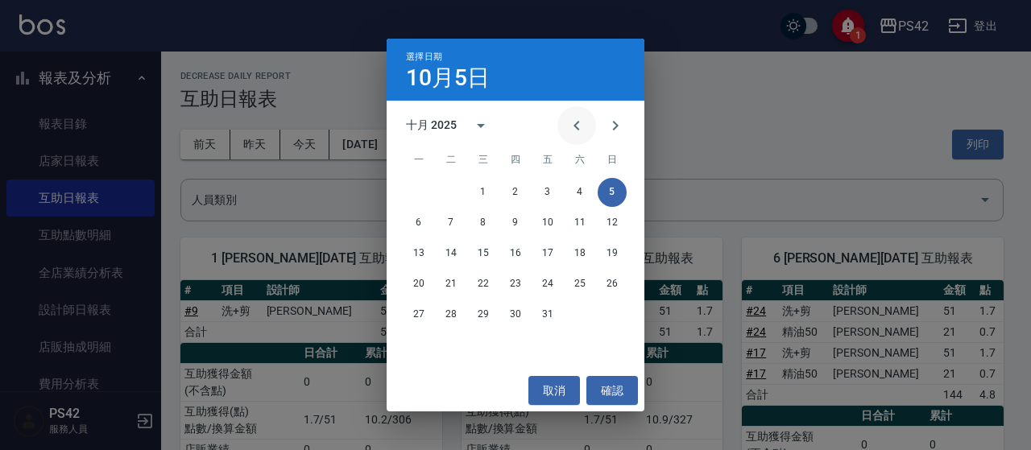
click at [583, 136] on button "Previous month" at bounding box center [577, 125] width 39 height 39
click at [444, 307] on button "30" at bounding box center [451, 315] width 29 height 29
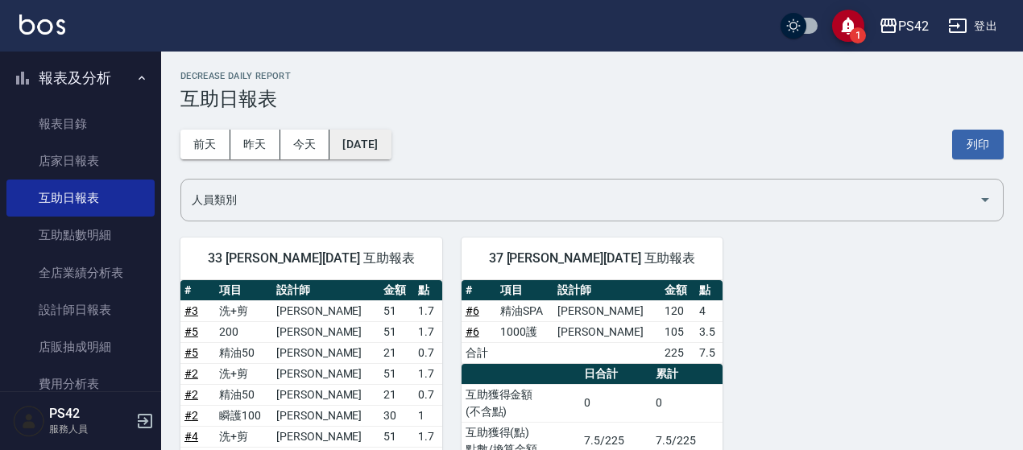
click at [382, 131] on button "[DATE]" at bounding box center [360, 145] width 61 height 30
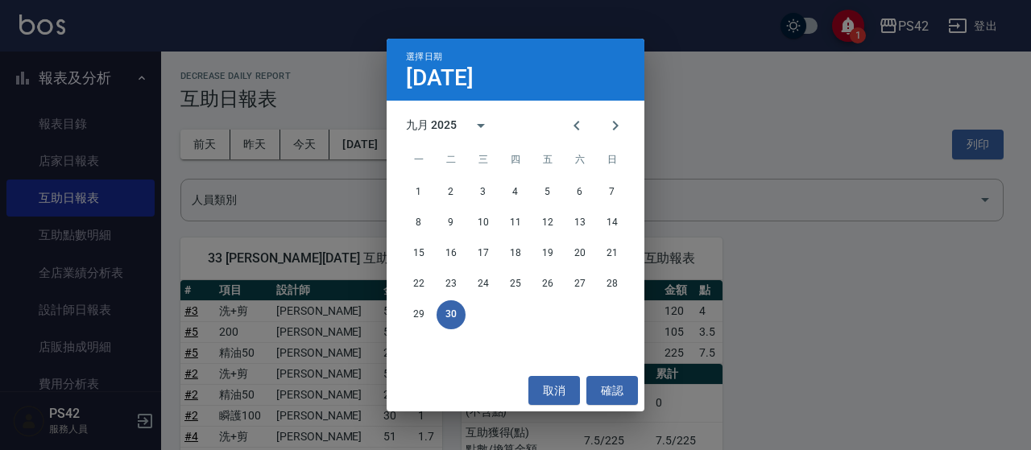
click at [405, 307] on div "29 30" at bounding box center [516, 315] width 258 height 29
click at [404, 315] on button "29" at bounding box center [418, 315] width 29 height 29
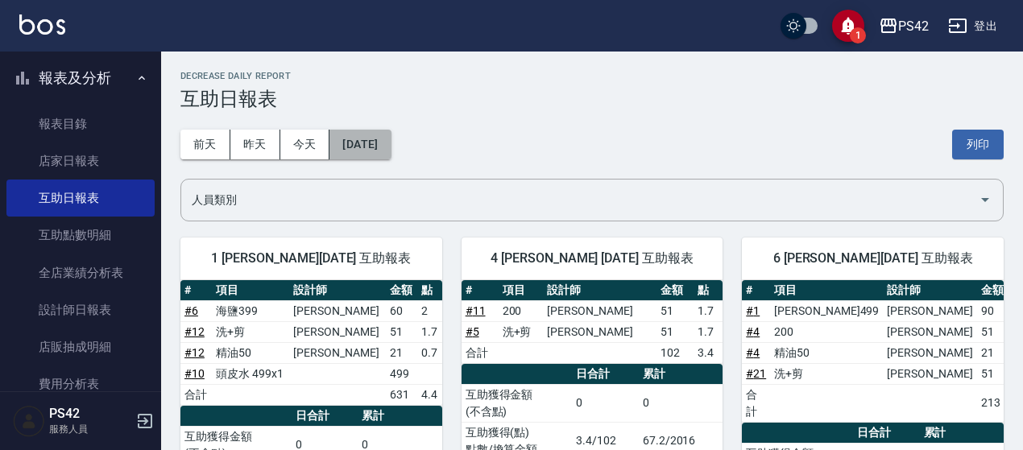
click at [391, 138] on button "[DATE]" at bounding box center [360, 145] width 61 height 30
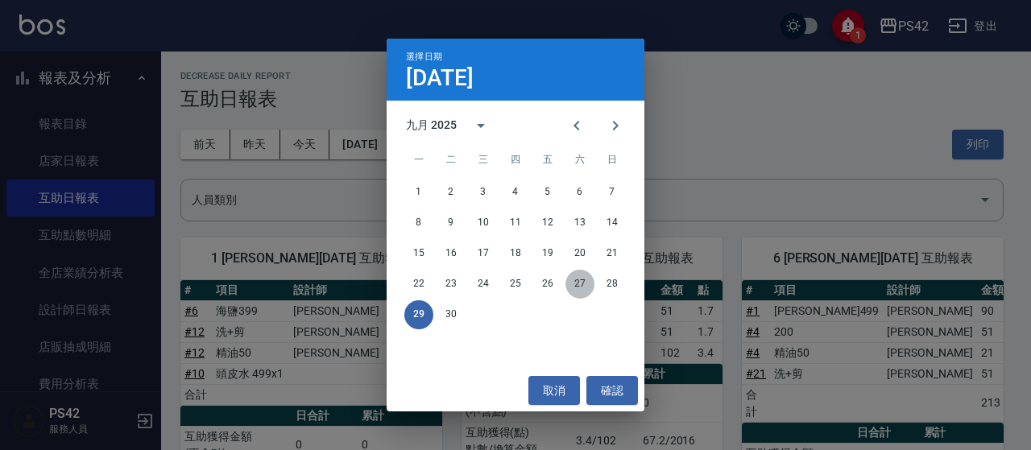
click at [583, 285] on button "27" at bounding box center [580, 284] width 29 height 29
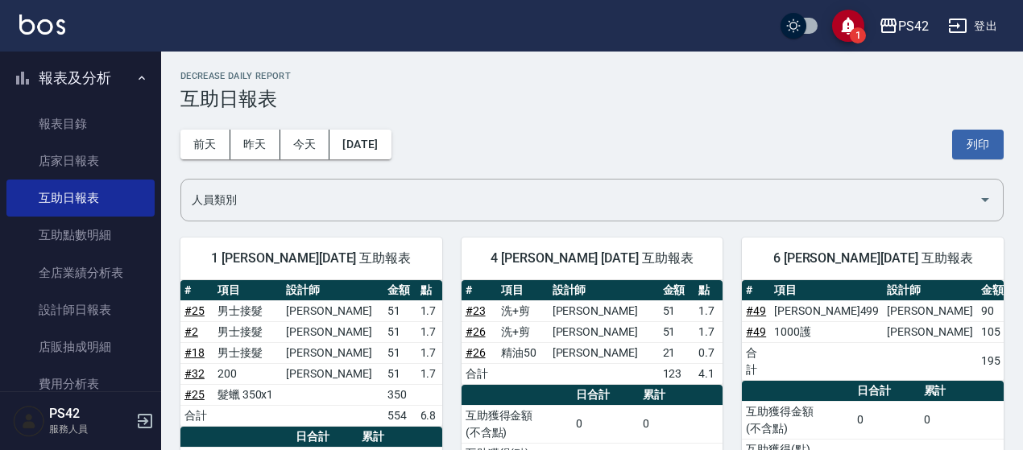
click at [392, 129] on div "[DATE] [DATE] [DATE] [DATE] 列印" at bounding box center [592, 144] width 824 height 68
click at [391, 146] on button "[DATE]" at bounding box center [360, 145] width 61 height 30
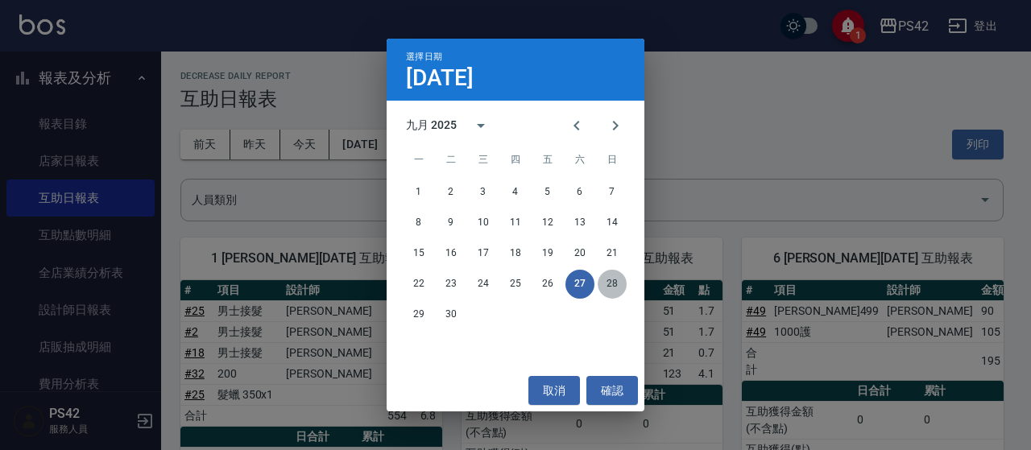
click at [612, 287] on button "28" at bounding box center [612, 284] width 29 height 29
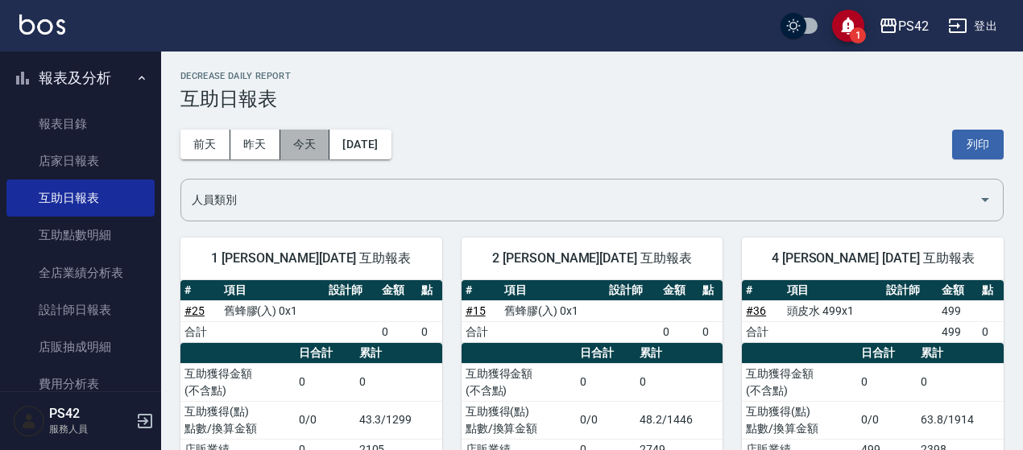
click at [326, 147] on button "今天" at bounding box center [305, 145] width 50 height 30
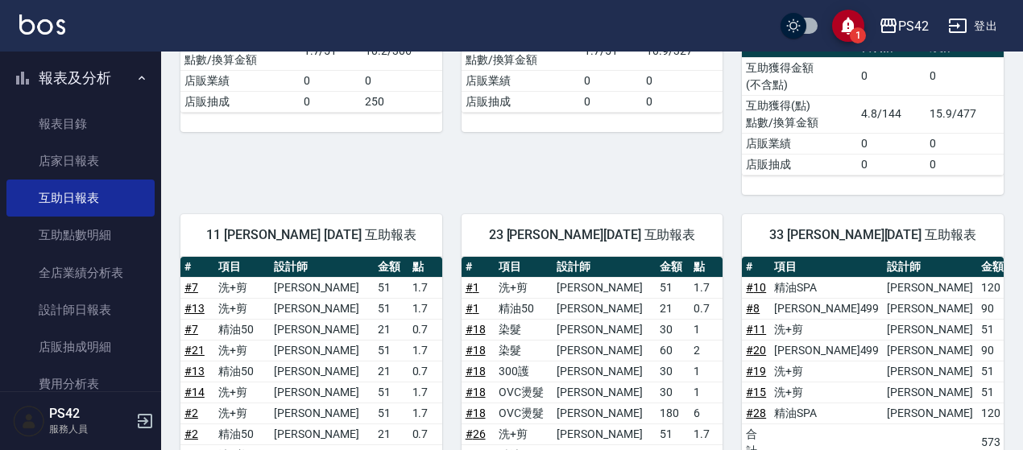
scroll to position [638, 0]
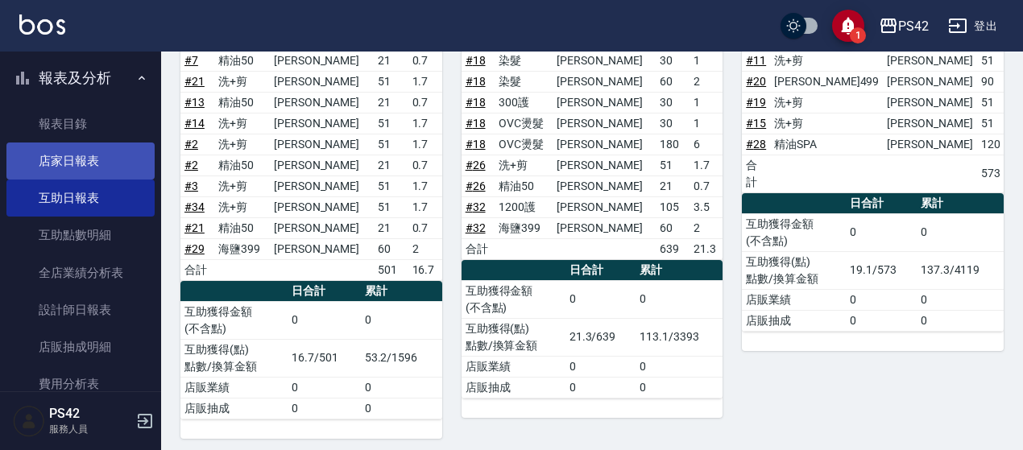
click at [122, 174] on link "店家日報表" at bounding box center [80, 161] width 148 height 37
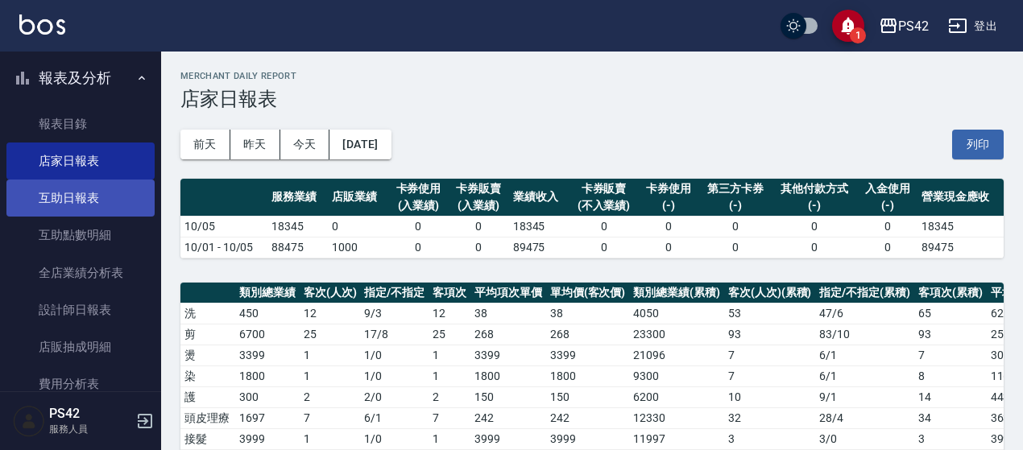
click at [114, 214] on link "互助日報表" at bounding box center [80, 198] width 148 height 37
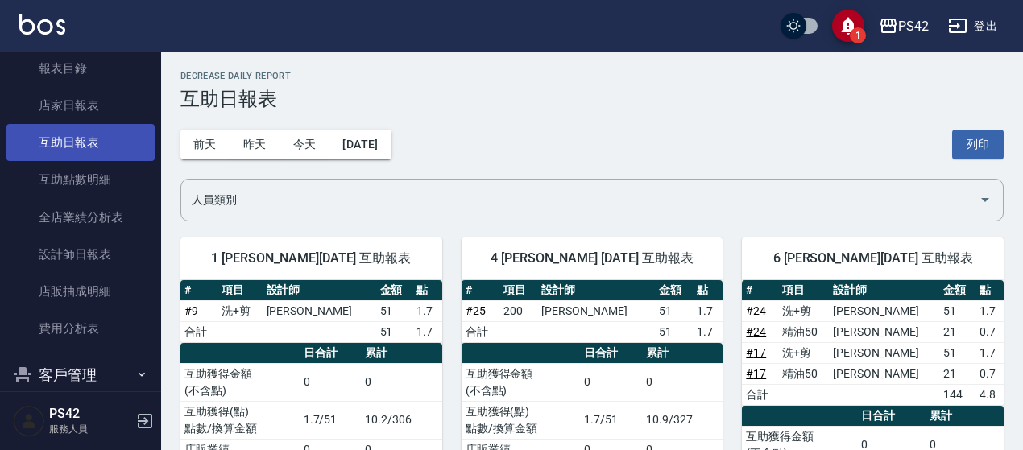
scroll to position [475, 0]
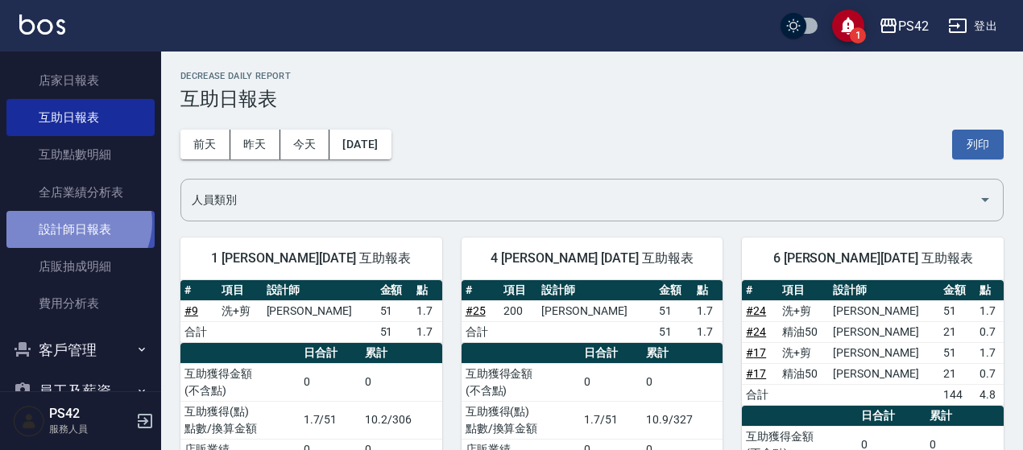
click at [77, 222] on link "設計師日報表" at bounding box center [80, 229] width 148 height 37
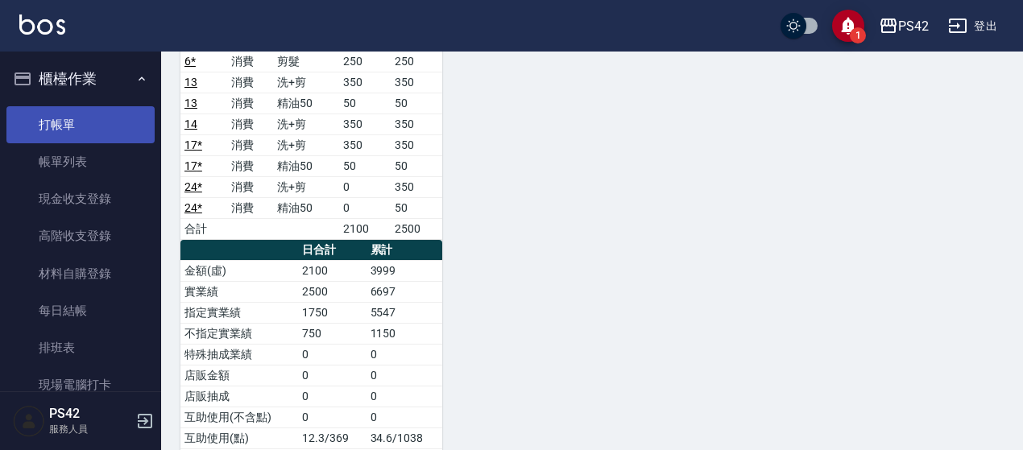
click at [81, 122] on link "打帳單" at bounding box center [80, 124] width 148 height 37
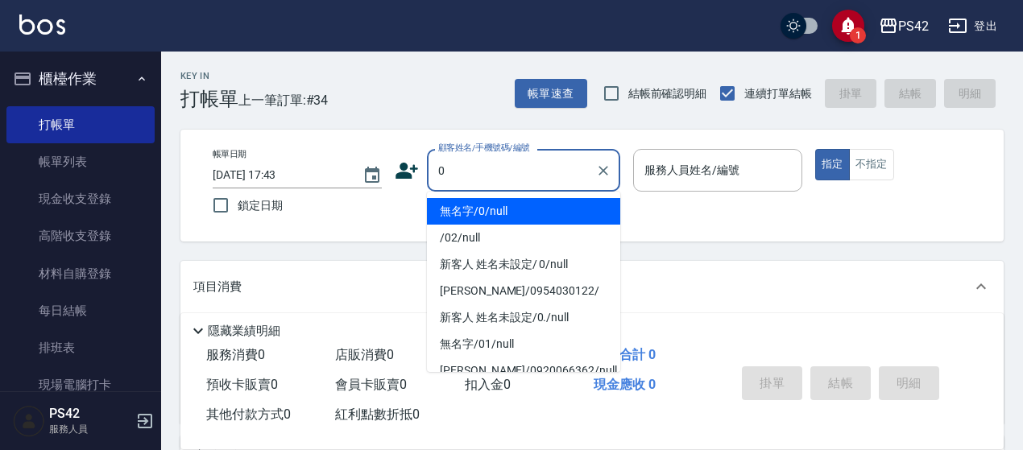
type input "無名字/0/null"
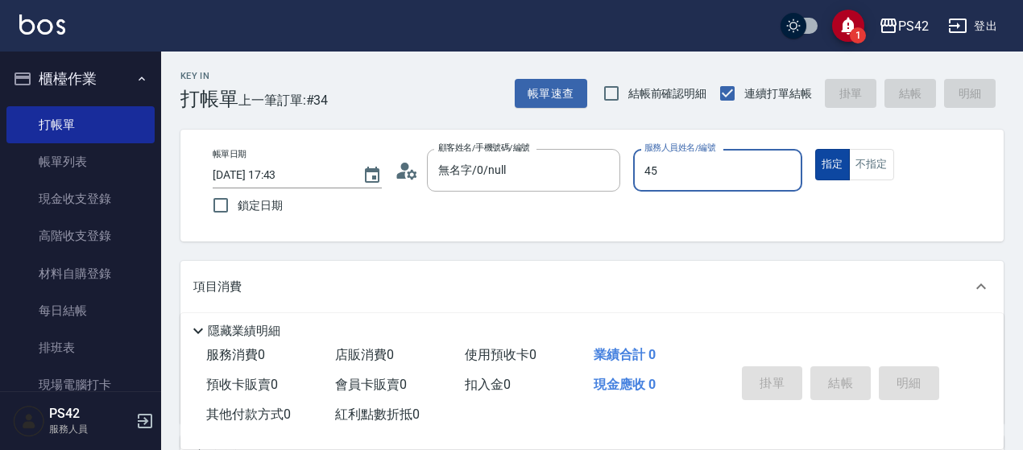
type input "45"
click at [815, 149] on button "指定" at bounding box center [832, 164] width 35 height 31
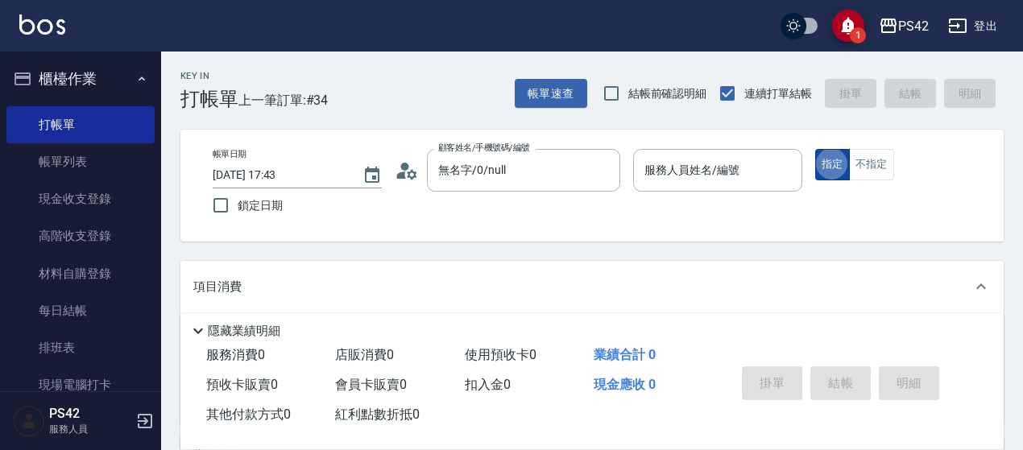
type button "true"
click at [736, 185] on input "服務人員姓名/編號" at bounding box center [718, 170] width 155 height 28
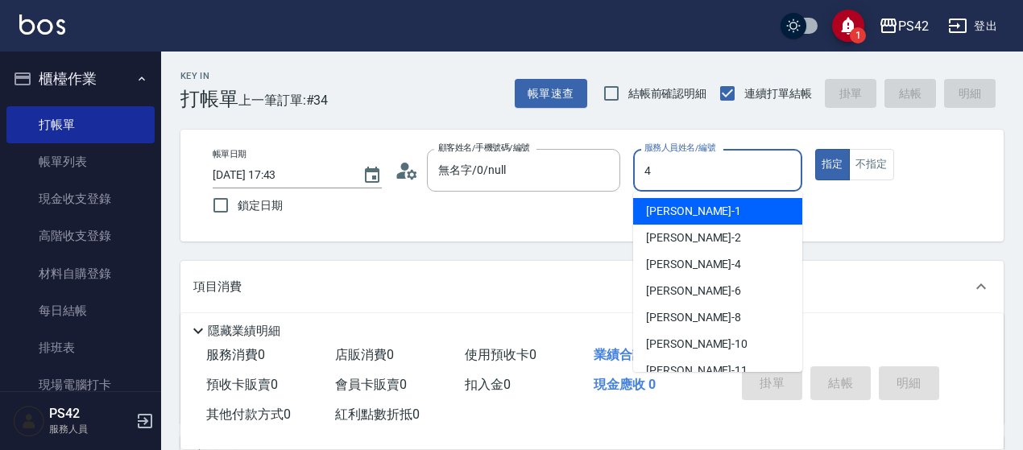
type input "[PERSON_NAME]-4"
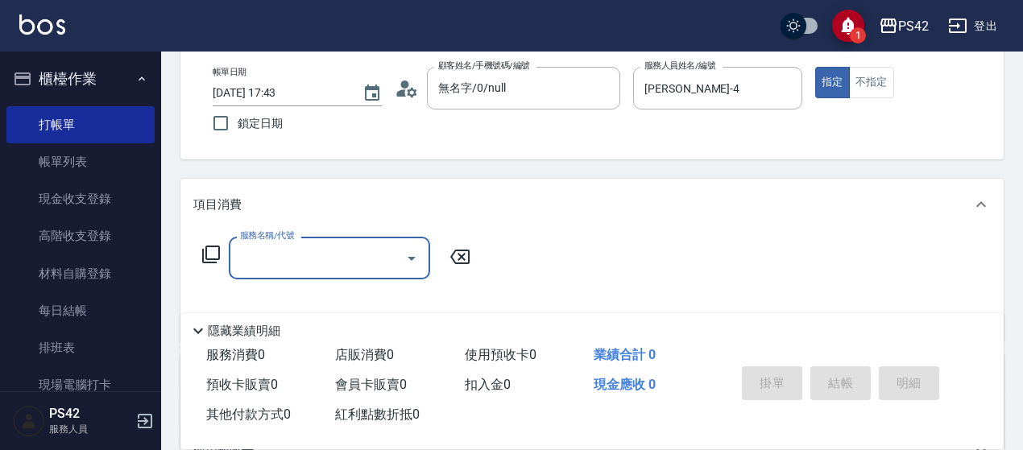
scroll to position [161, 0]
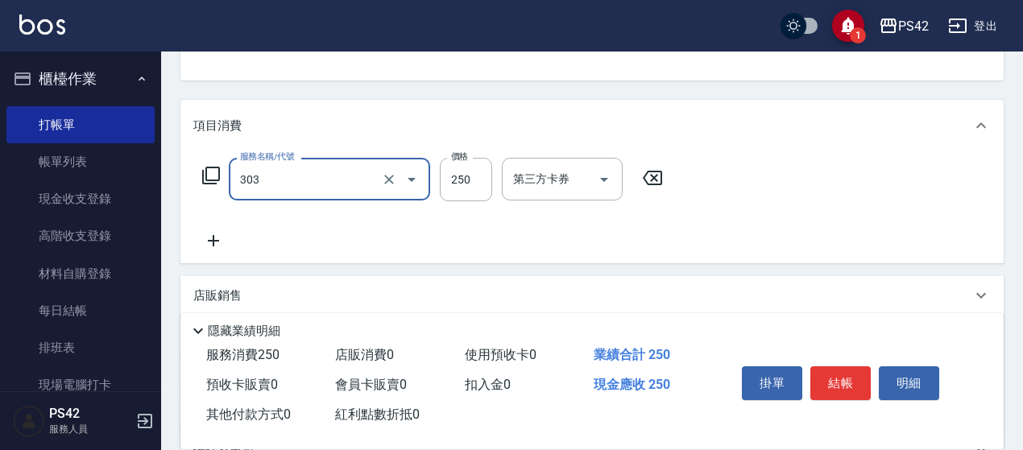
type input "剪髮(303)"
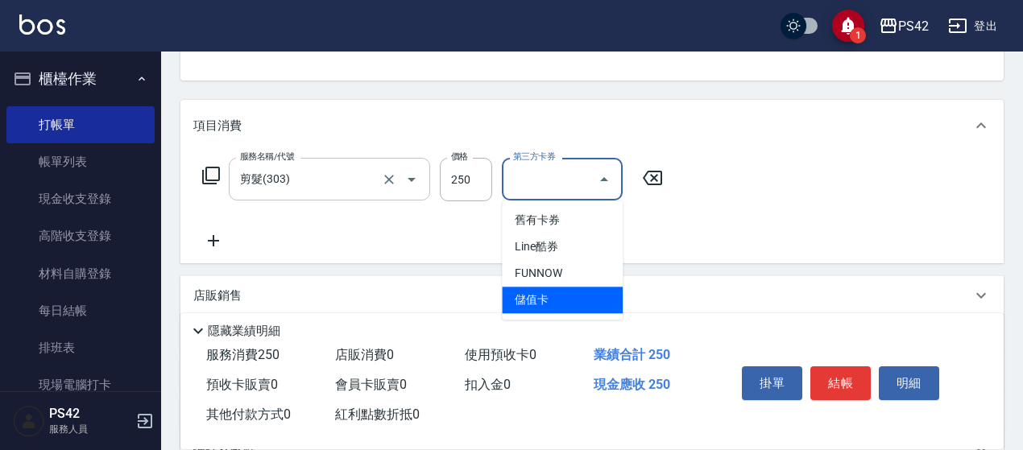
type input "儲值卡"
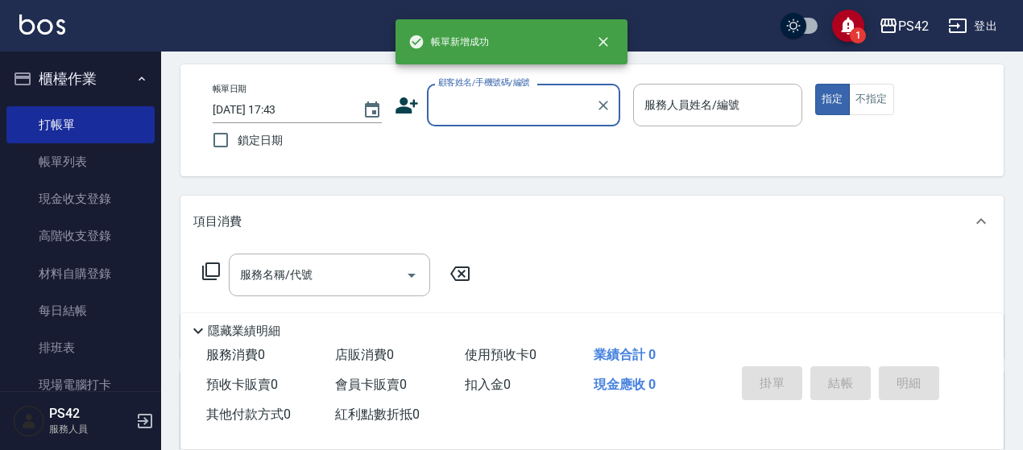
scroll to position [0, 0]
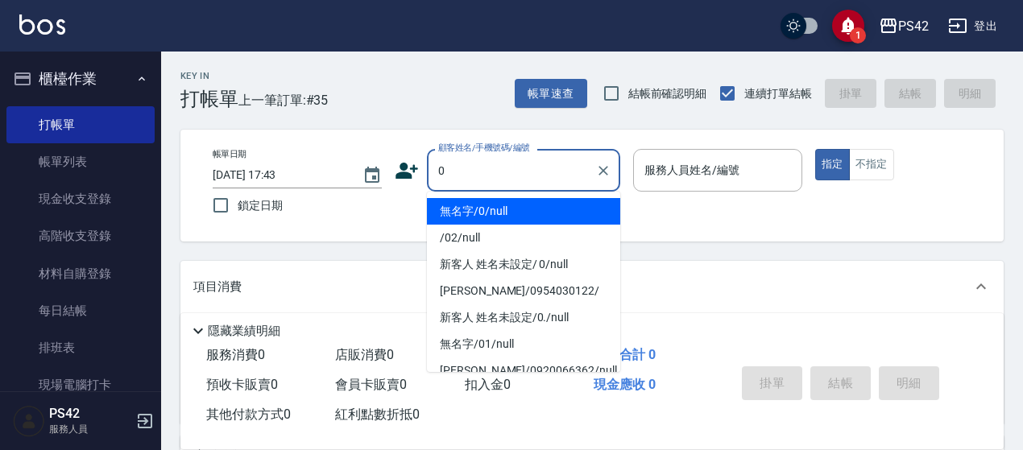
type input "無名字/0/null"
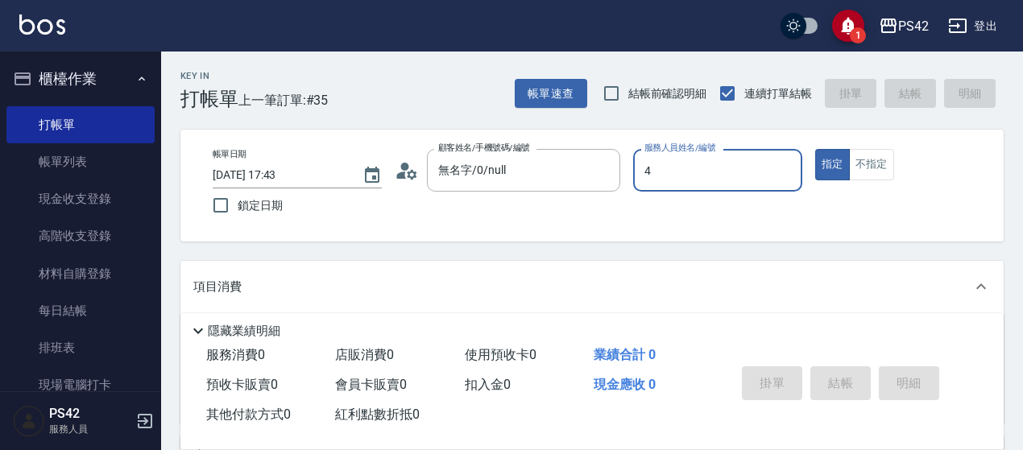
type input "[PERSON_NAME]-4"
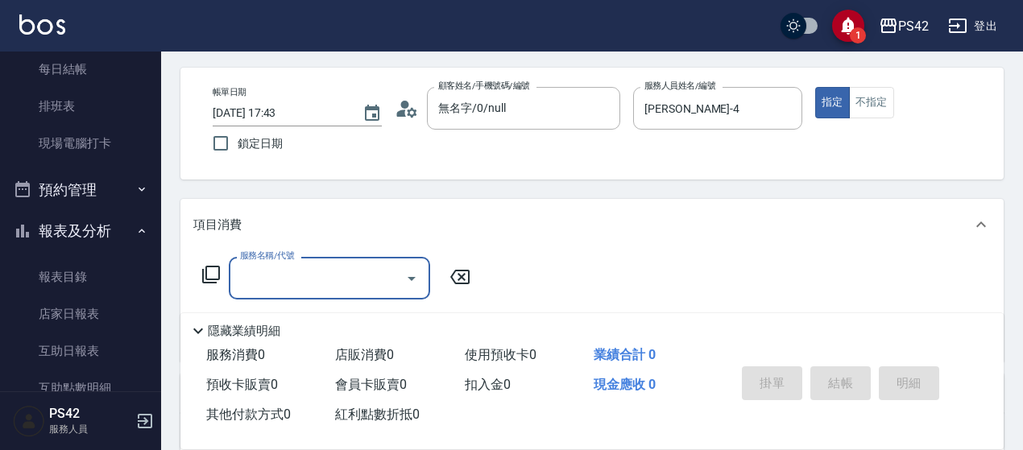
scroll to position [242, 0]
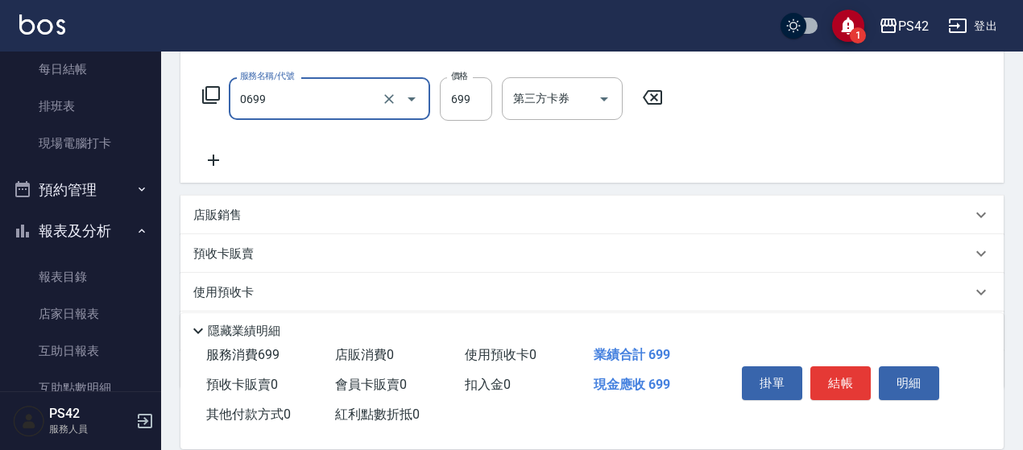
type input "精油SPA(0699)"
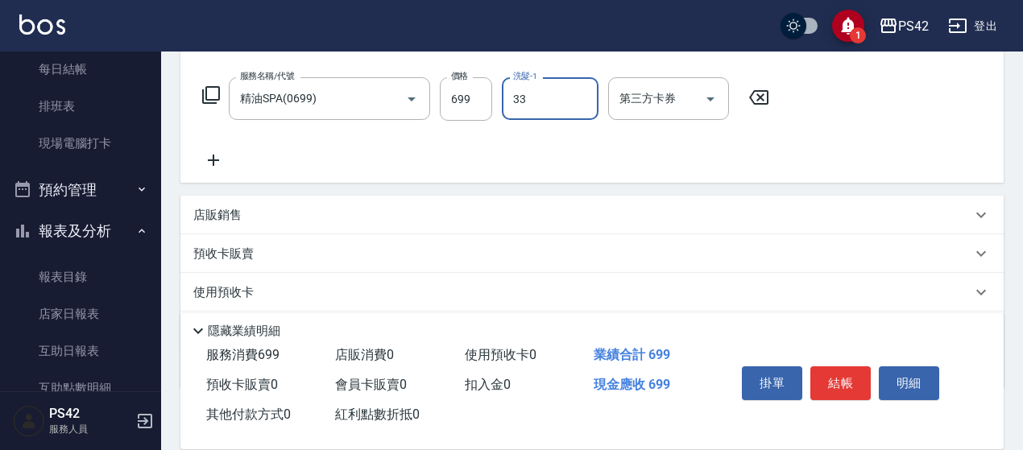
type input "[PERSON_NAME]-33"
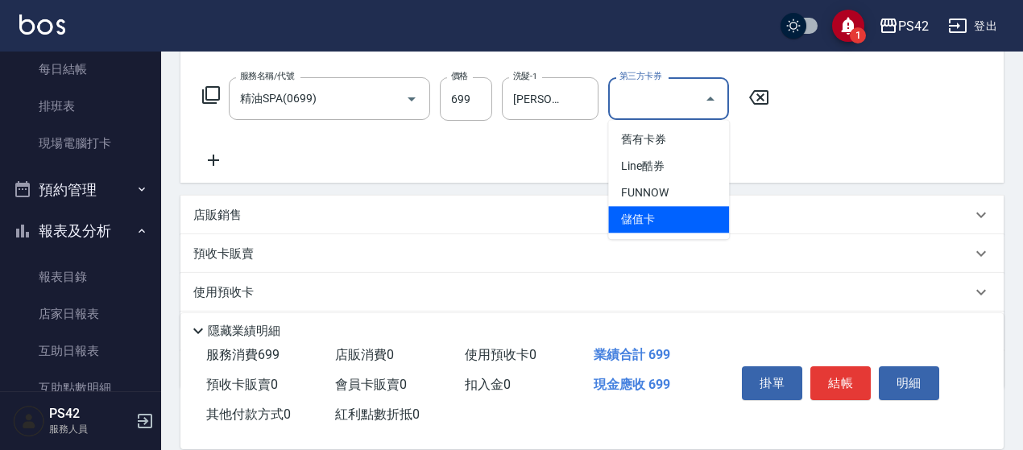
type input "儲值卡"
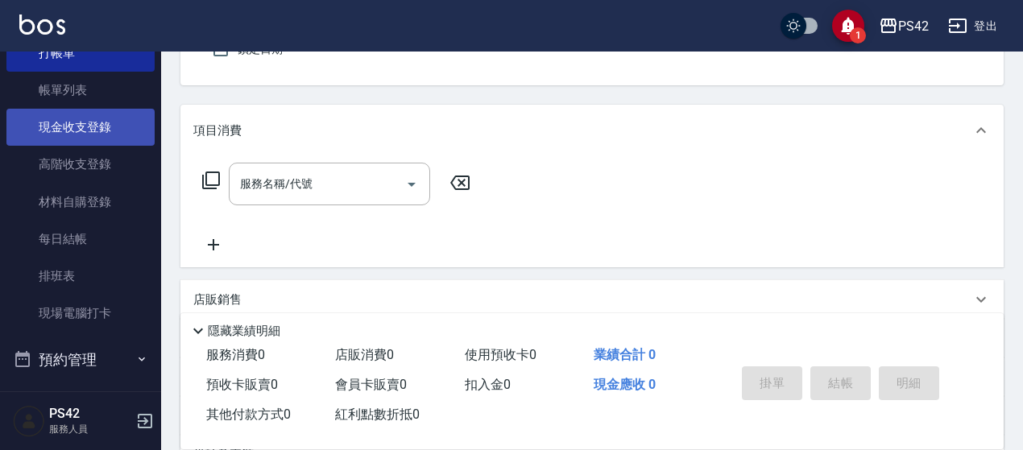
scroll to position [0, 0]
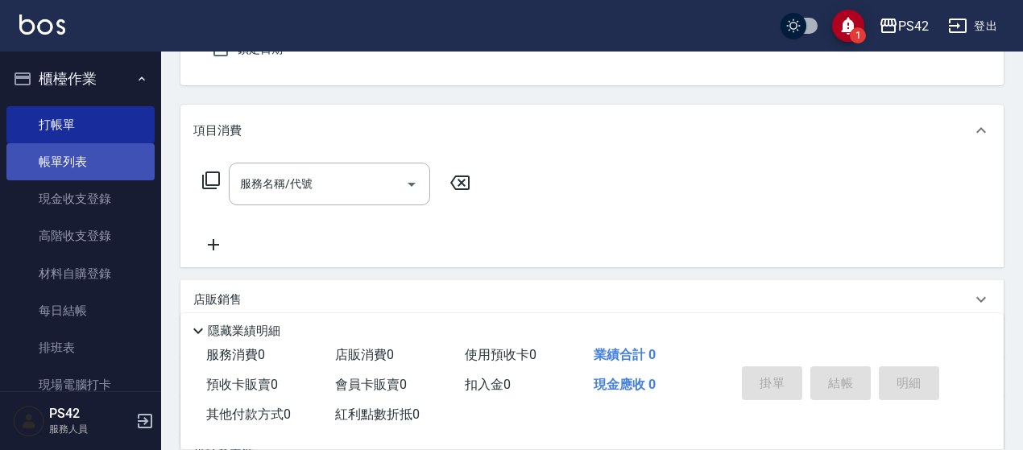
click at [59, 164] on link "帳單列表" at bounding box center [80, 161] width 148 height 37
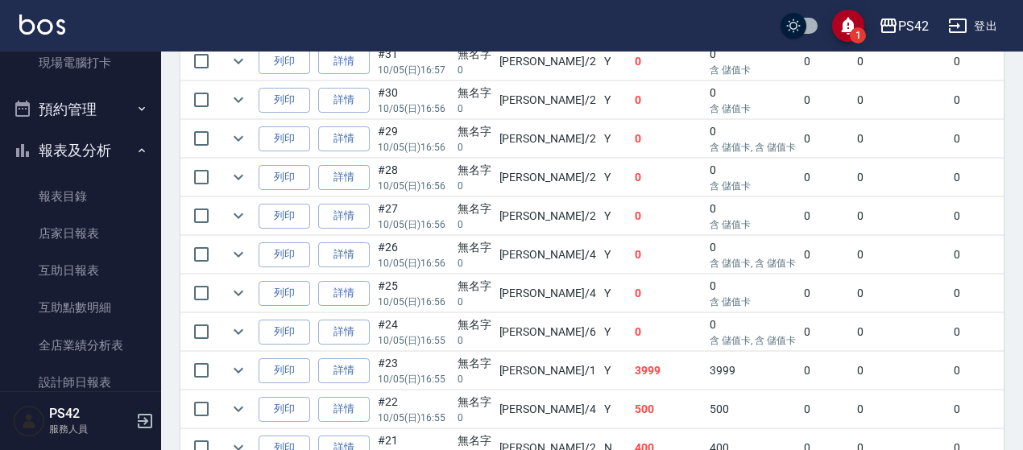
scroll to position [403, 0]
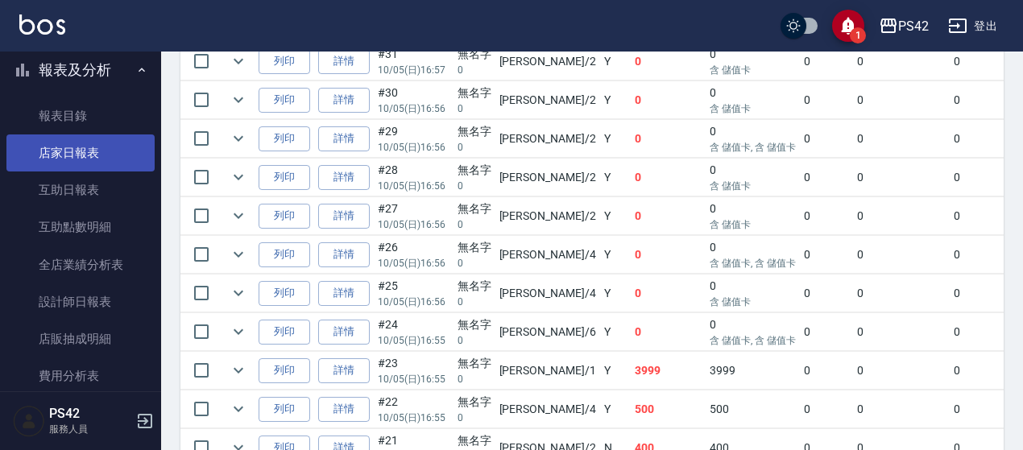
click at [78, 147] on link "店家日報表" at bounding box center [80, 153] width 148 height 37
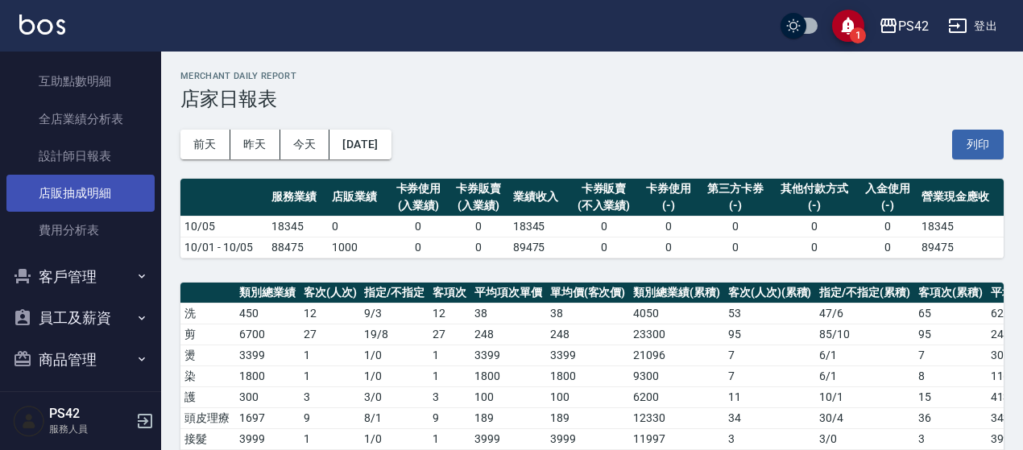
scroll to position [556, 0]
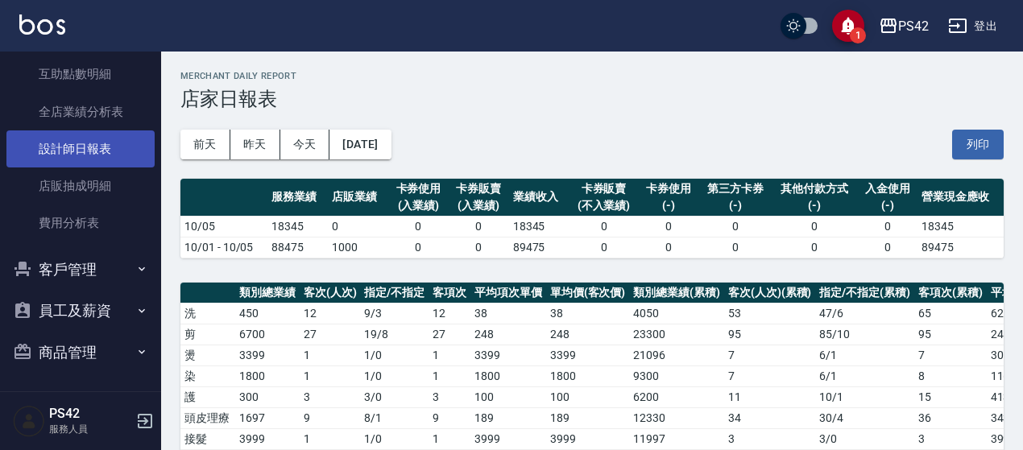
click at [52, 154] on link "設計師日報表" at bounding box center [80, 149] width 148 height 37
